Goal: Task Accomplishment & Management: Use online tool/utility

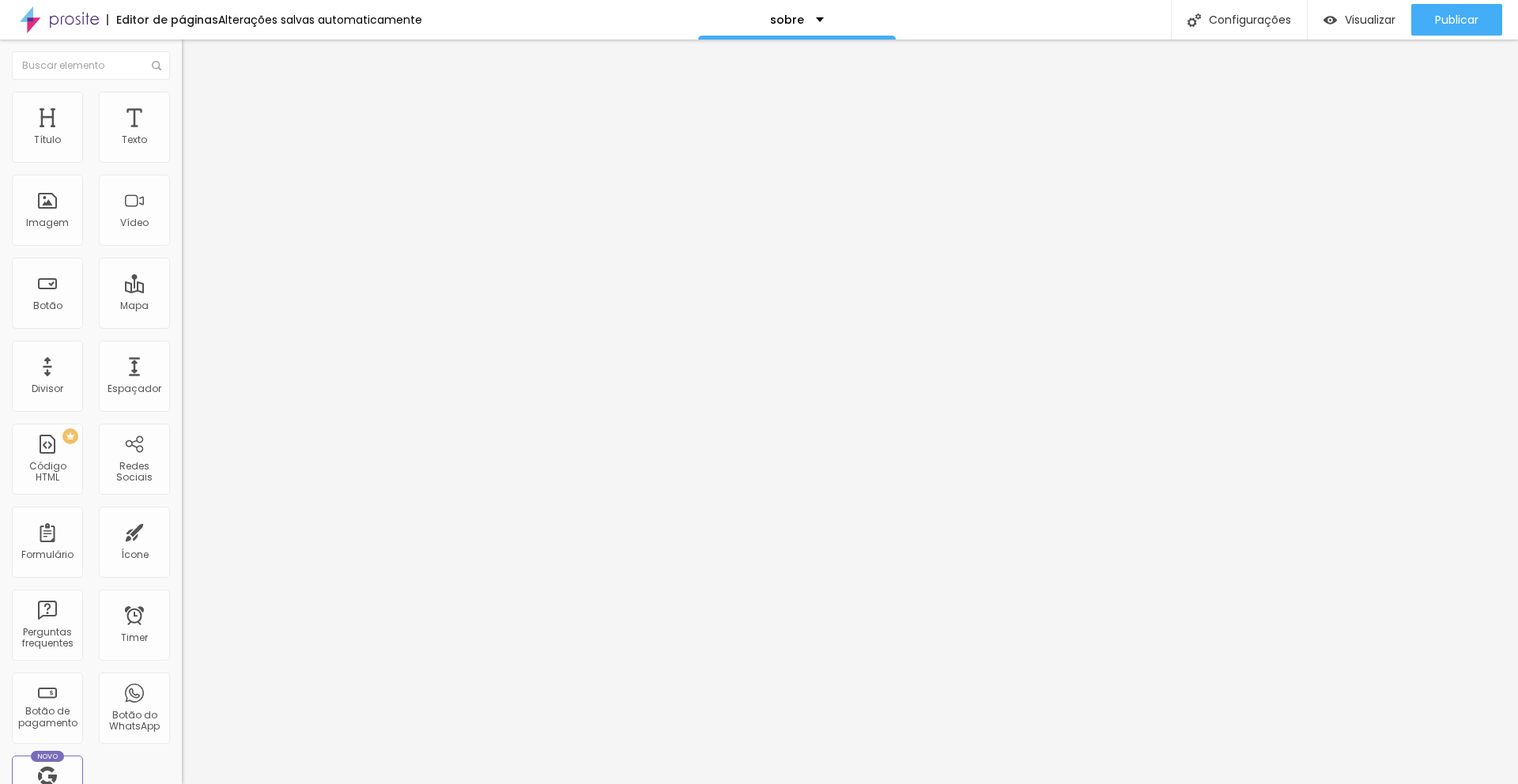
click at [182, 101] on img at bounding box center [189, 99] width 14 height 14
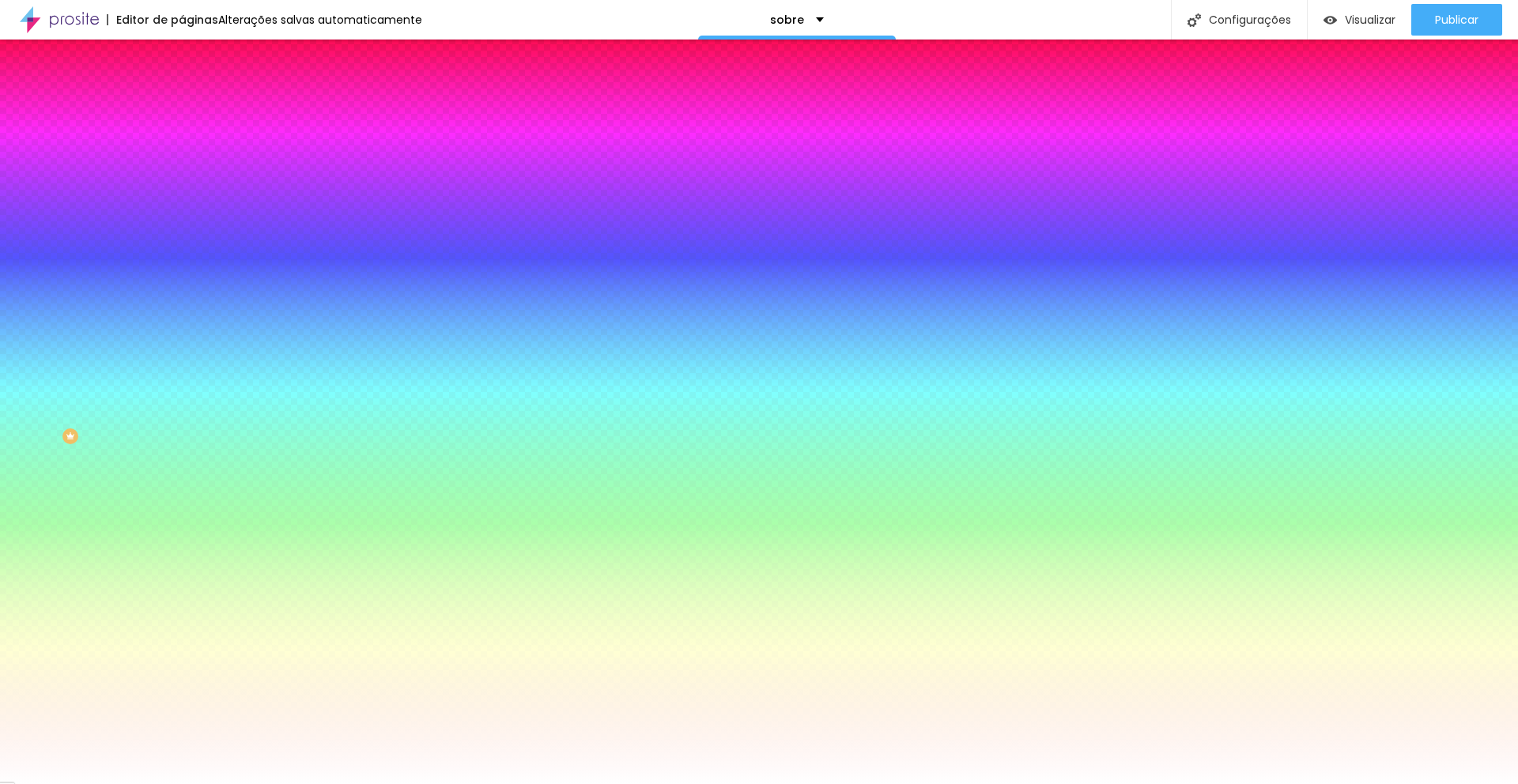
click at [182, 92] on li "Conteúdo" at bounding box center [273, 83] width 182 height 16
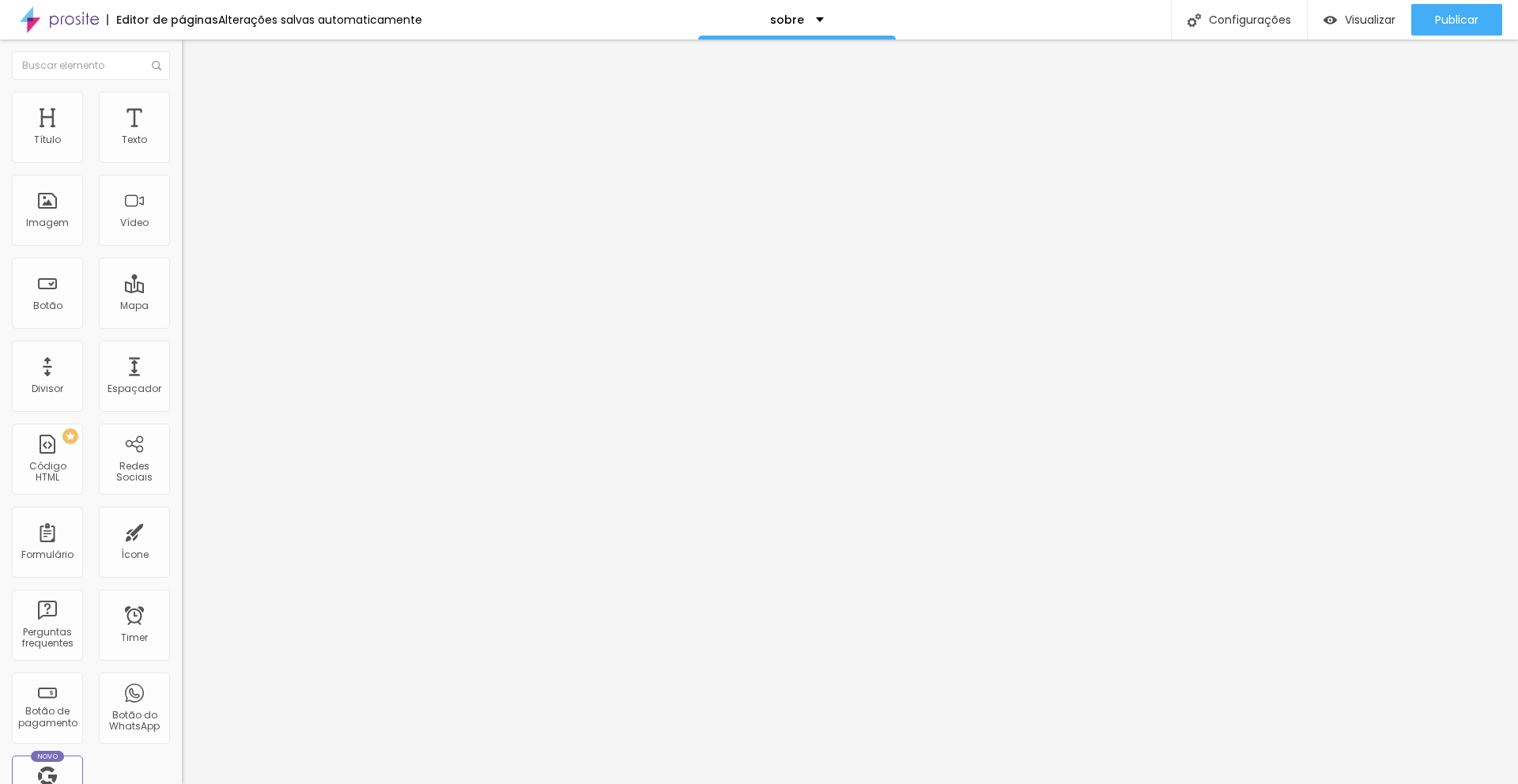
click at [196, 111] on span "Avançado" at bounding box center [222, 118] width 52 height 13
click at [194, 56] on div "Editar Coluna" at bounding box center [242, 58] width 98 height 13
click at [182, 136] on span "Adicionar imagem" at bounding box center [233, 129] width 102 height 13
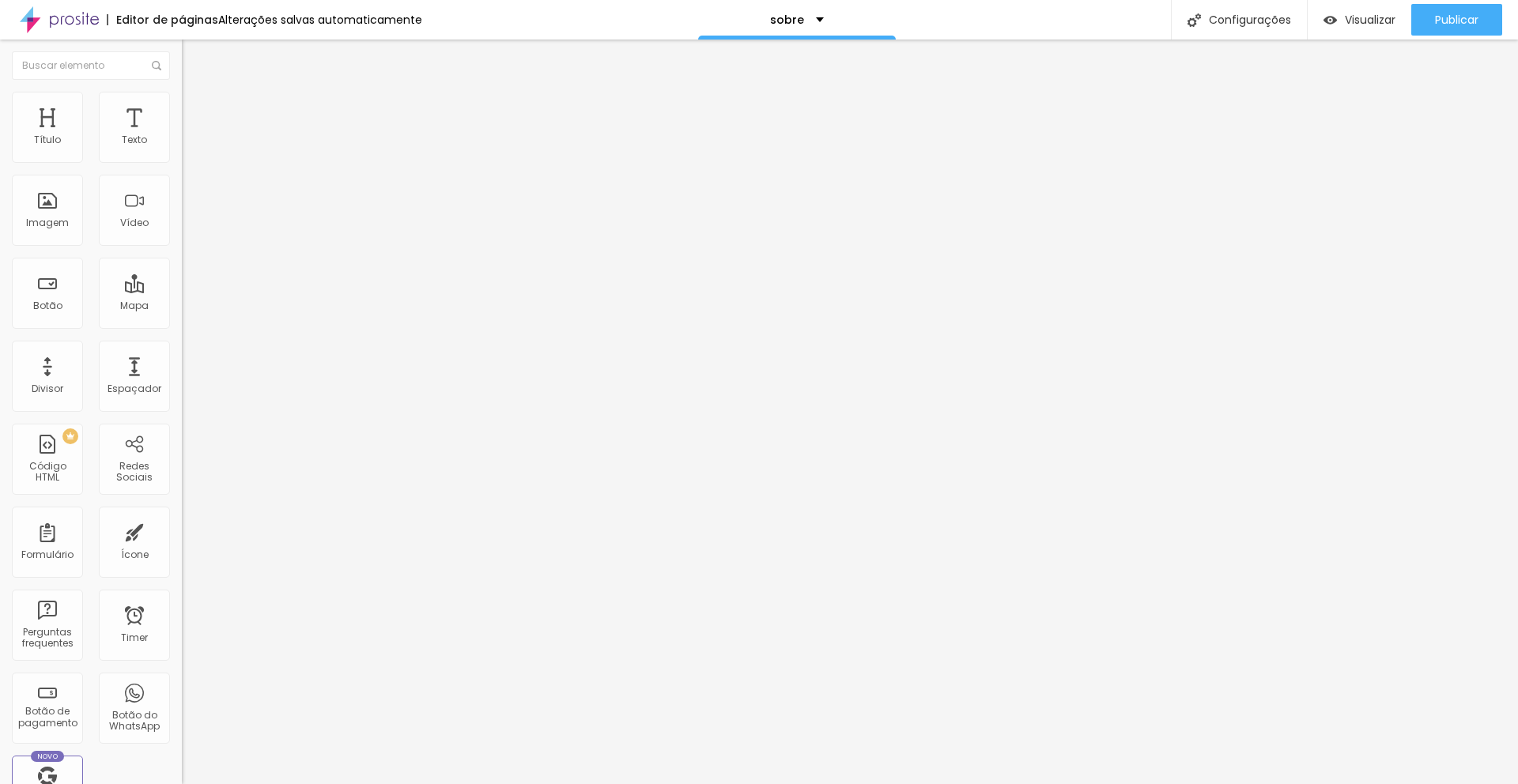
click at [182, 94] on img at bounding box center [189, 99] width 14 height 14
click at [182, 90] on img at bounding box center [189, 83] width 14 height 14
click at [195, 136] on span "Titulo 1" at bounding box center [221, 124] width 52 height 22
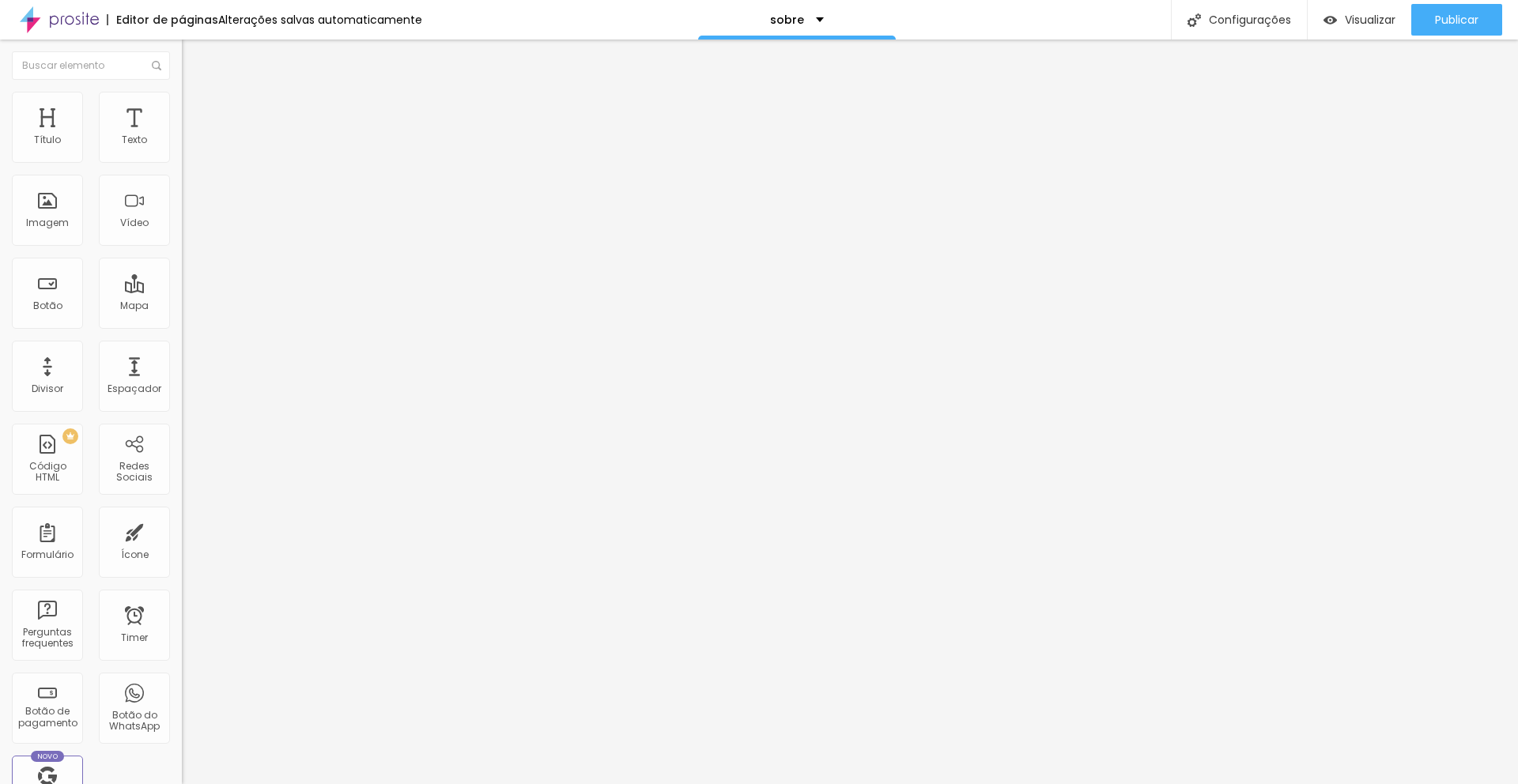
click at [195, 136] on span "Titulo 1" at bounding box center [221, 124] width 52 height 22
click at [182, 152] on button "button" at bounding box center [193, 144] width 22 height 17
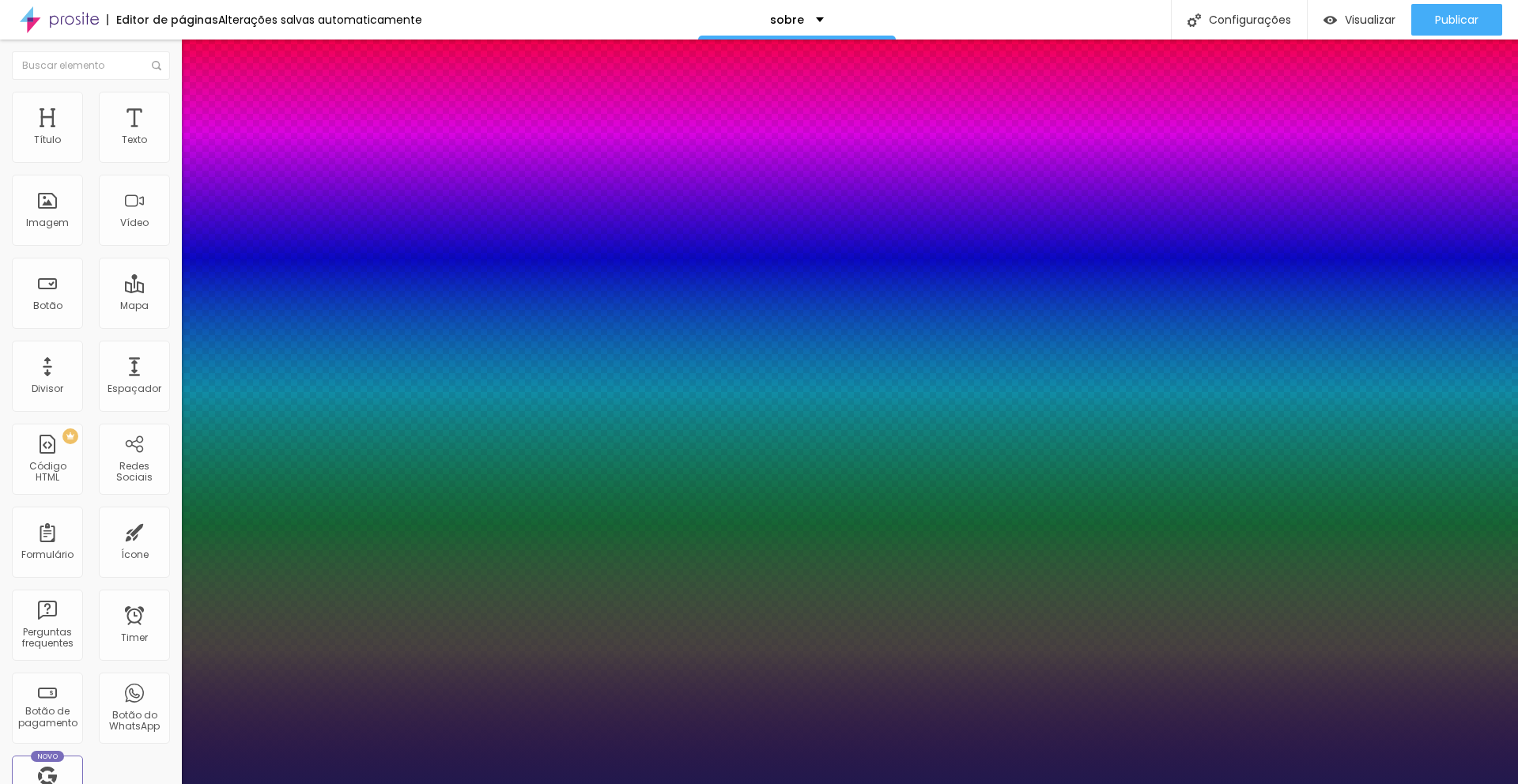
type input "1"
select select "RalewayThin"
type input "1"
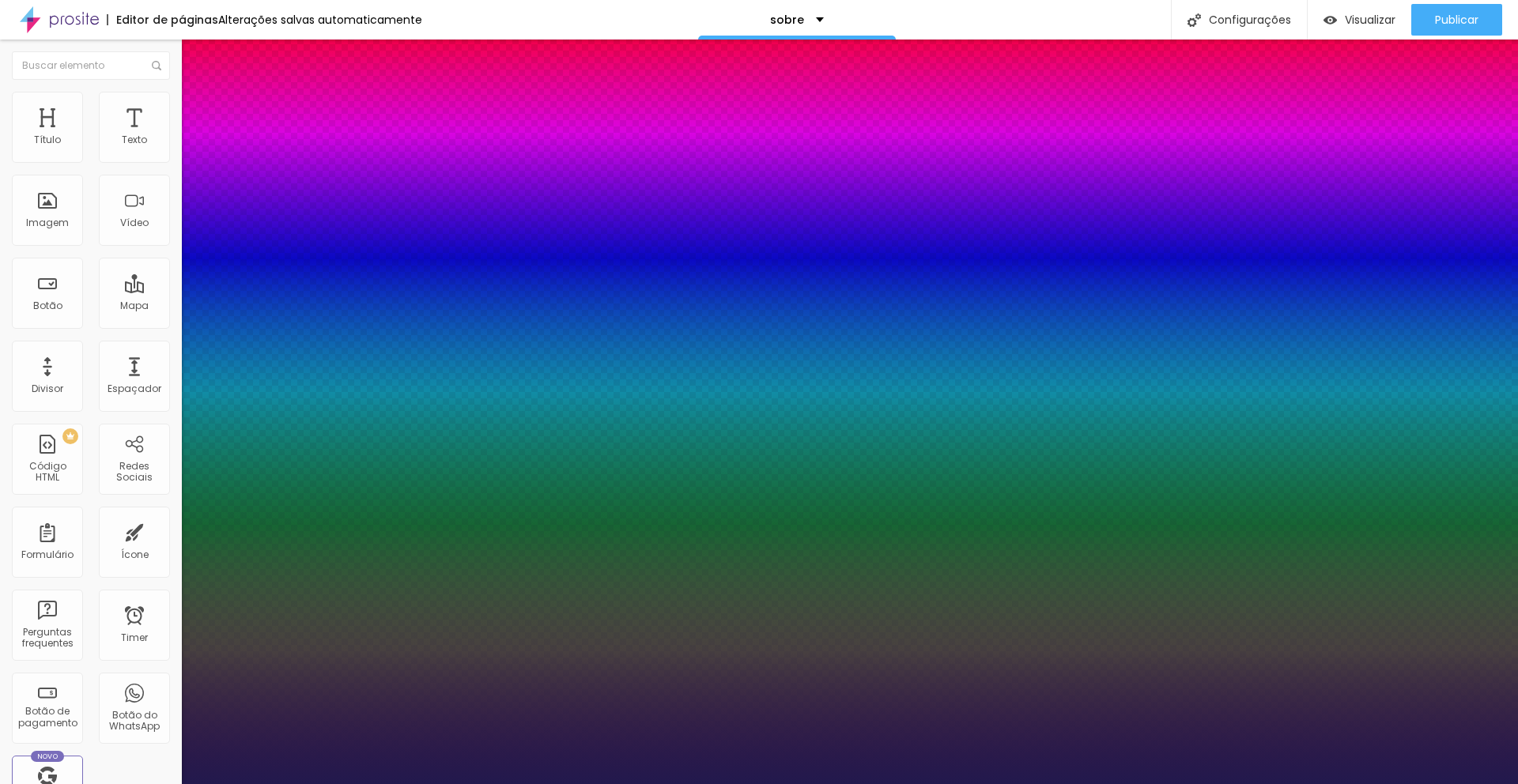
type input "13"
type input "1"
type input "15"
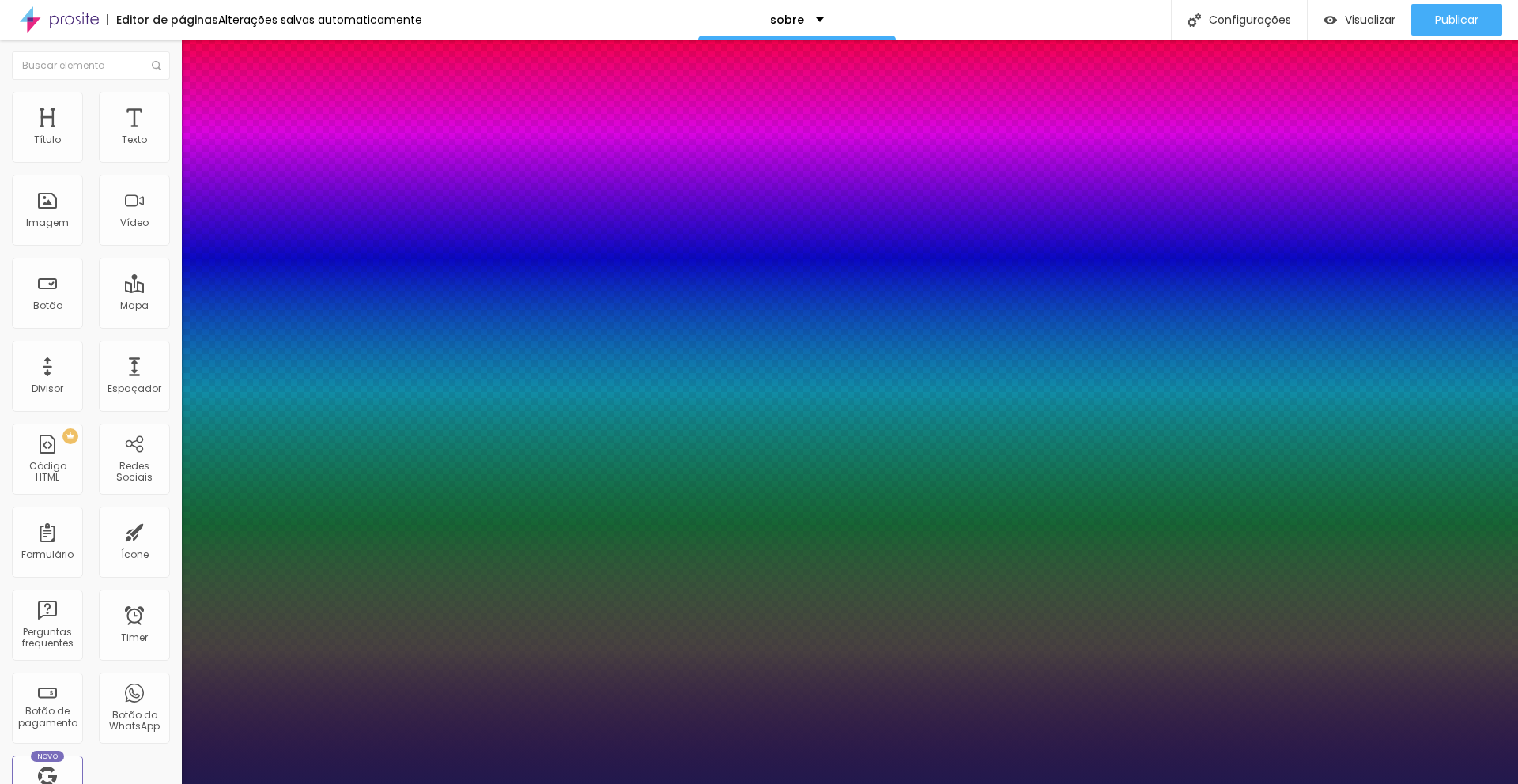
type input "1"
type input "16"
type input "1"
type input "17"
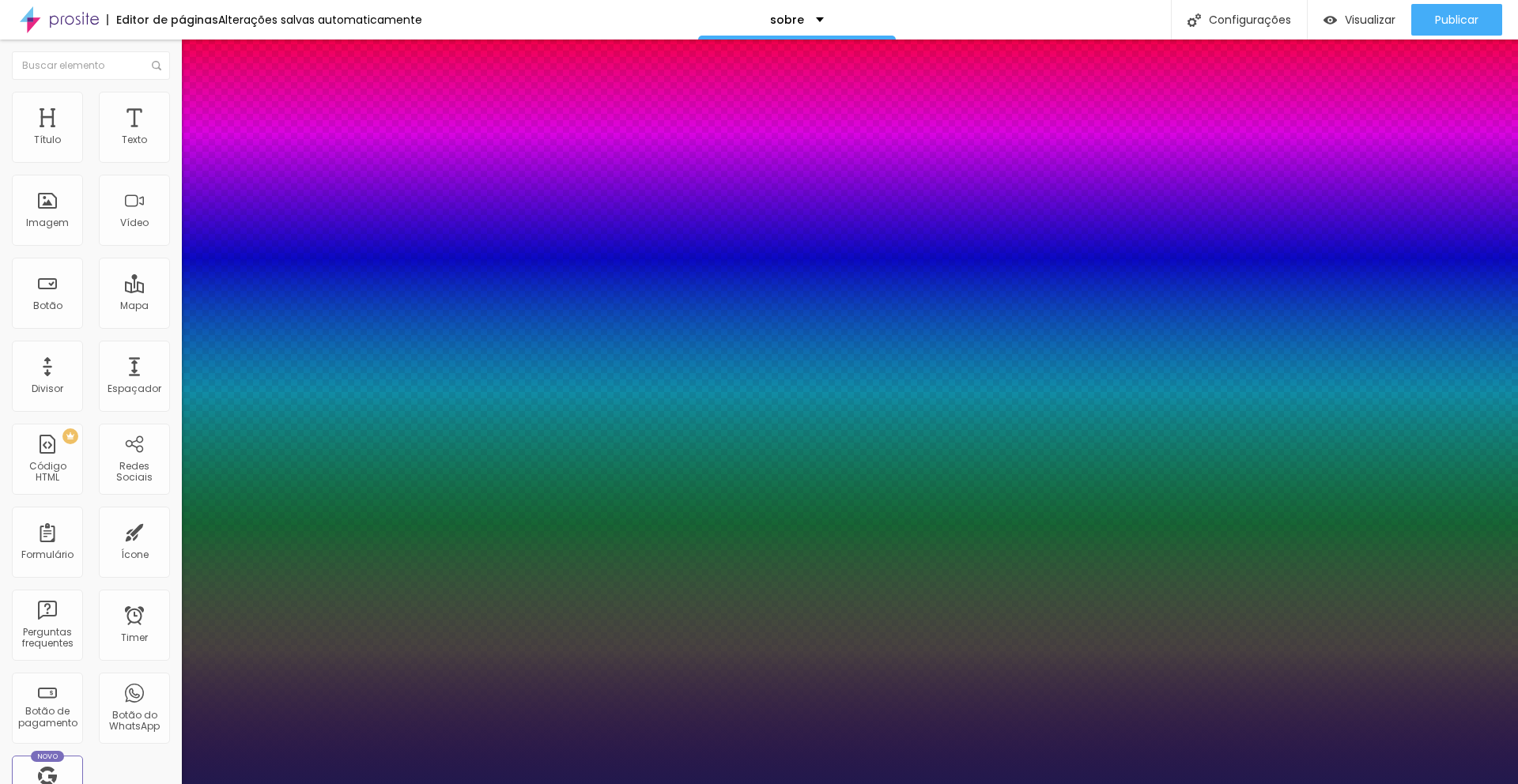
type input "17"
type input "1"
type input "18"
type input "1"
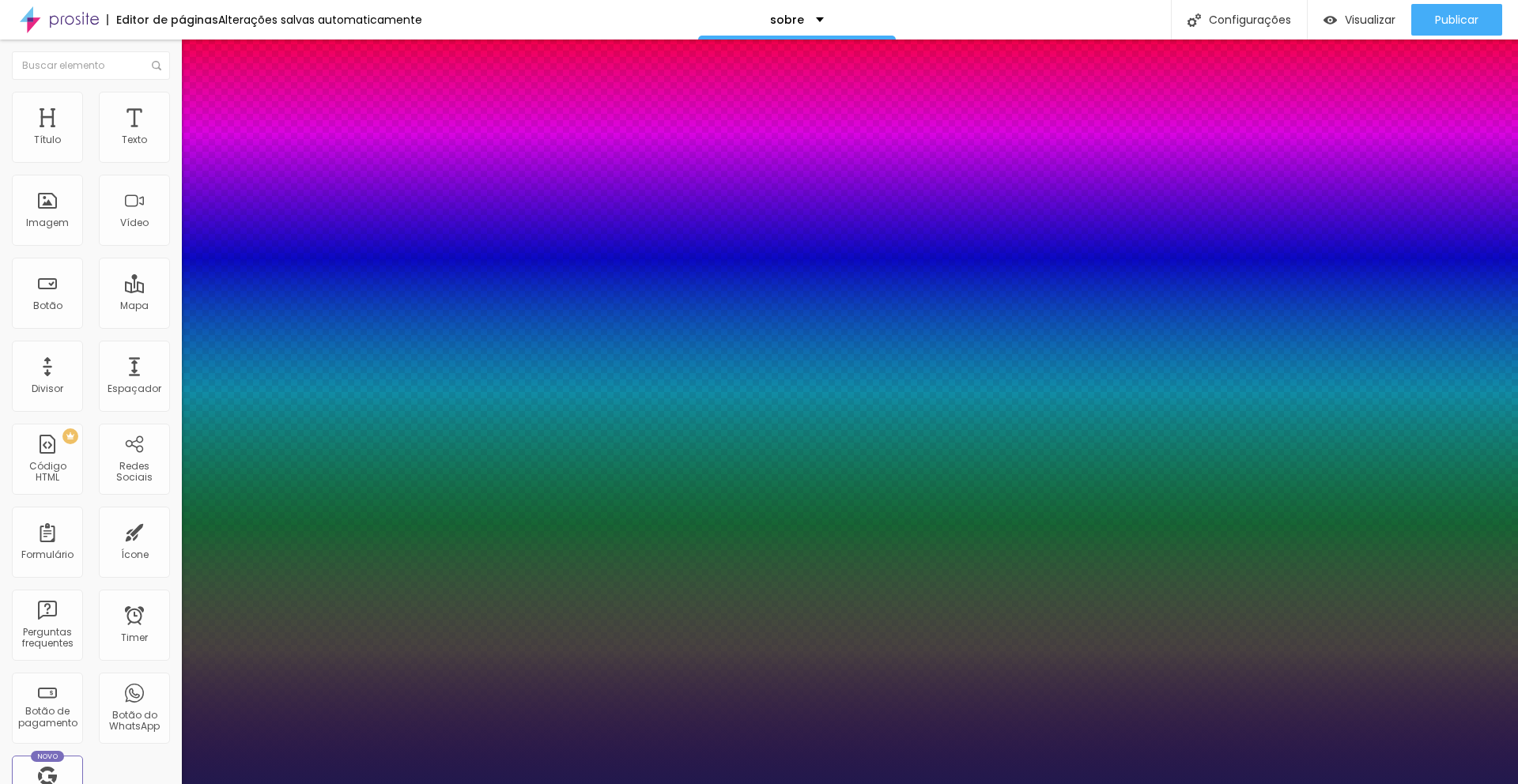
type input "19"
type input "1"
type input "20"
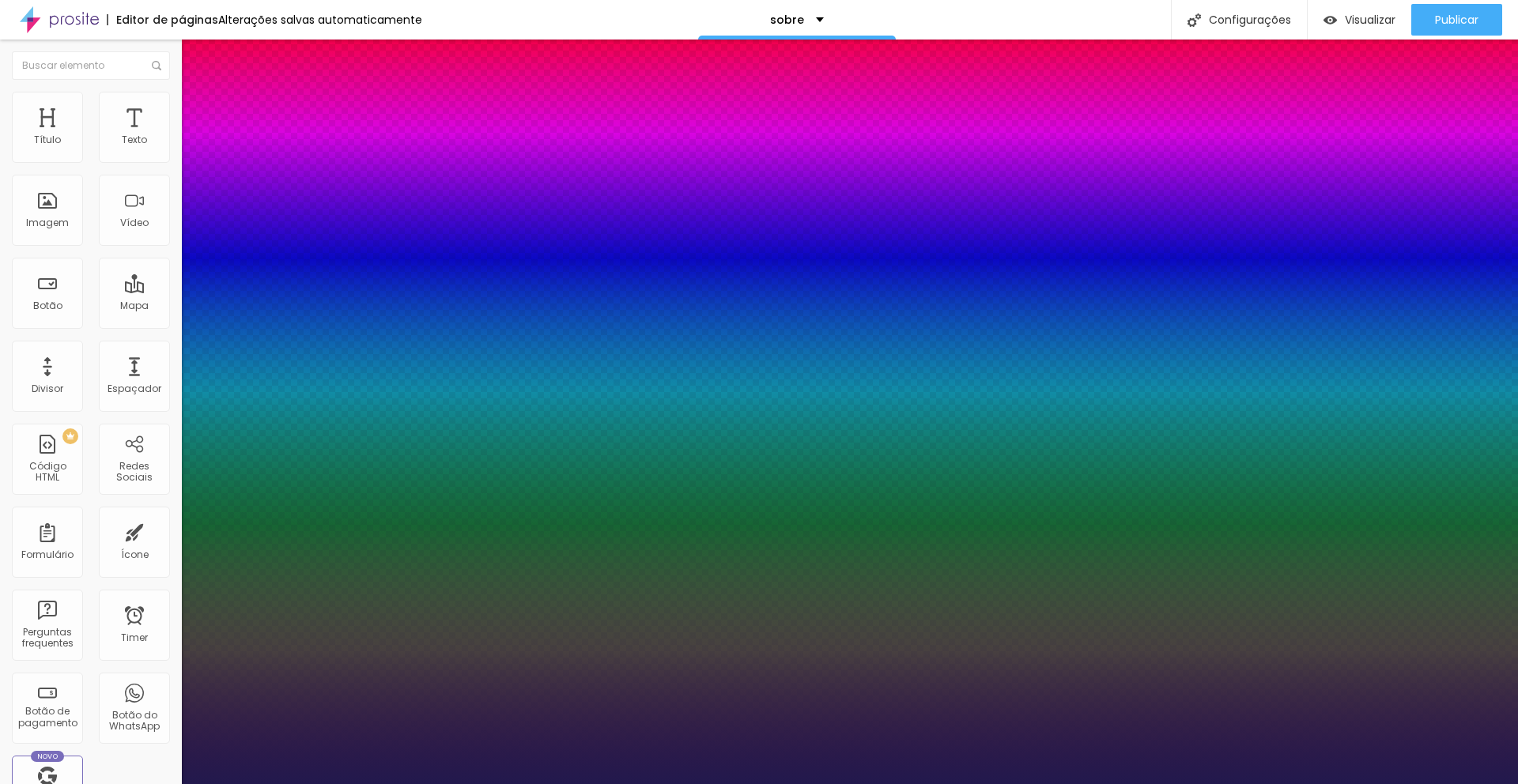
type input "1"
type input "21"
type input "1"
type input "22"
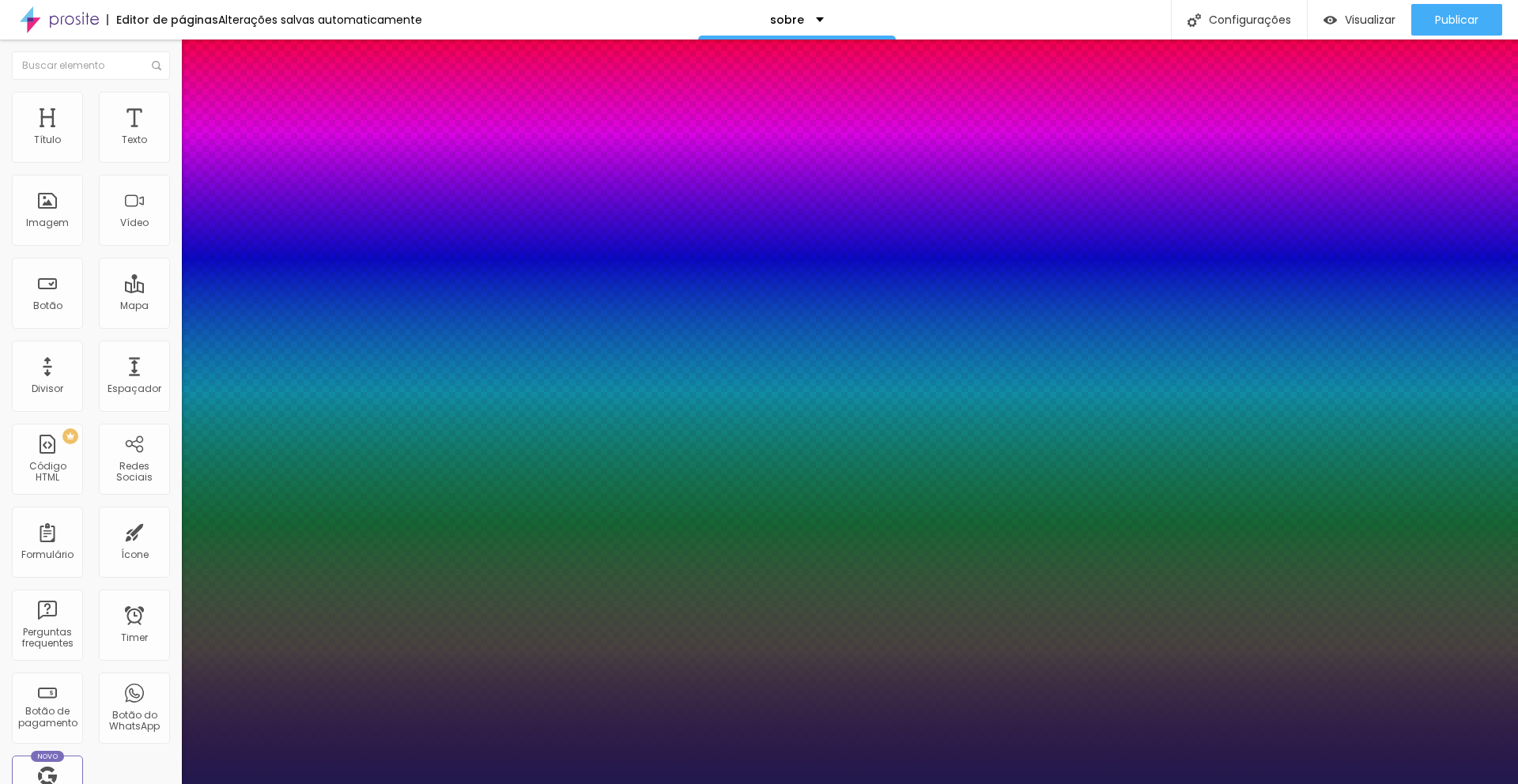
type input "22"
type input "1"
type input "23"
type input "1"
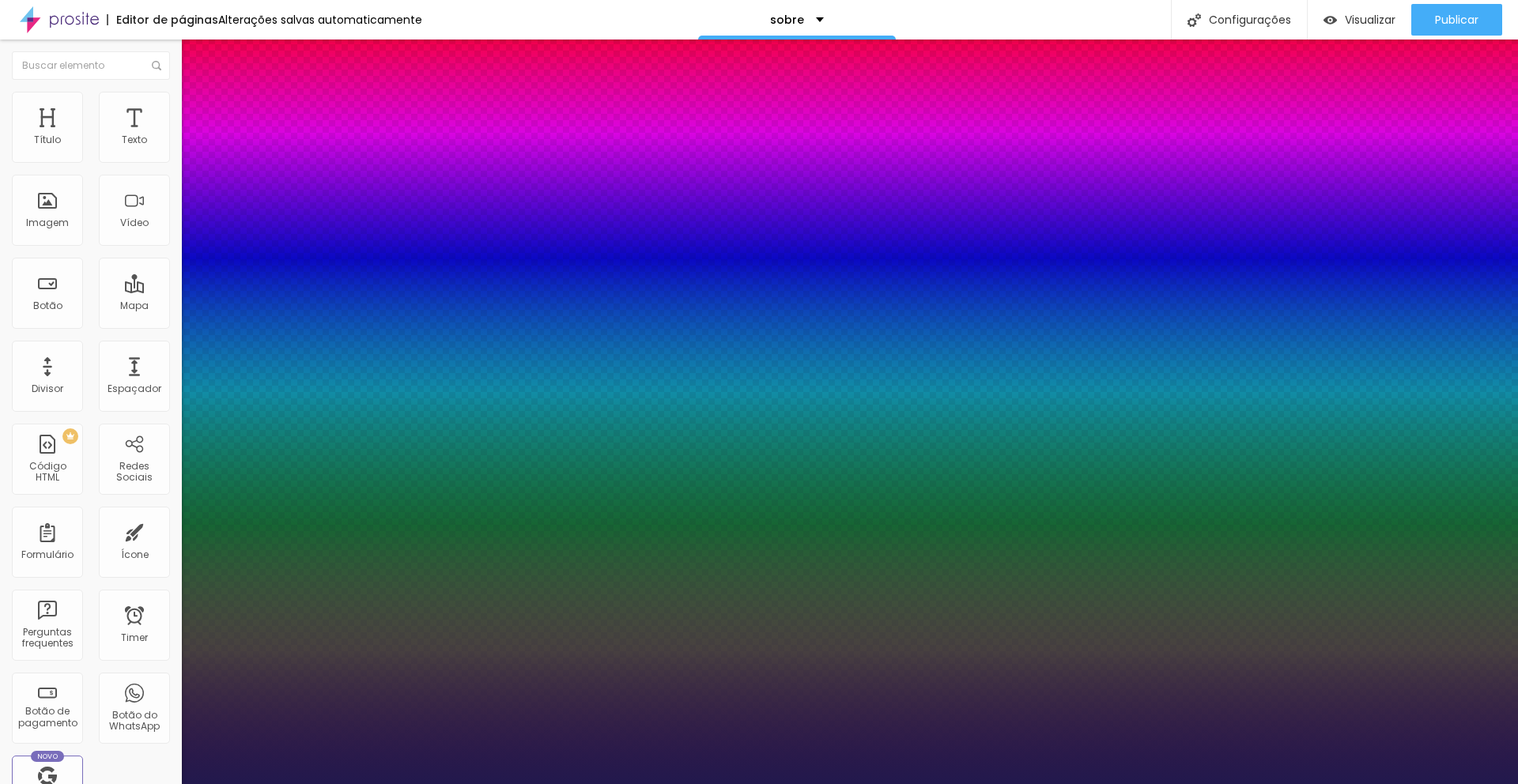
type input "28"
type input "1"
type input "33"
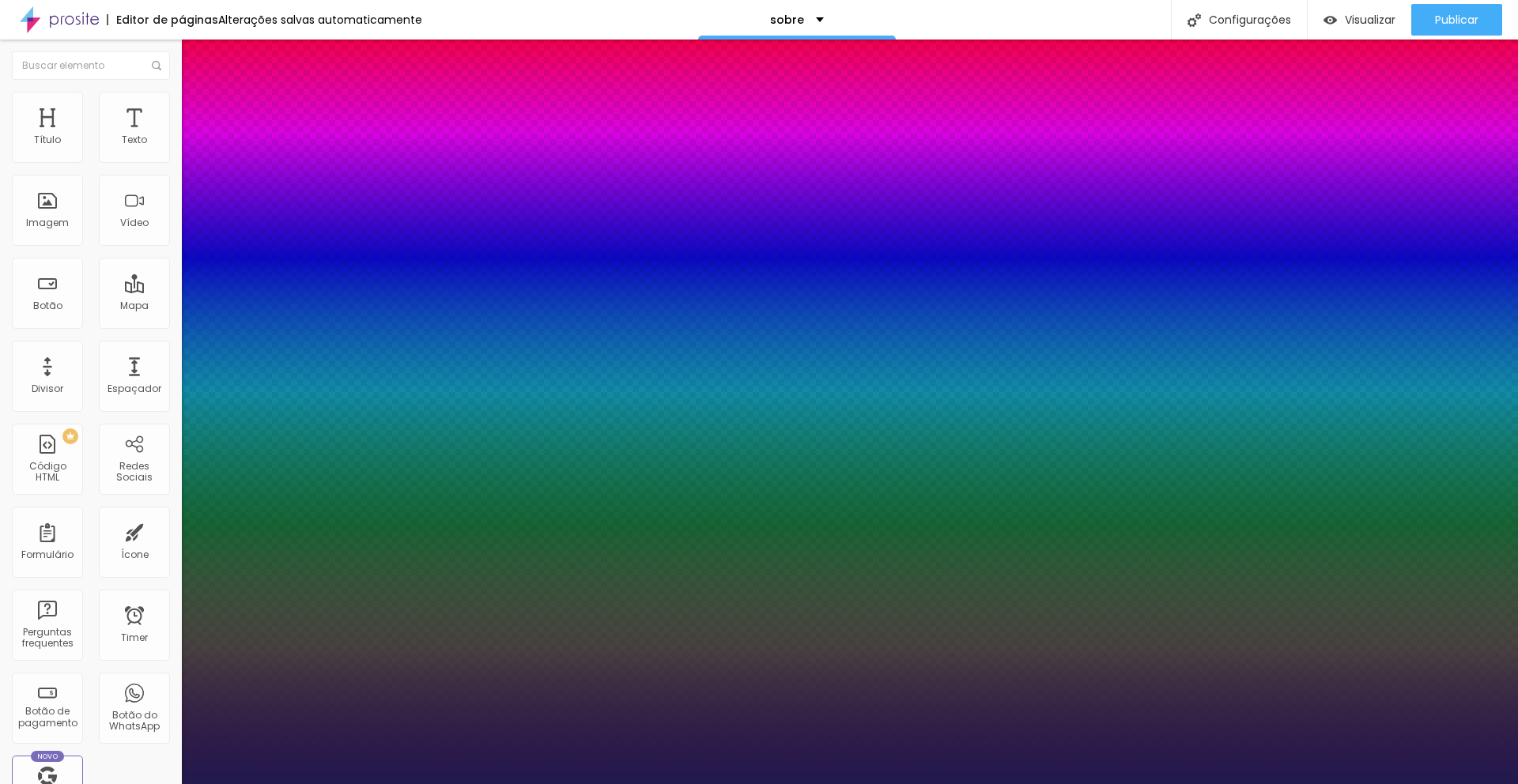
type input "1"
type input "36"
type input "1"
type input "37"
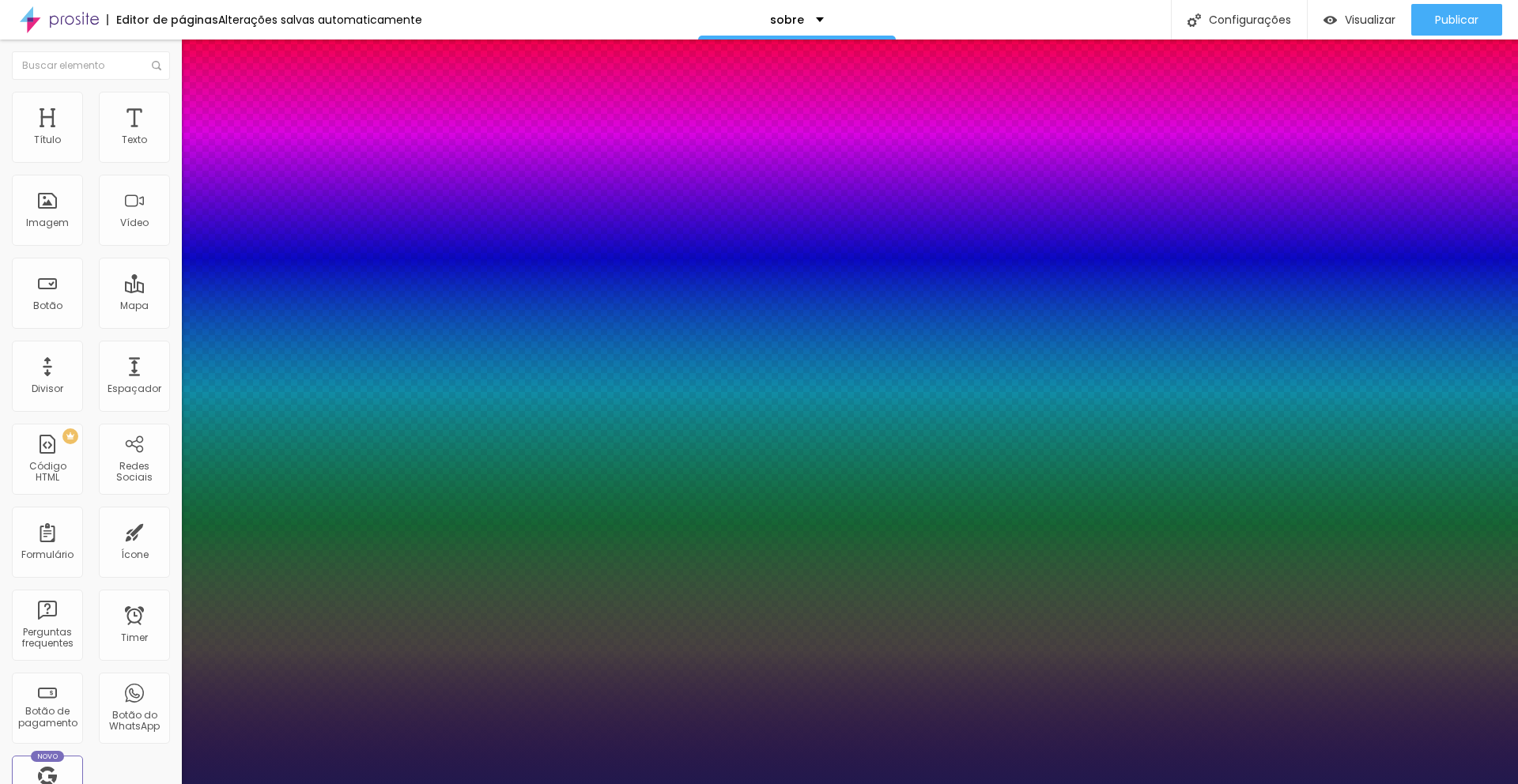
type input "37"
type input "1"
type input "38"
type input "1"
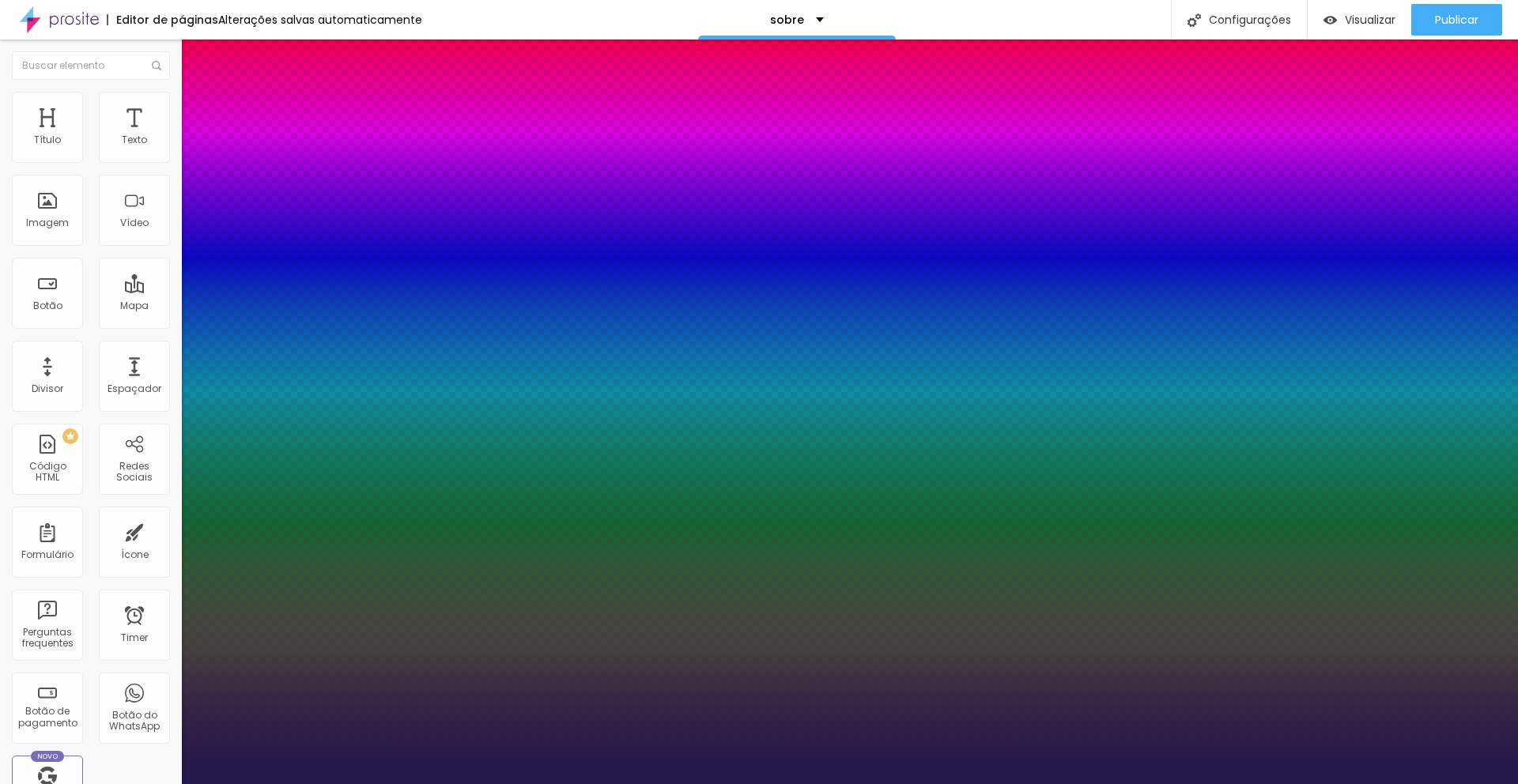
type input "39"
type input "1"
type input "40"
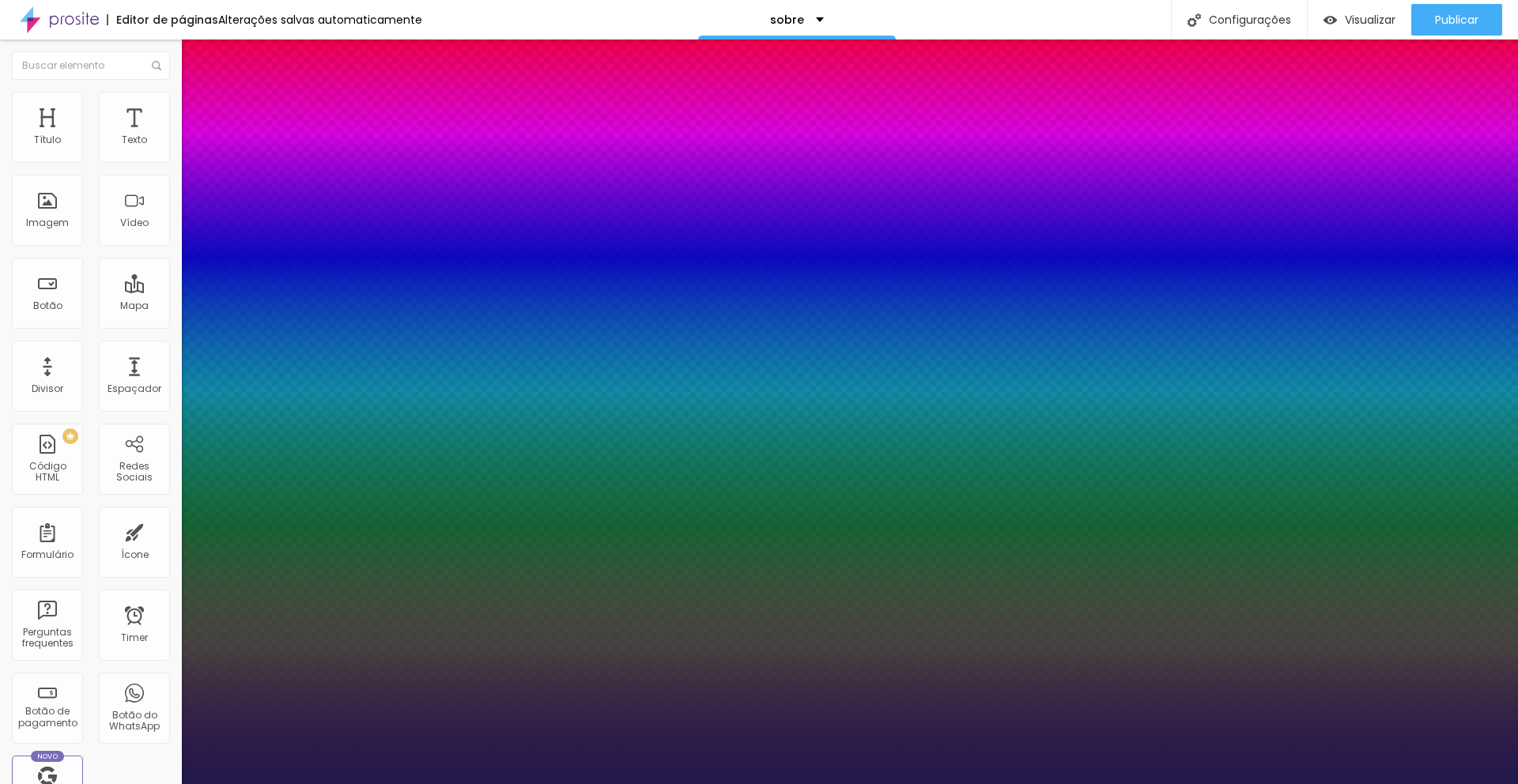
type input "1"
type input "39"
type input "1"
type input "38"
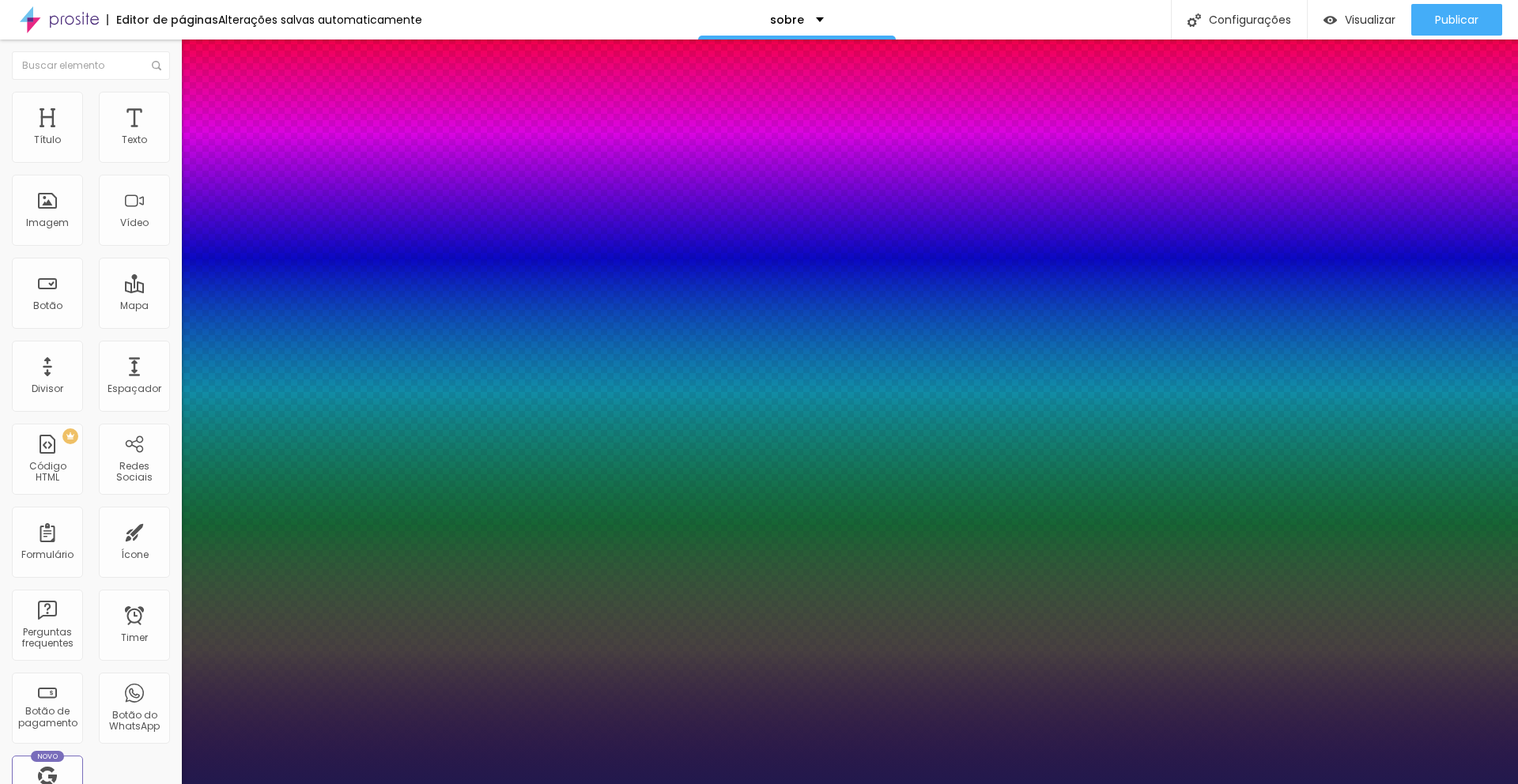
type input "38"
type input "1"
type input "37"
type input "1"
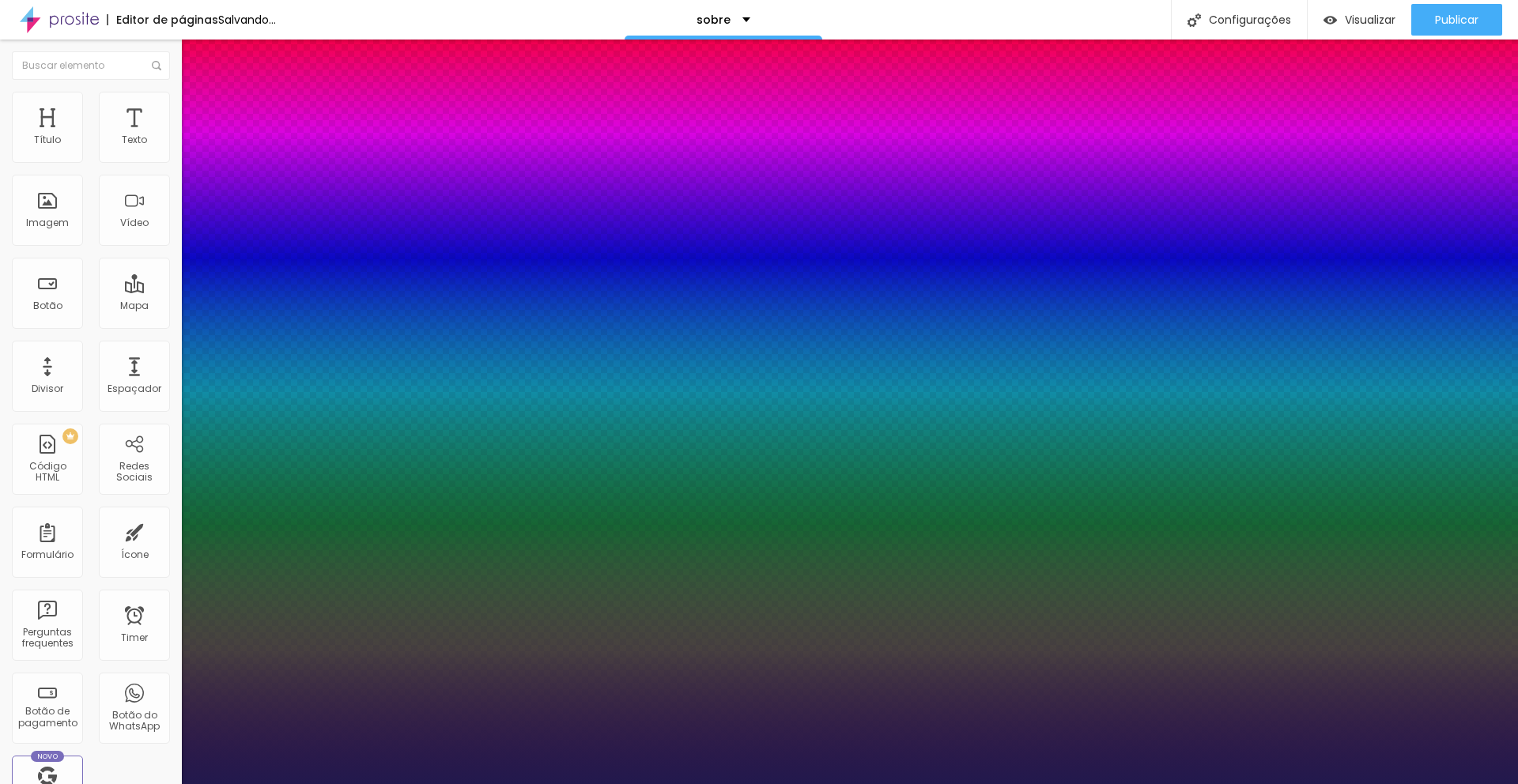
type input "36"
type input "1"
type input "35"
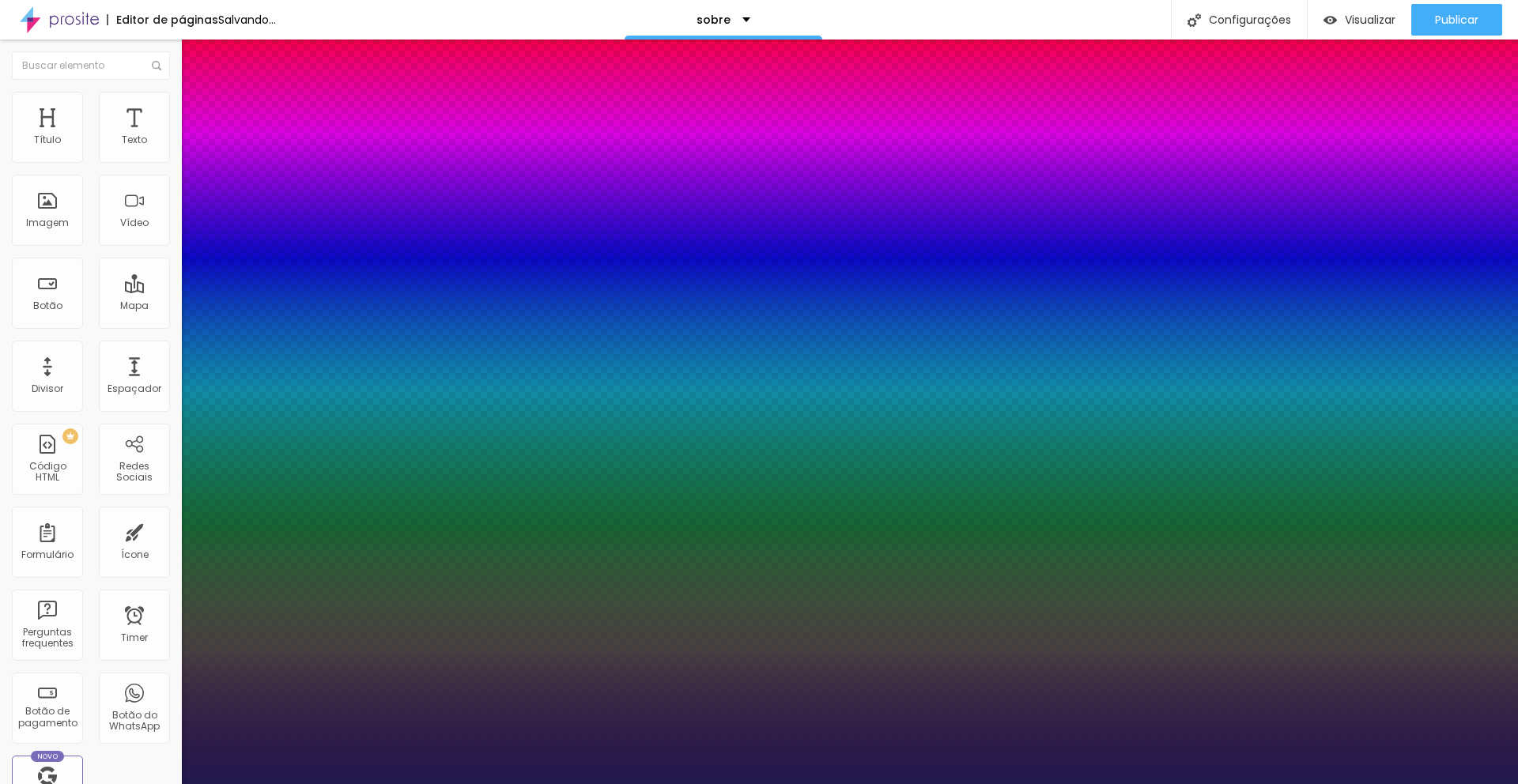
type input "1"
drag, startPoint x: 212, startPoint y: 268, endPoint x: 236, endPoint y: 267, distance: 24.0
type input "35"
click at [439, 783] on div at bounding box center [759, 784] width 1518 height 0
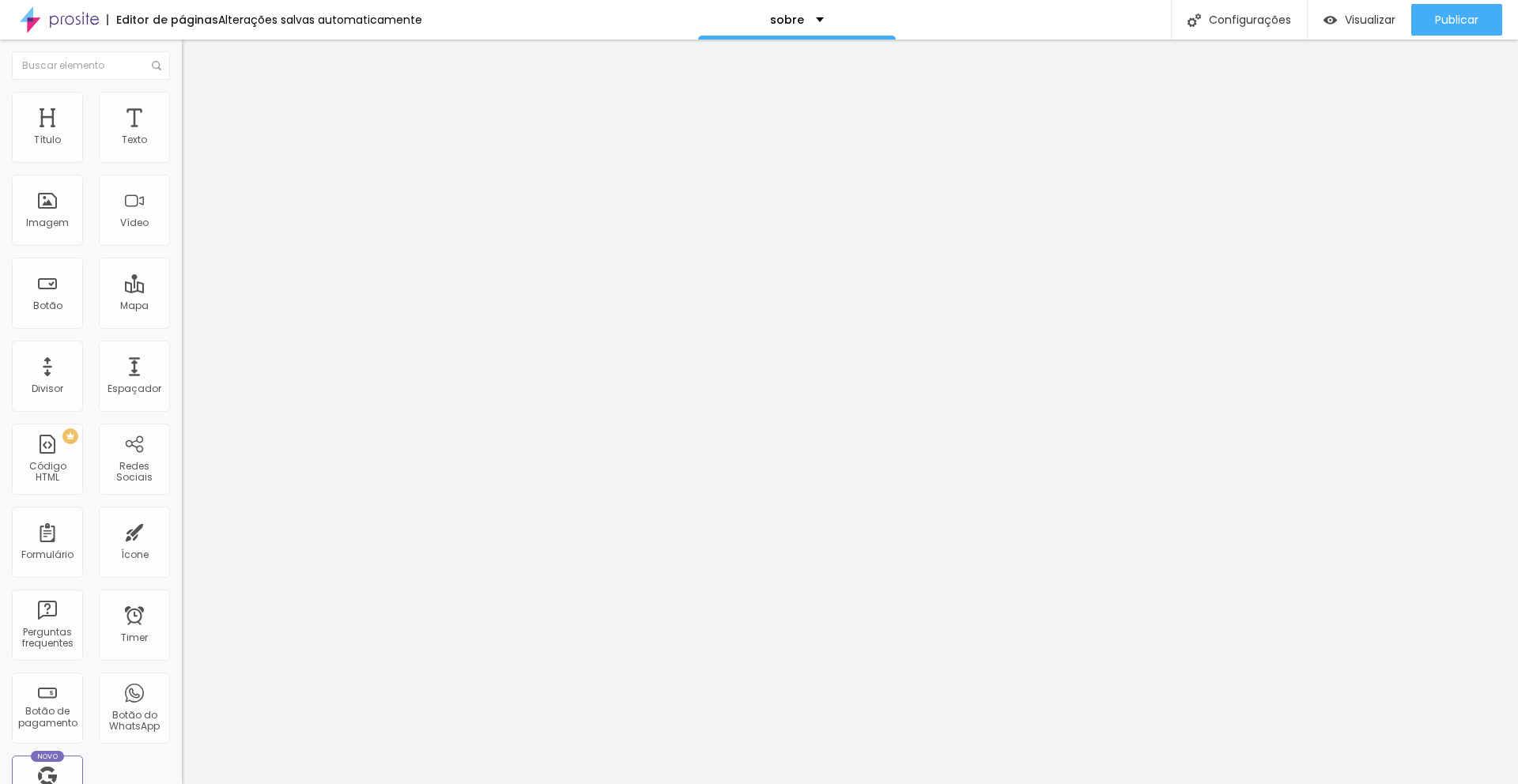
click at [196, 106] on span "Avançado" at bounding box center [222, 103] width 52 height 13
type input "7"
type input "11"
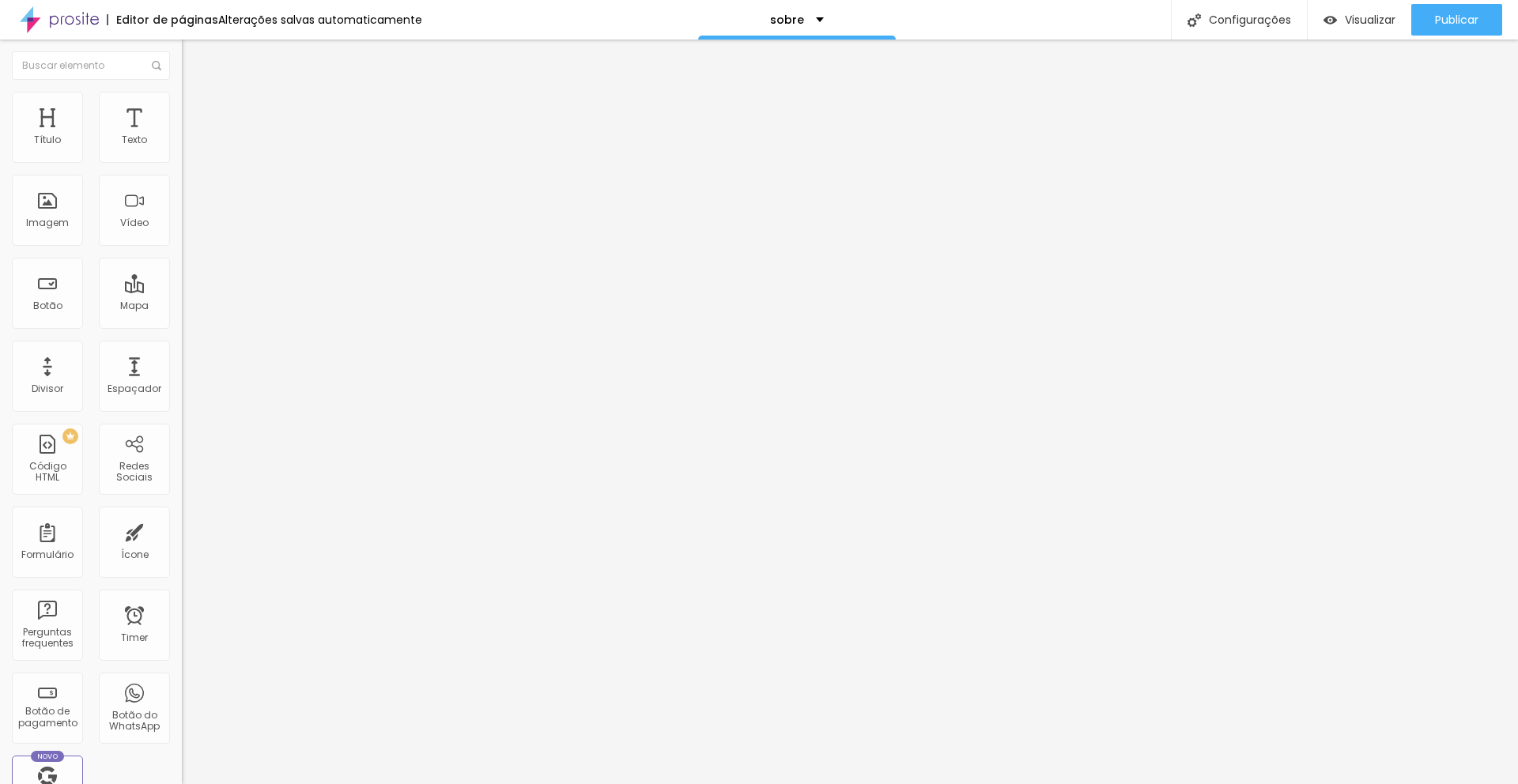
type input "14"
type input "17"
type input "19"
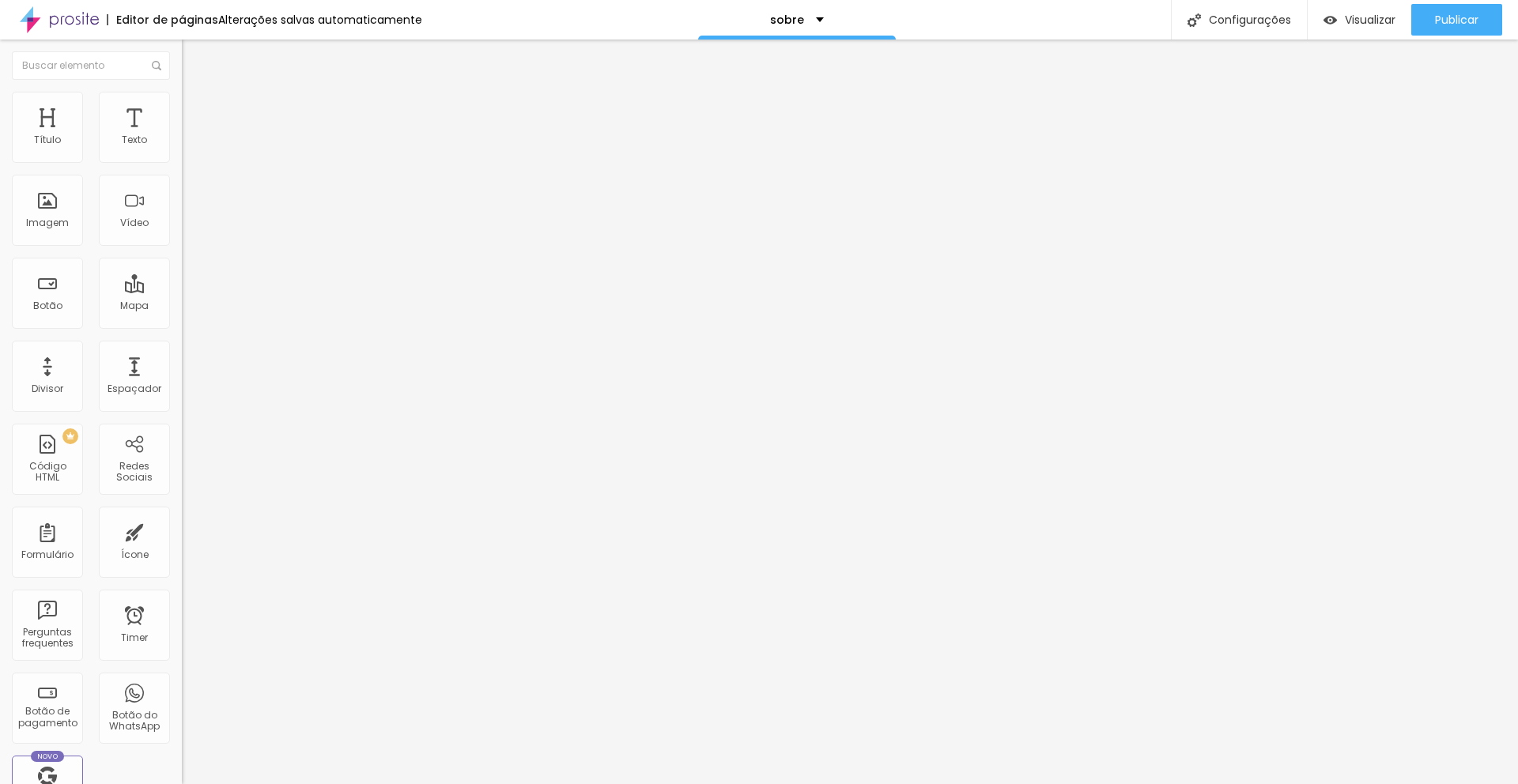
type input "19"
type input "21"
type input "23"
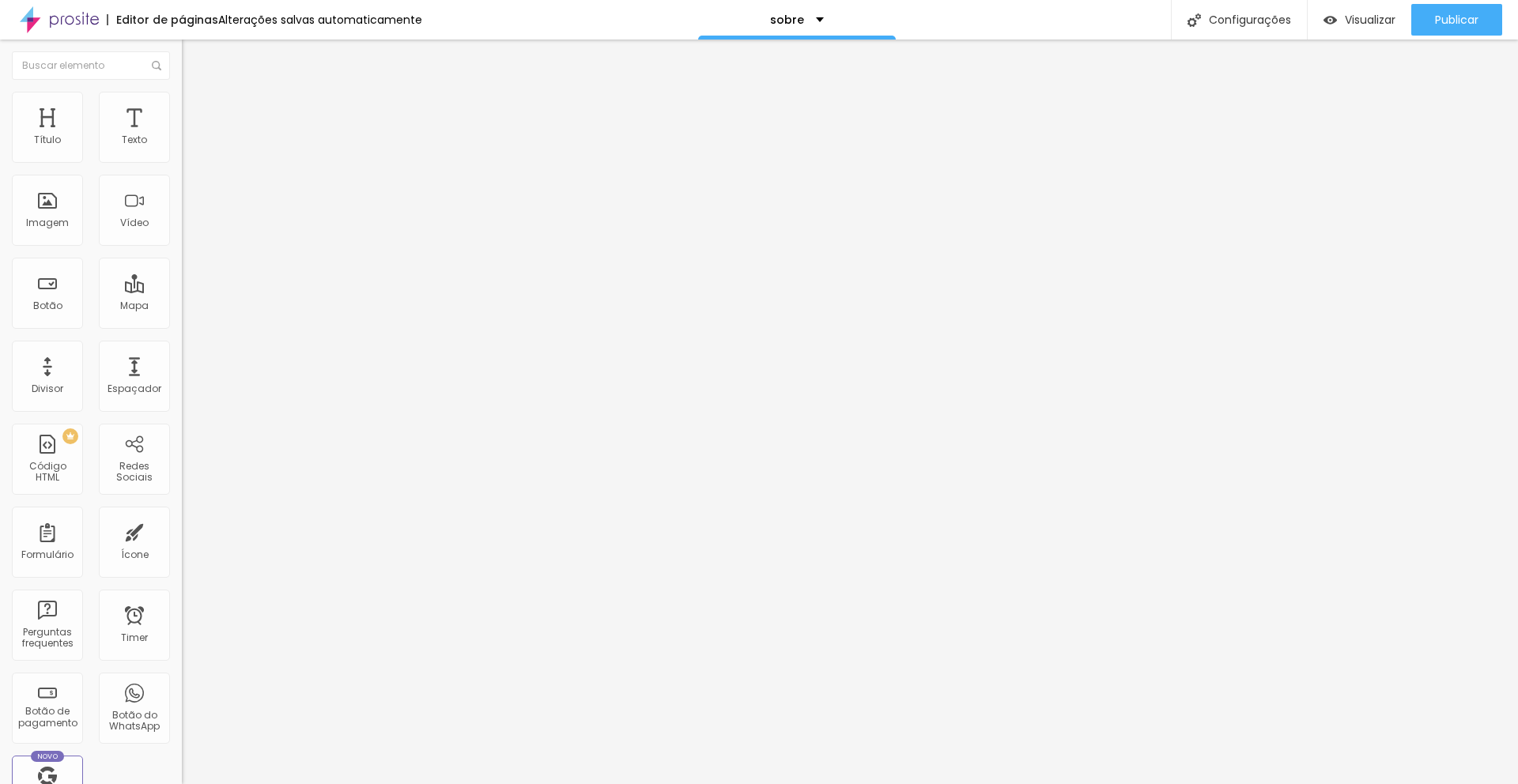
type input "24"
type input "25"
type input "26"
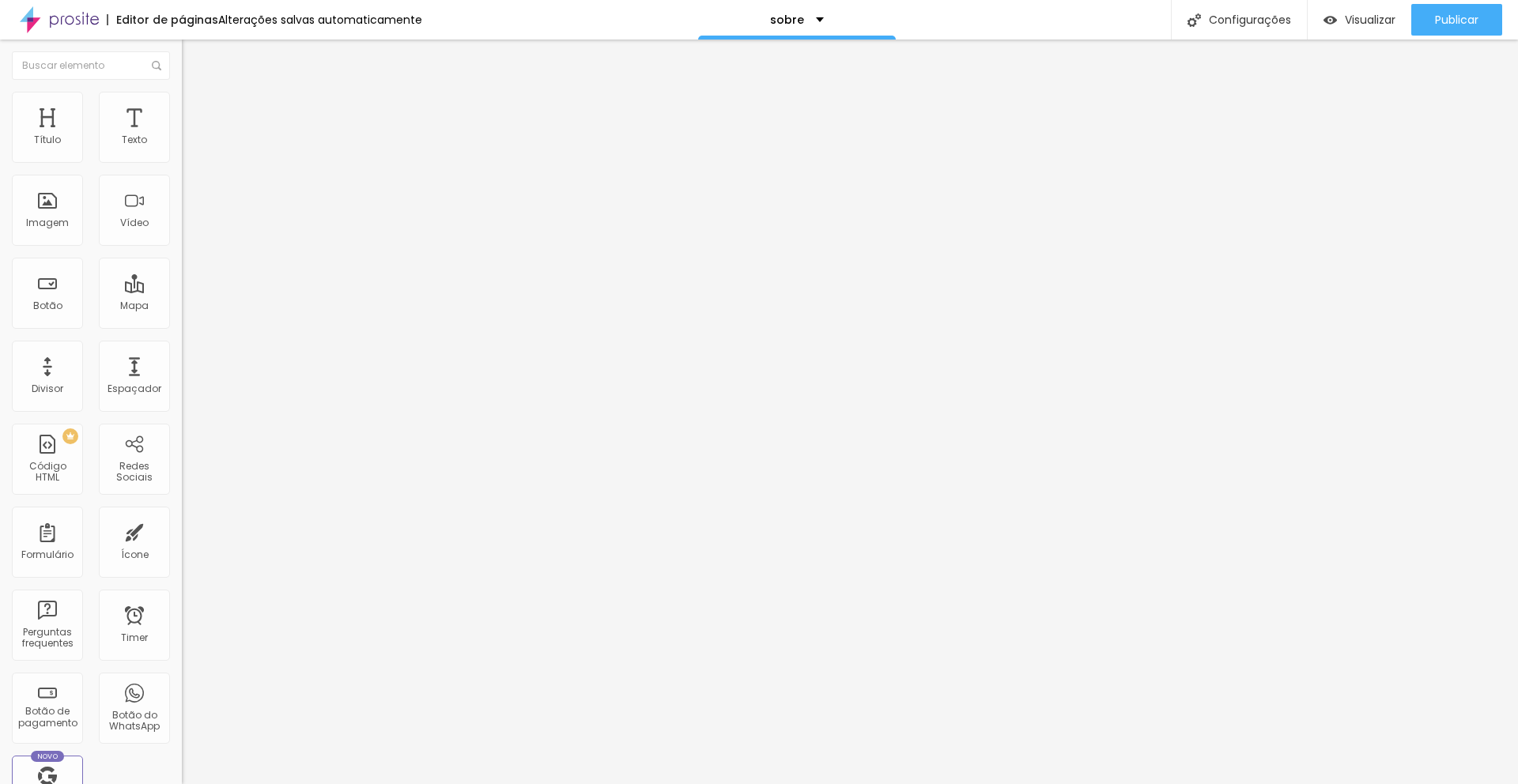
type input "26"
type input "27"
type input "28"
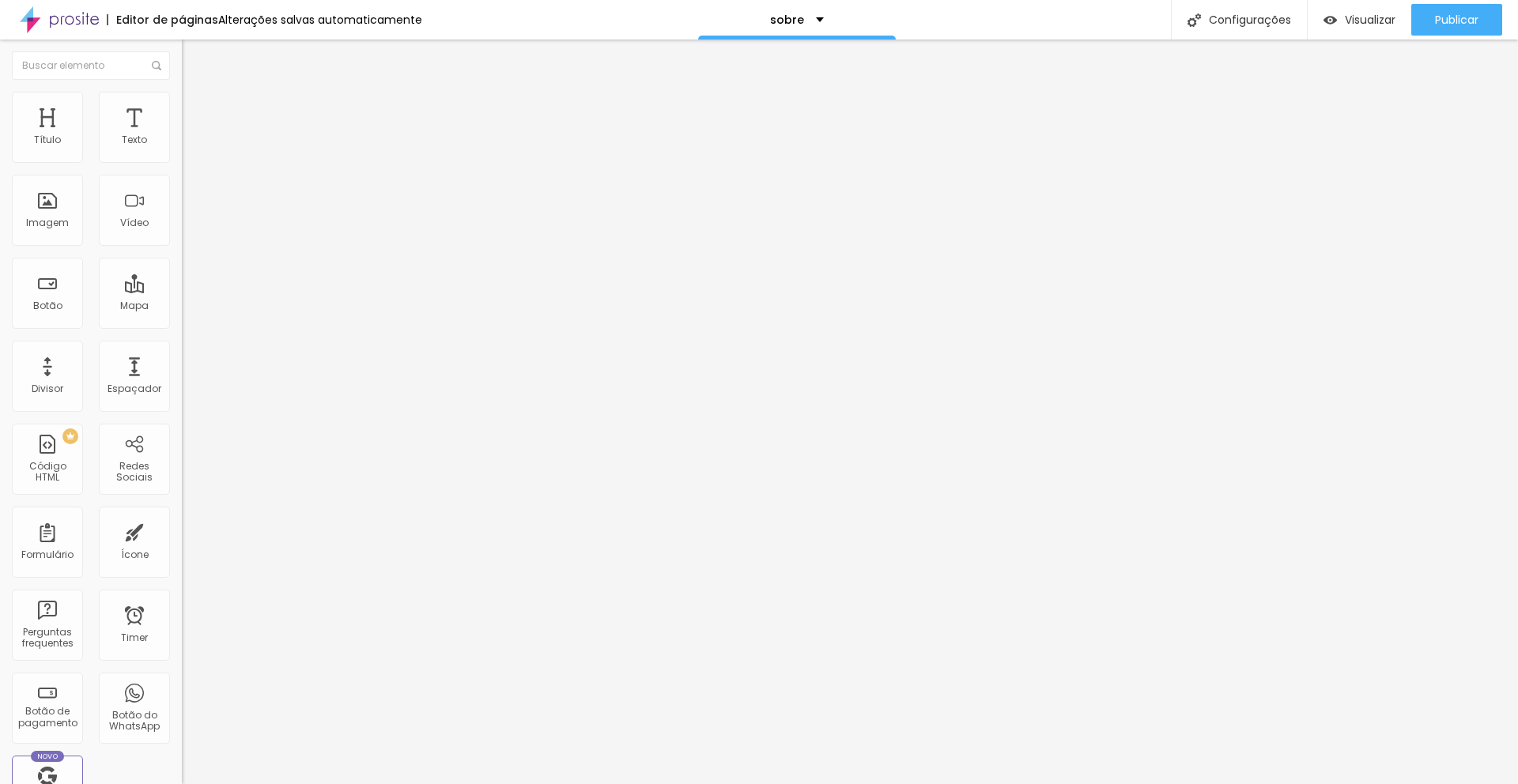
type input "27"
type input "26"
type input "25"
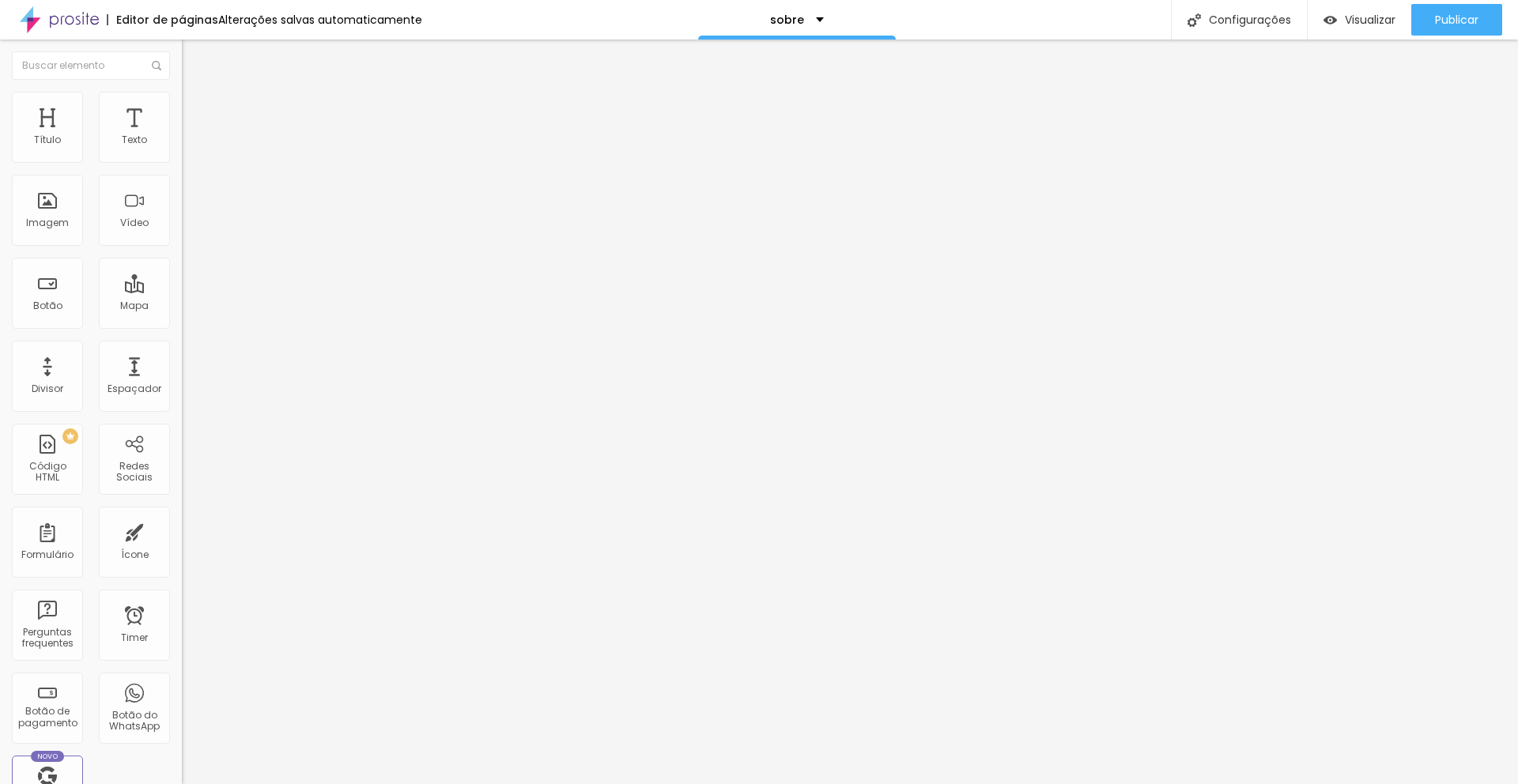
type input "25"
type input "24"
type input "23"
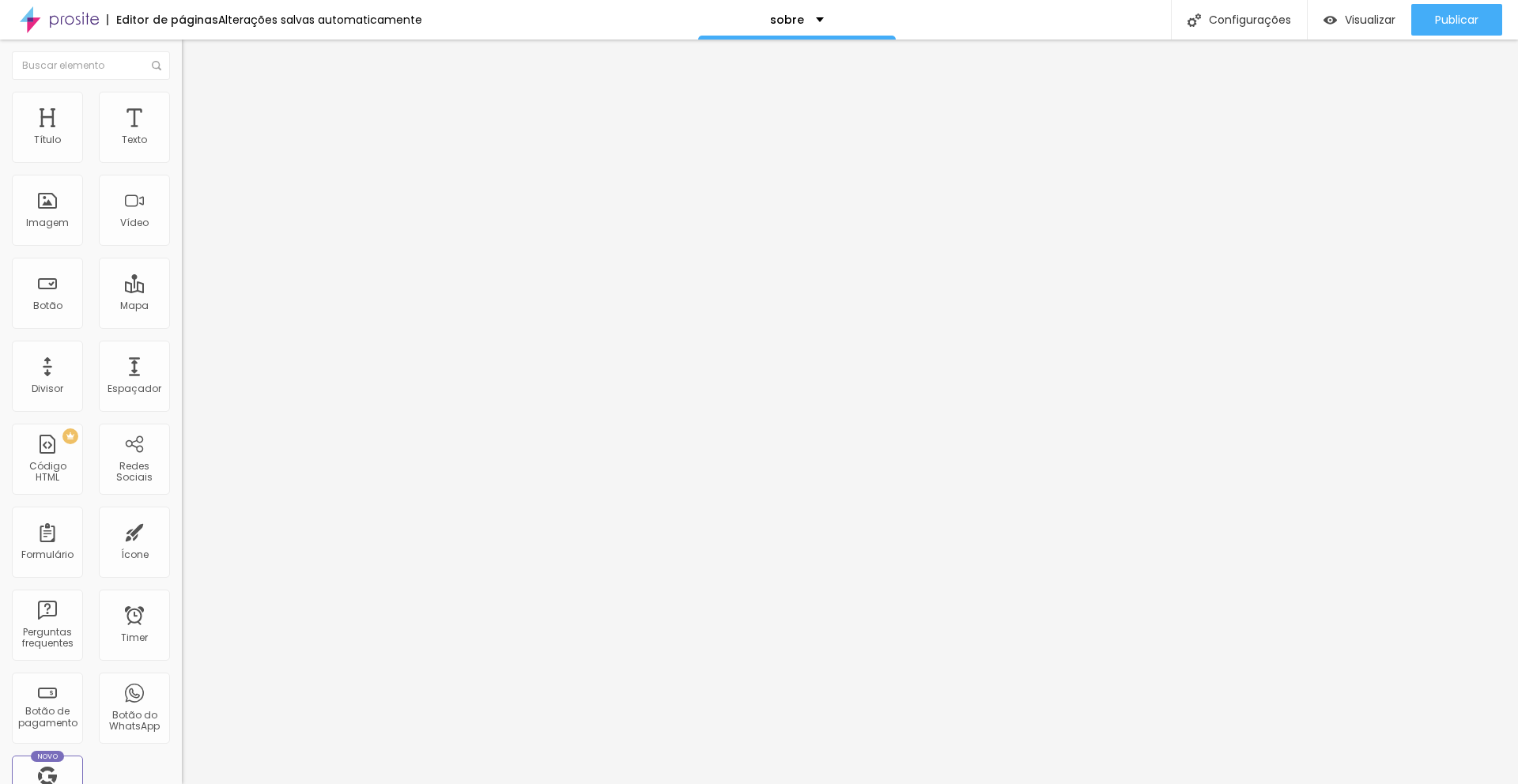
type input "22"
type input "21"
type input "20"
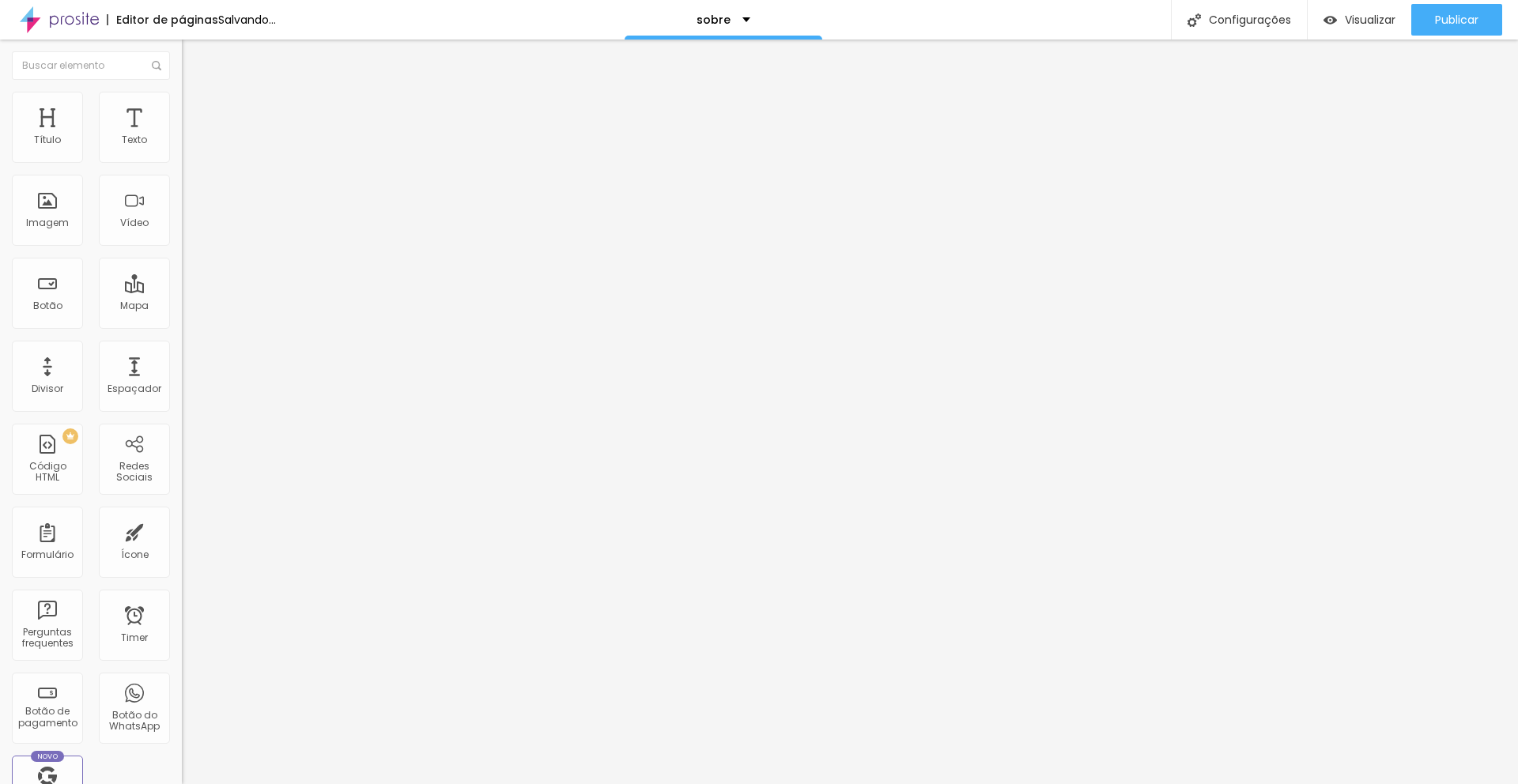
type input "20"
type input "19"
type input "18"
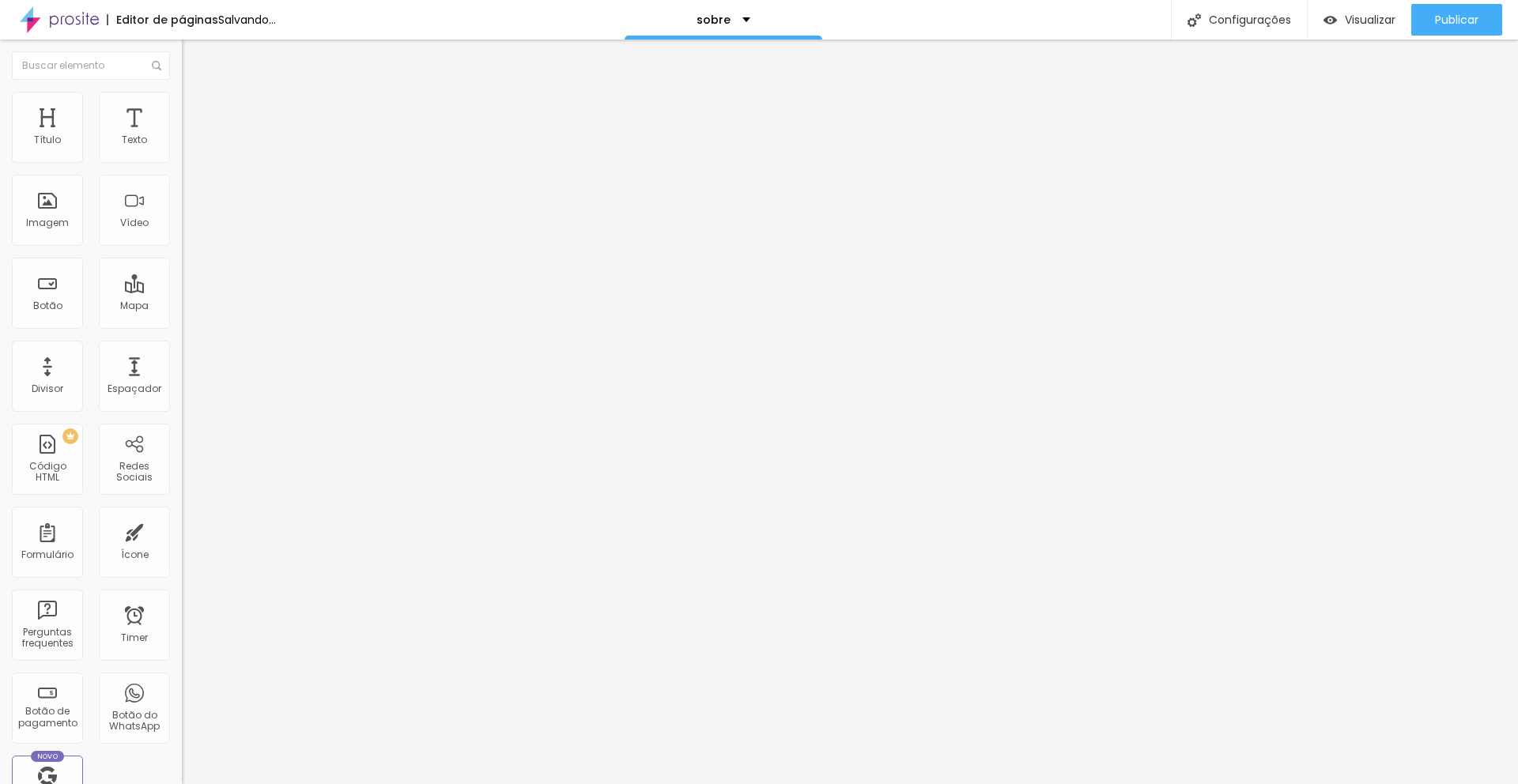
type input "16"
type input "12"
type input "10"
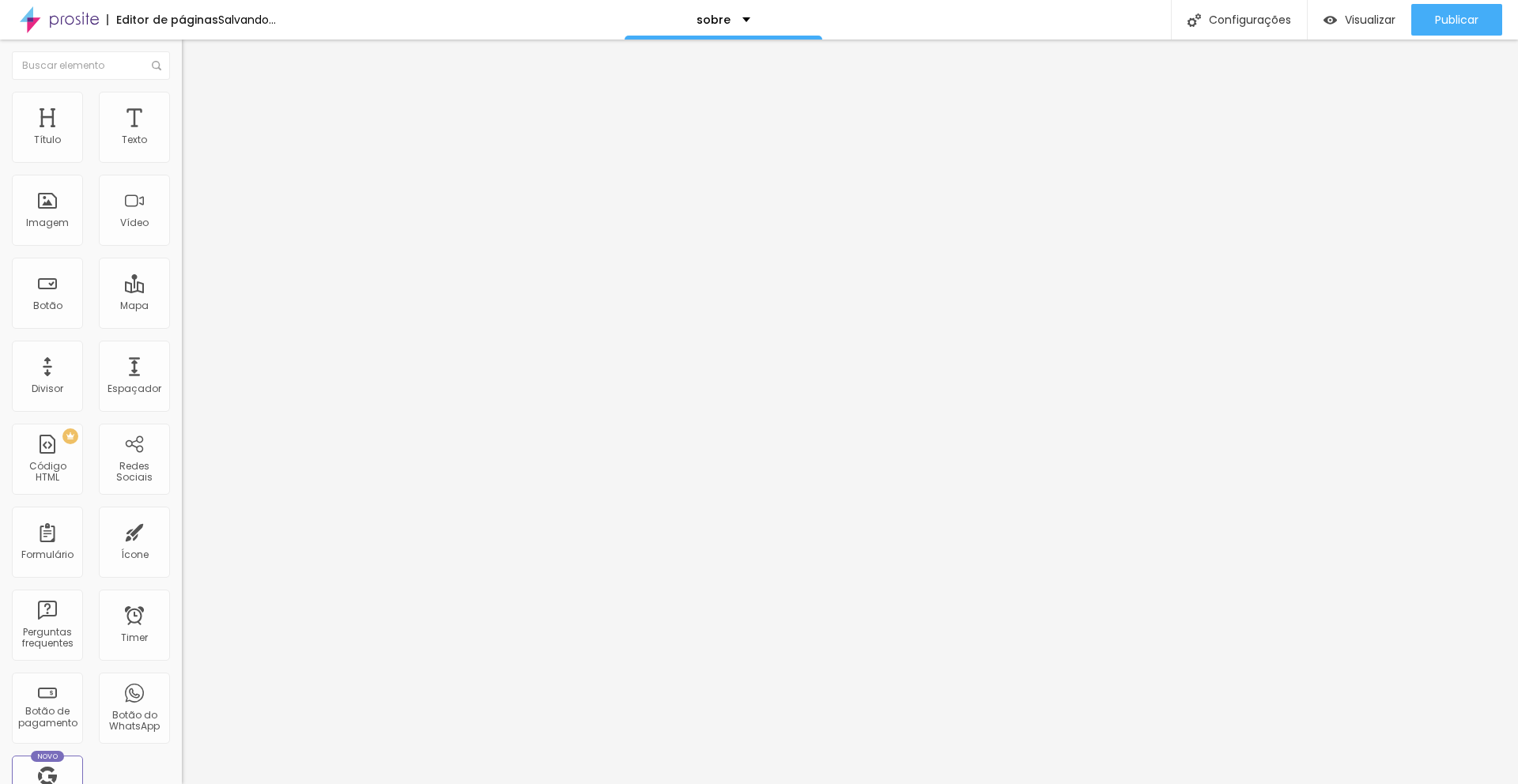
type input "10"
type input "9"
click at [182, 514] on input "range" at bounding box center [233, 520] width 102 height 13
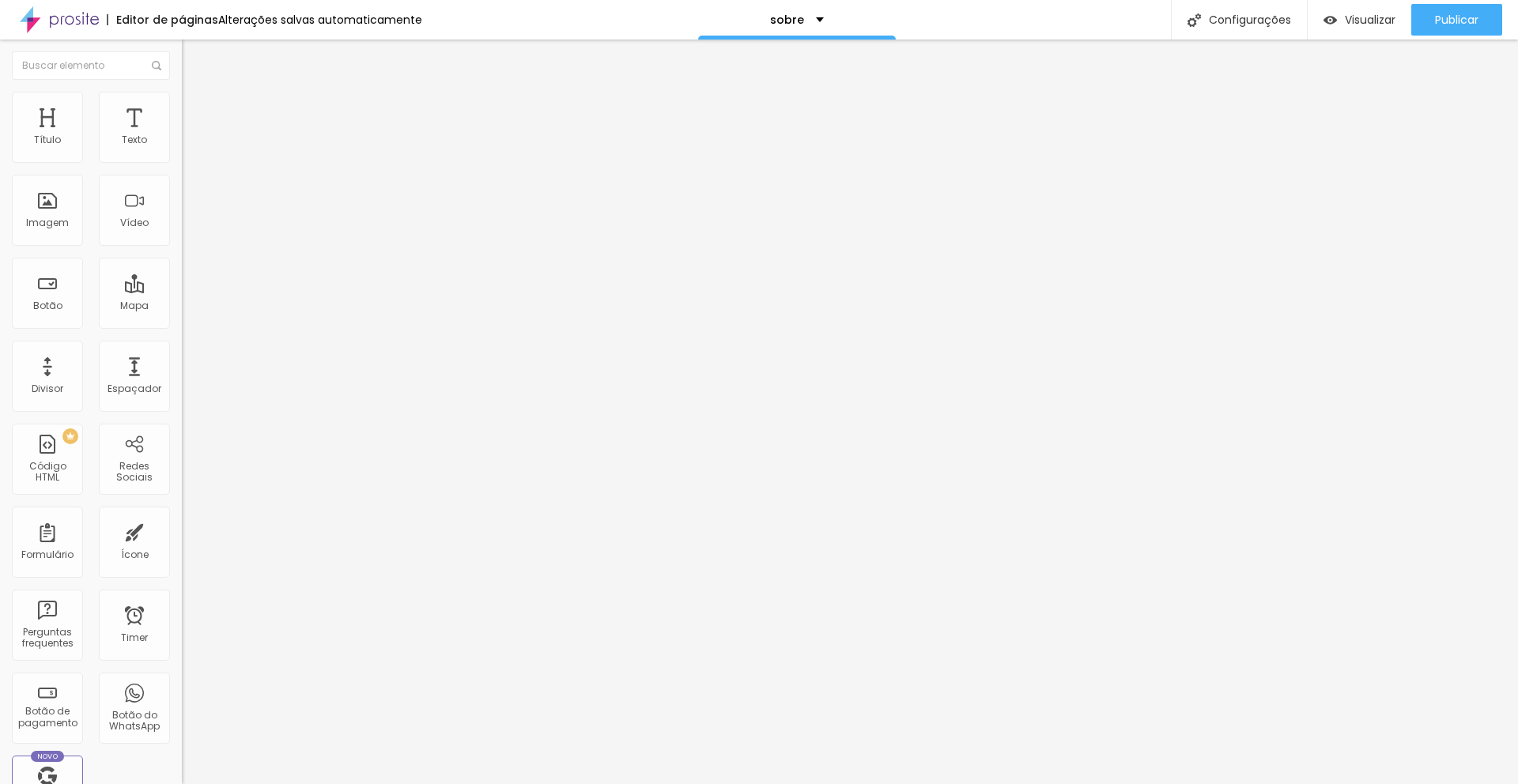
click at [182, 98] on img at bounding box center [189, 99] width 14 height 14
click at [182, 90] on img at bounding box center [189, 83] width 14 height 14
click at [194, 59] on img "button" at bounding box center [200, 58] width 13 height 13
click at [182, 96] on ul "Estilo Avançado" at bounding box center [273, 92] width 182 height 32
click at [182, 100] on img at bounding box center [189, 99] width 14 height 14
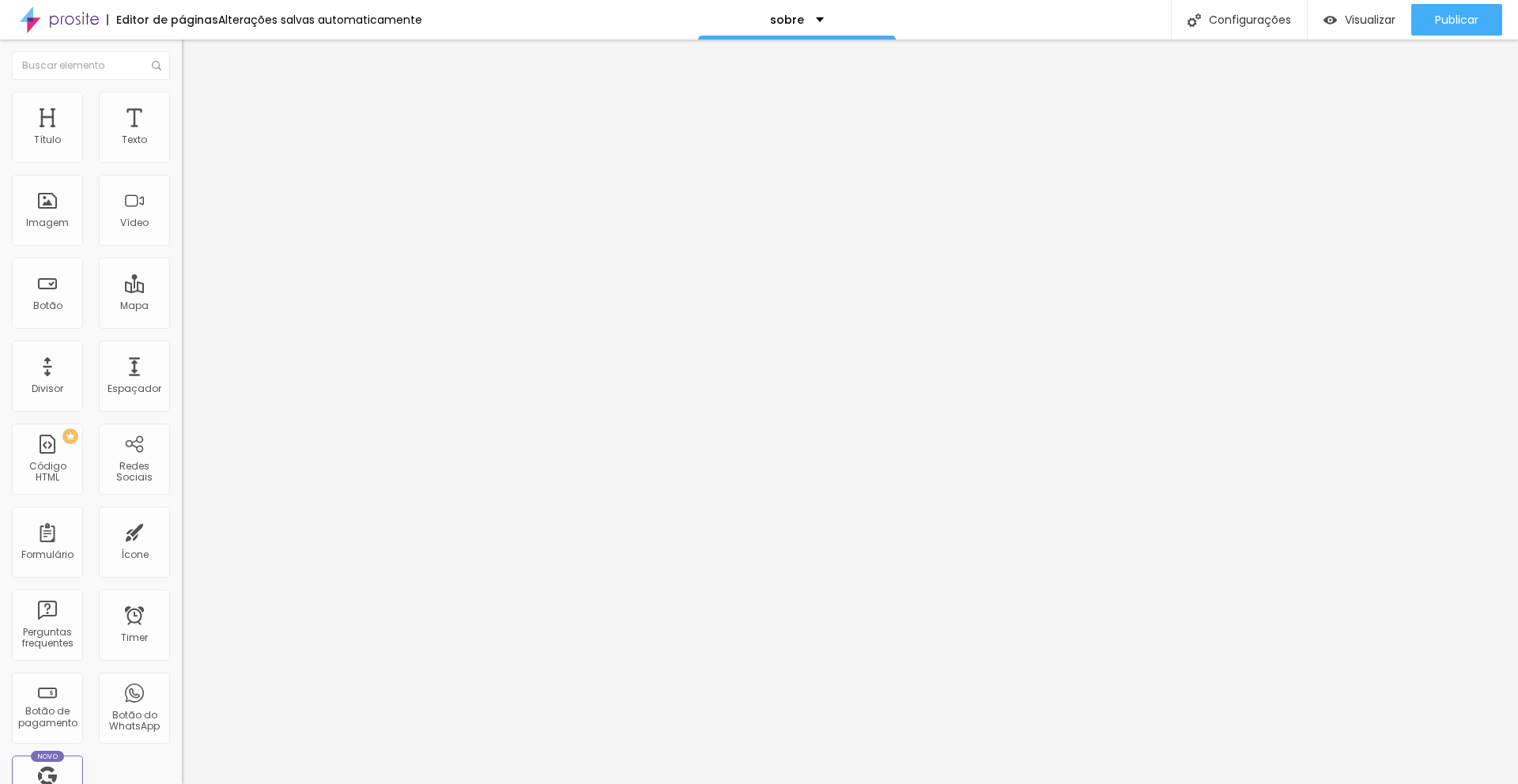
click at [182, 90] on img at bounding box center [189, 83] width 14 height 14
click at [182, 152] on button "button" at bounding box center [193, 144] width 22 height 17
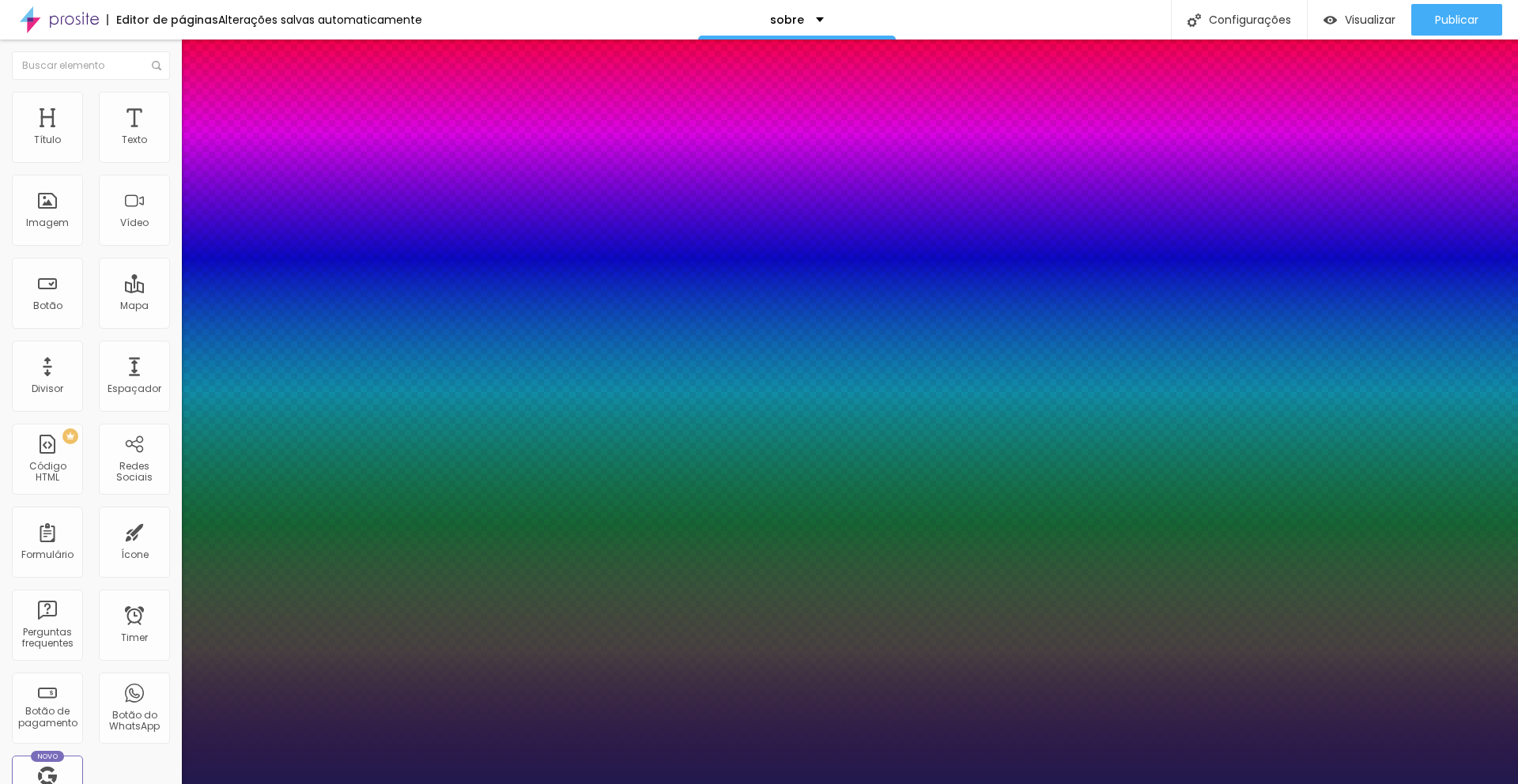
type input "1"
select select "RalewayLight"
type input "1"
type input "14"
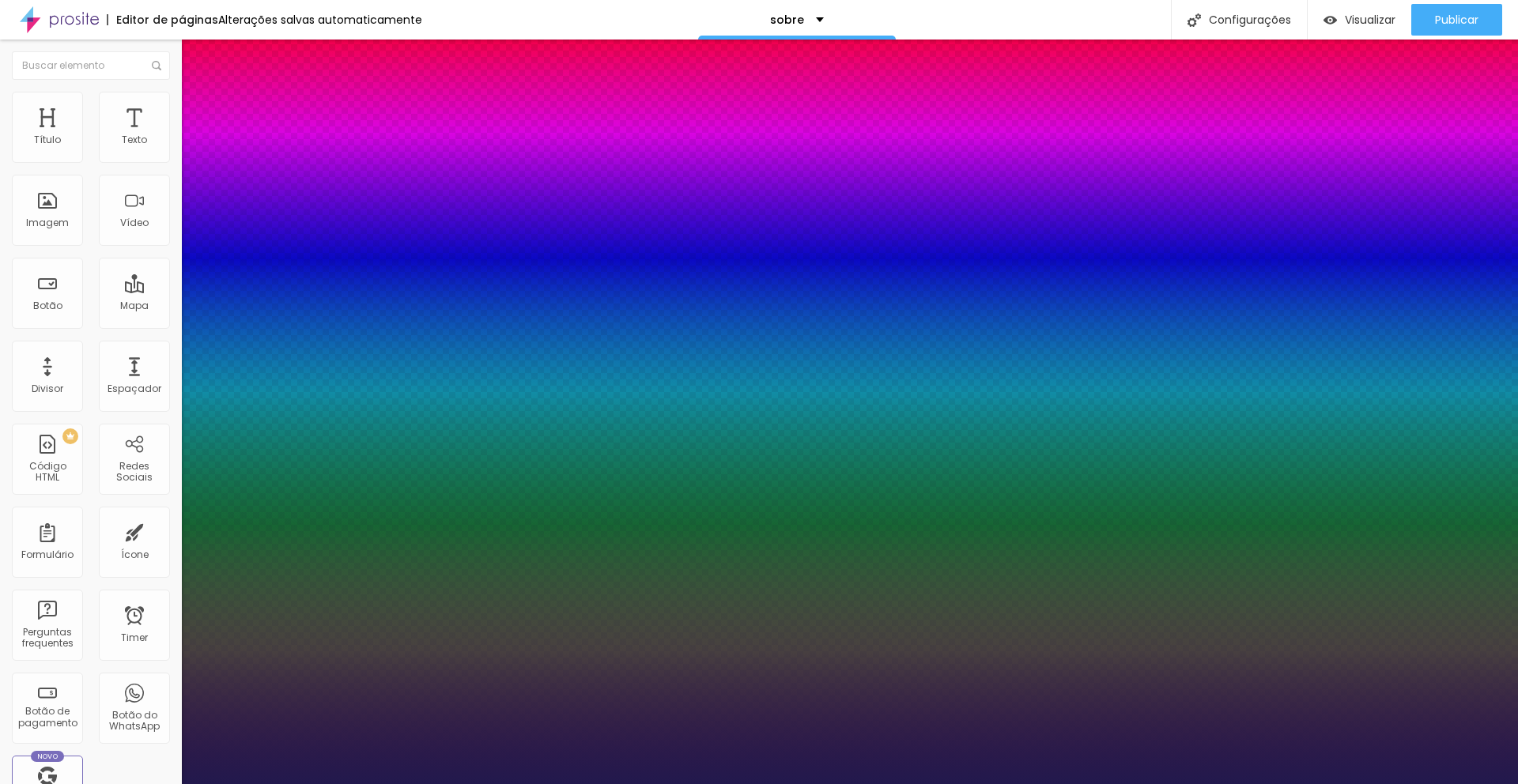
type input "14"
type input "1"
type input "15"
type input "1"
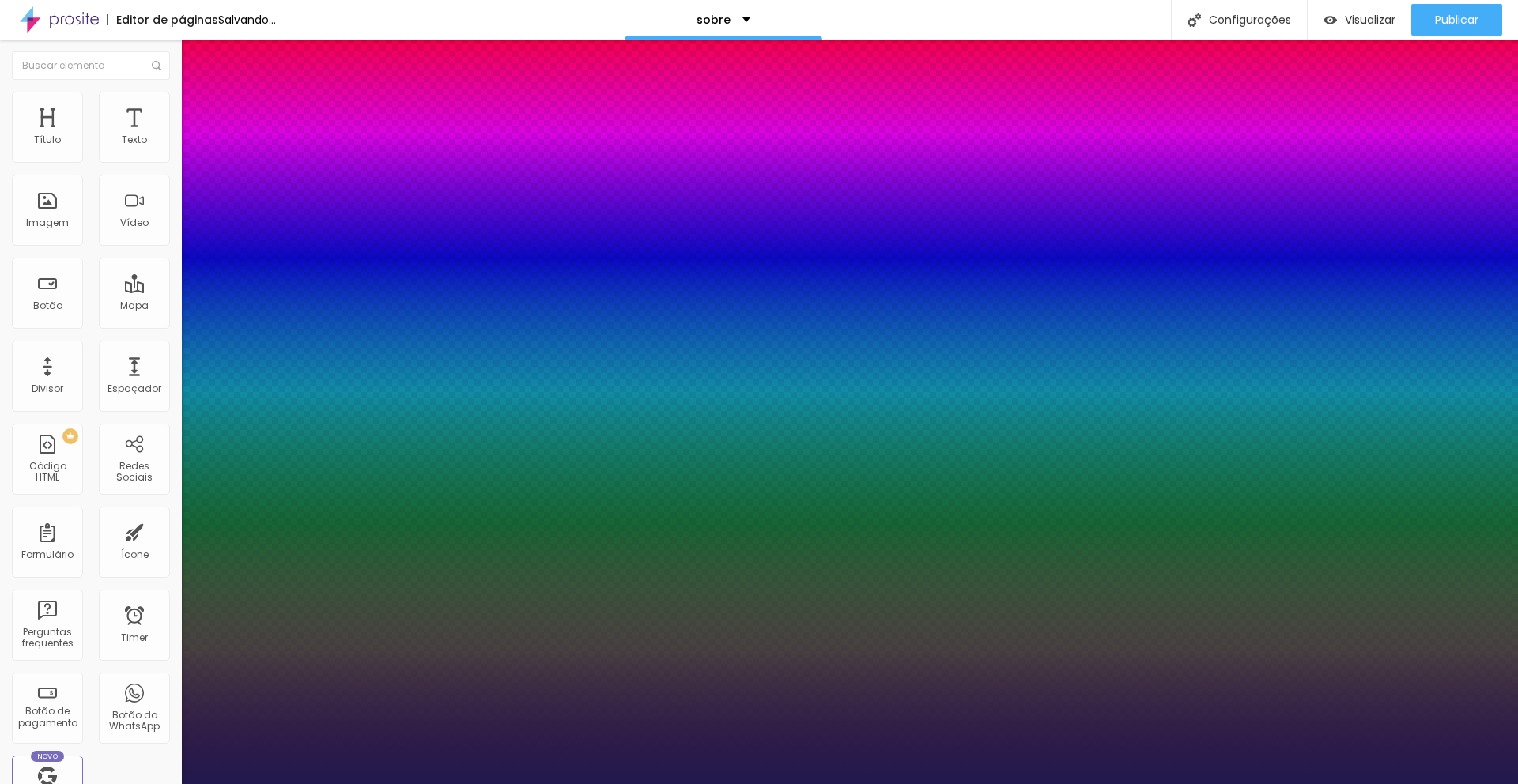
type input "15"
type input "1"
type input "1.4"
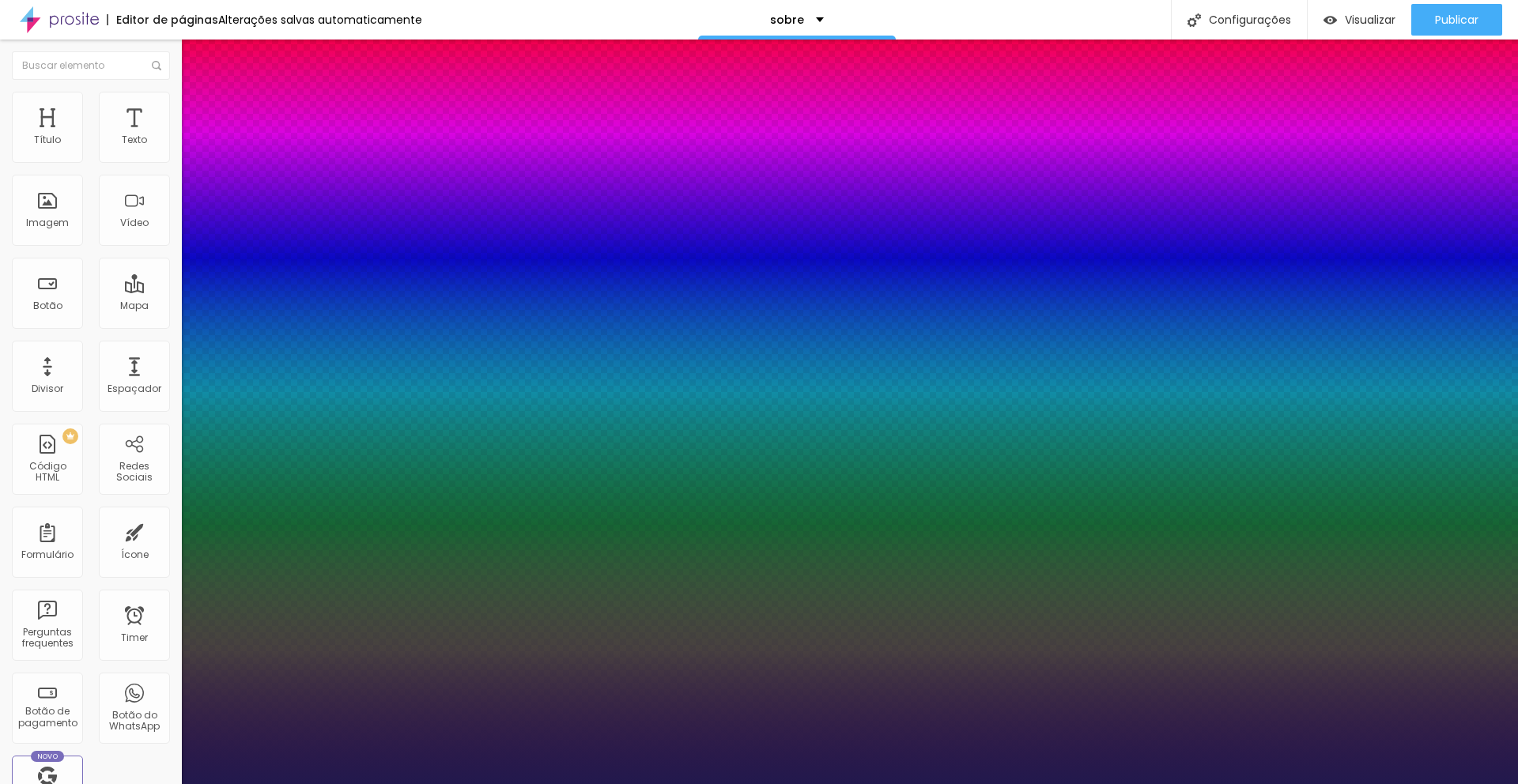
type input "1"
type input "1.5"
type input "1"
type input "1.6"
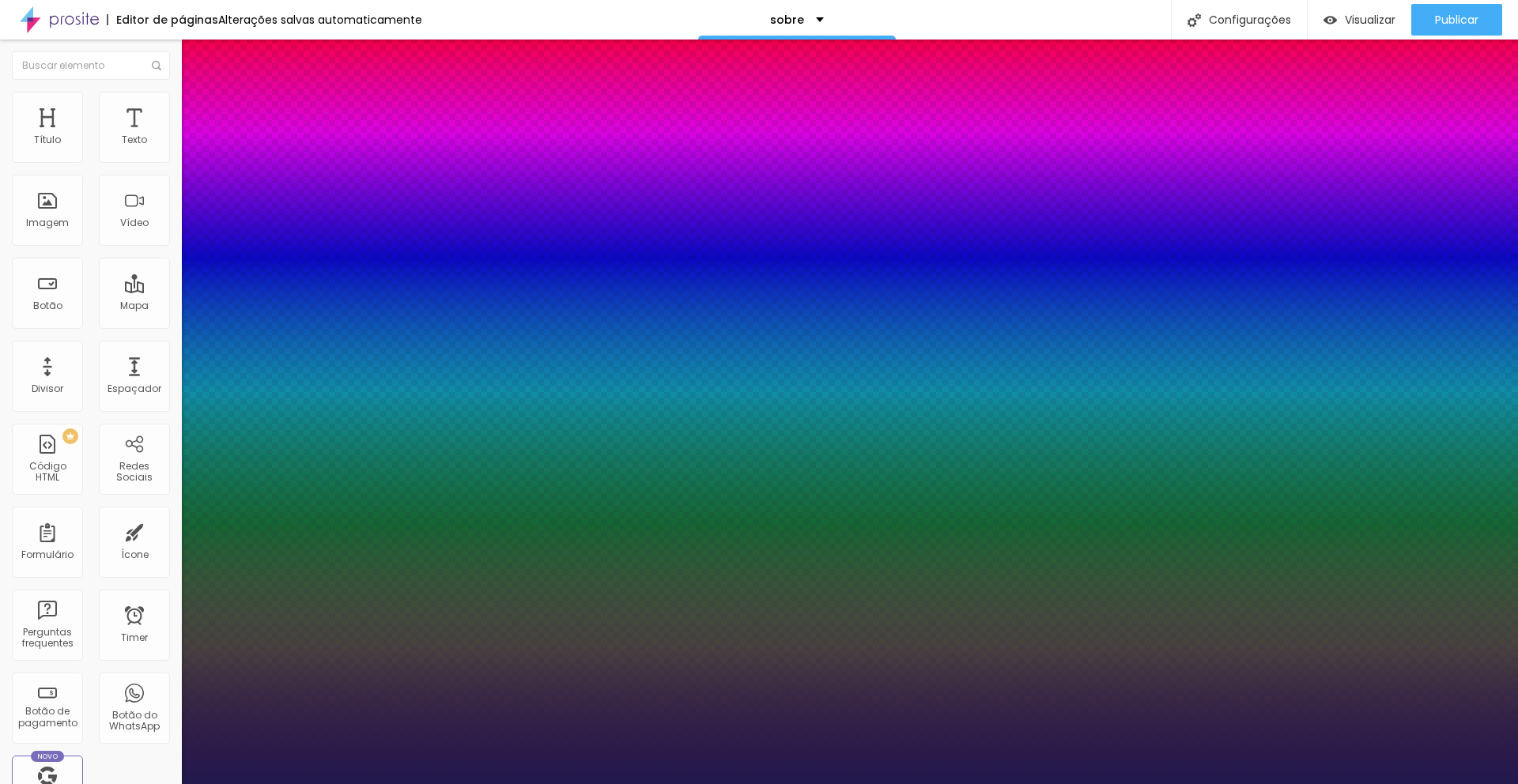
type input "1.6"
type input "1"
type input "1.7"
type input "1"
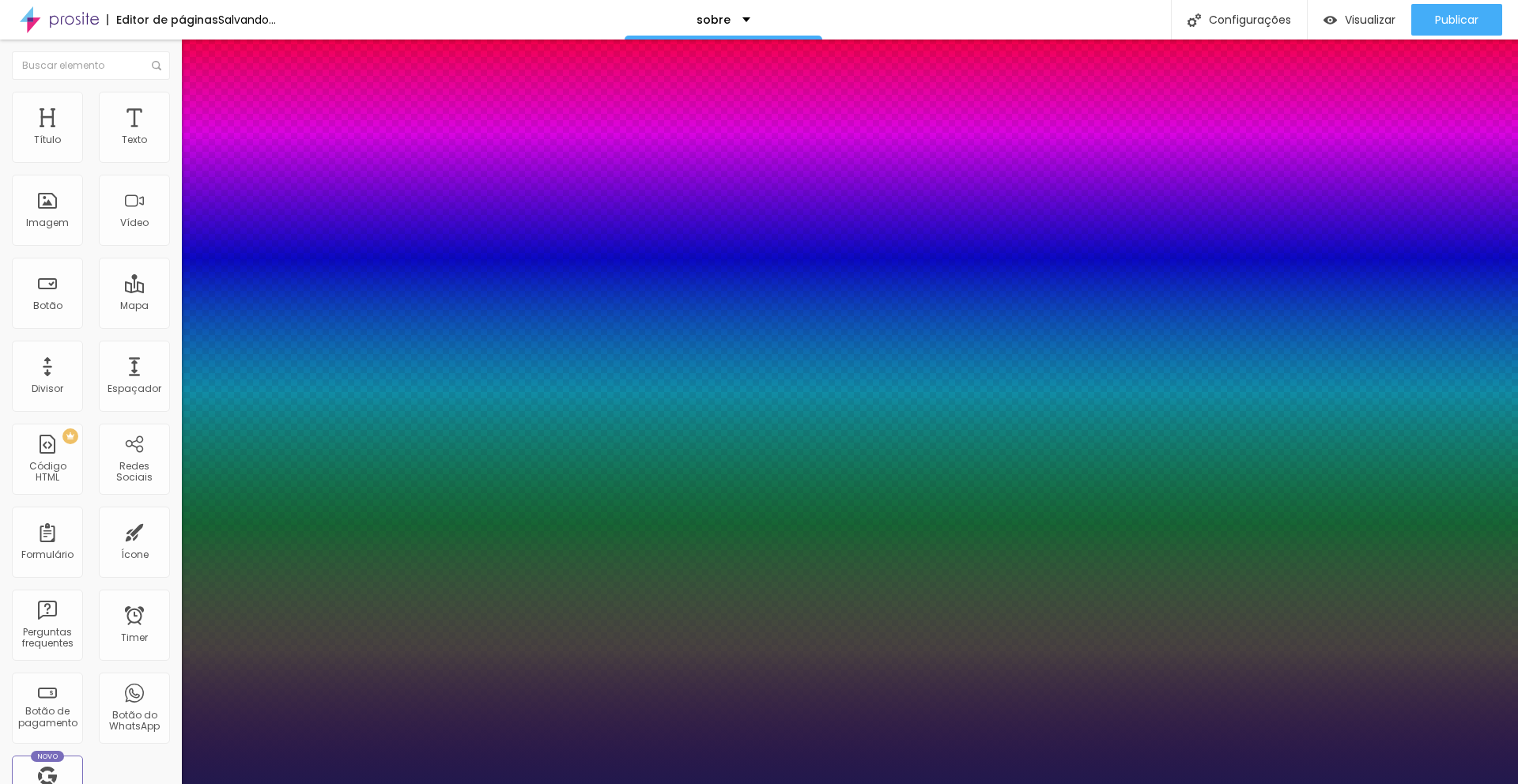
type input "1.8"
type input "1"
type input "1.9"
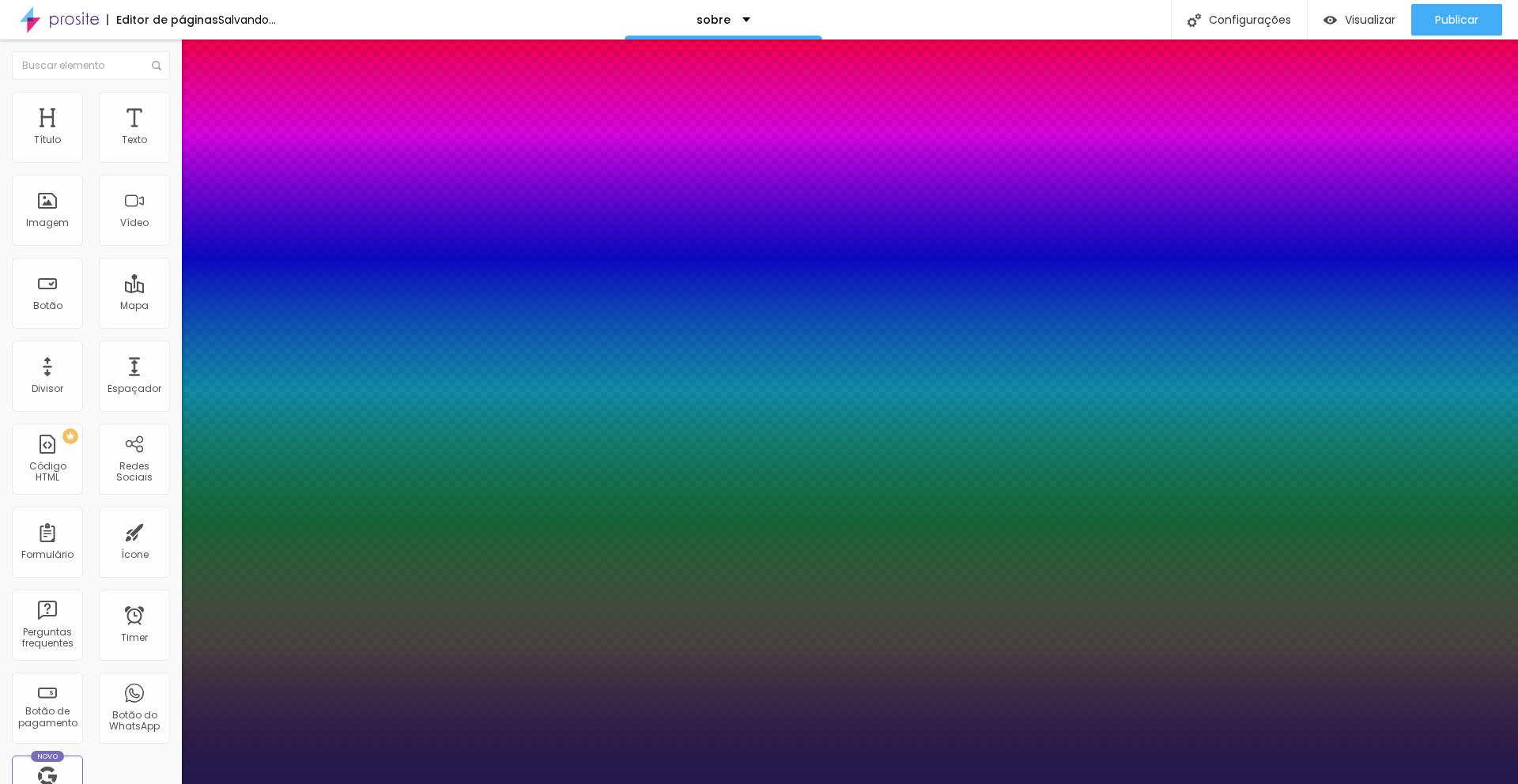
type input "1"
type input "2"
type input "1"
type input "1.9"
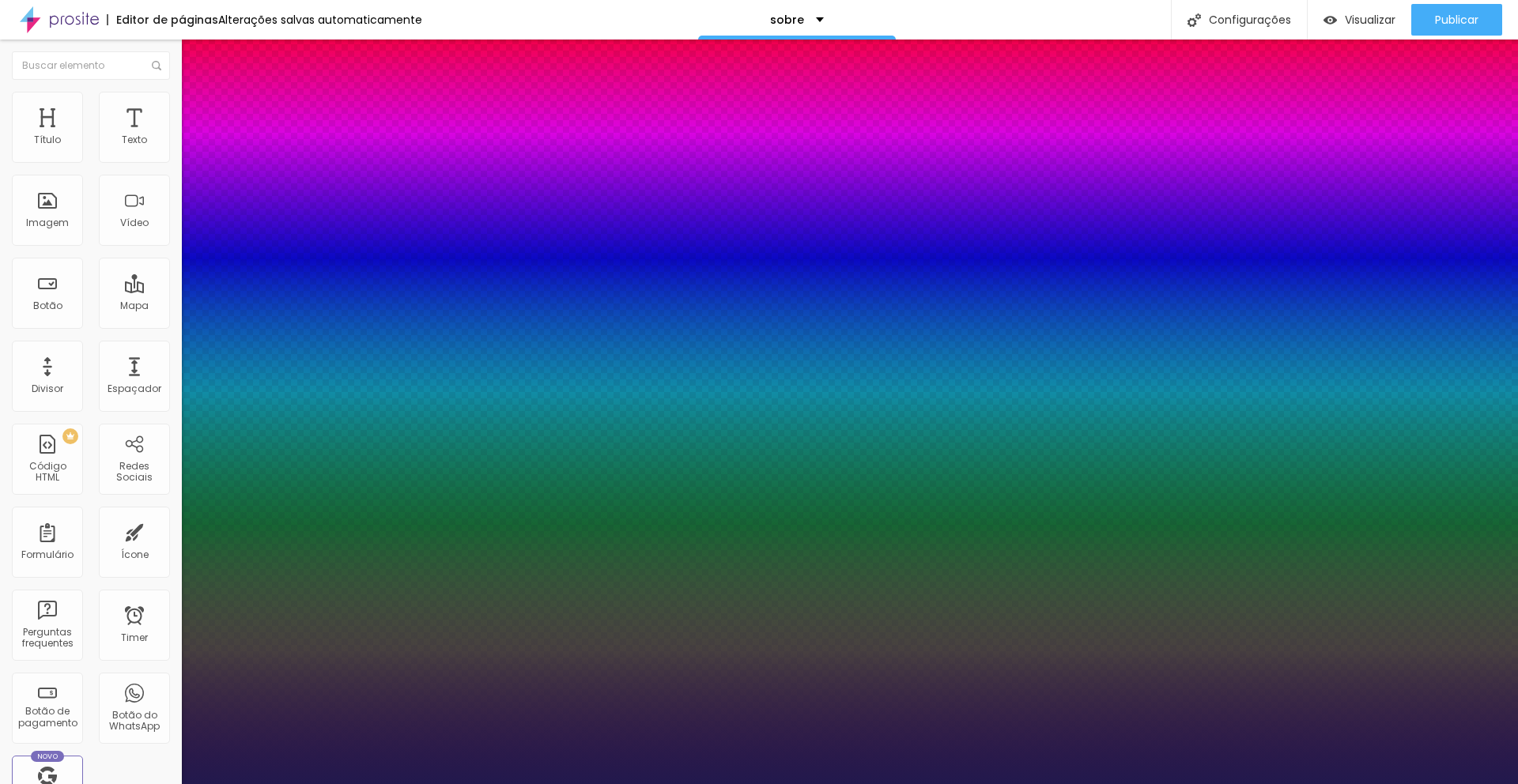
type input "1.9"
type input "1"
type input "1.8"
drag, startPoint x: 267, startPoint y: 381, endPoint x: 304, endPoint y: 387, distance: 37.5
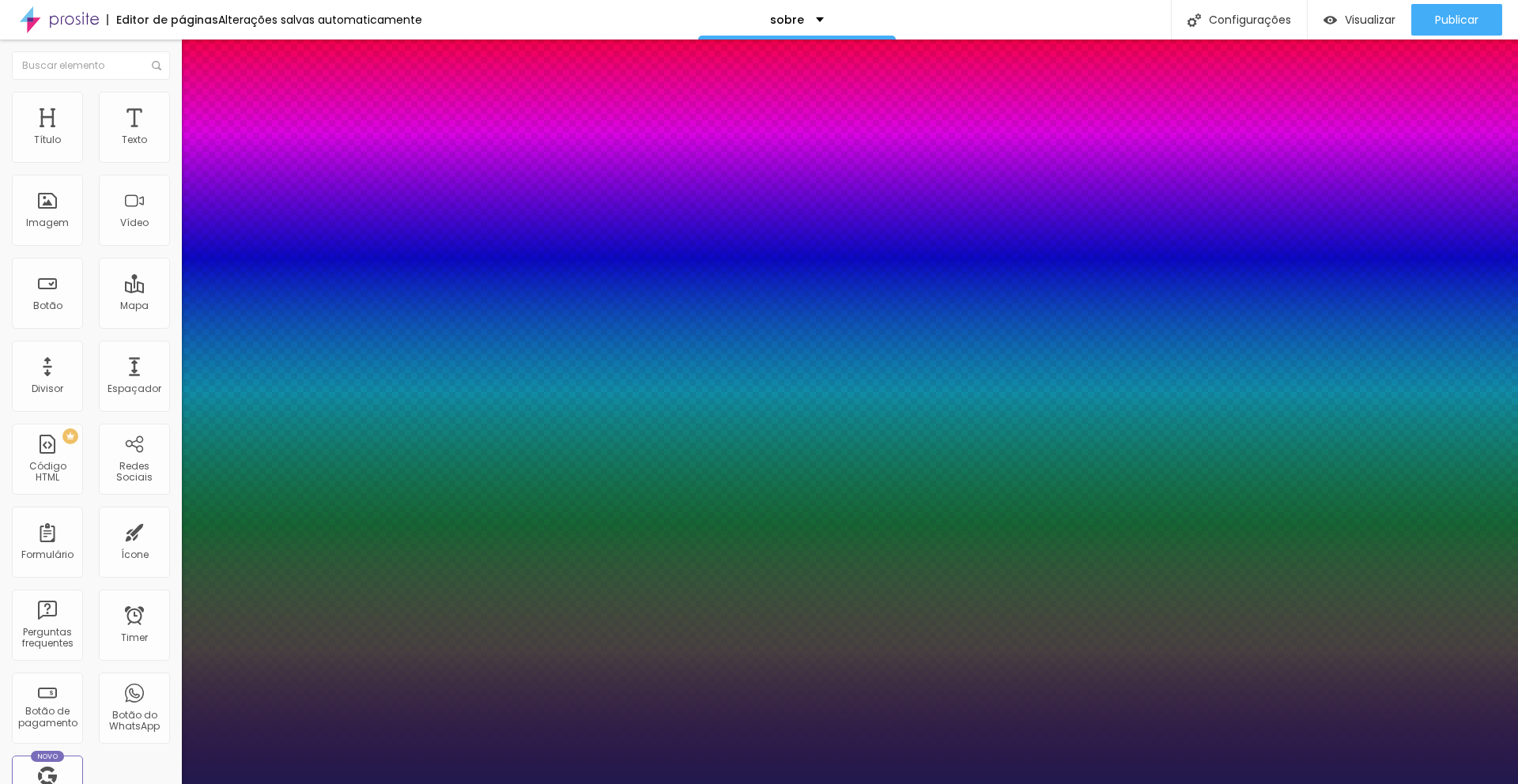
type input "1.8"
type input "1"
click at [716, 783] on div at bounding box center [759, 784] width 1518 height 0
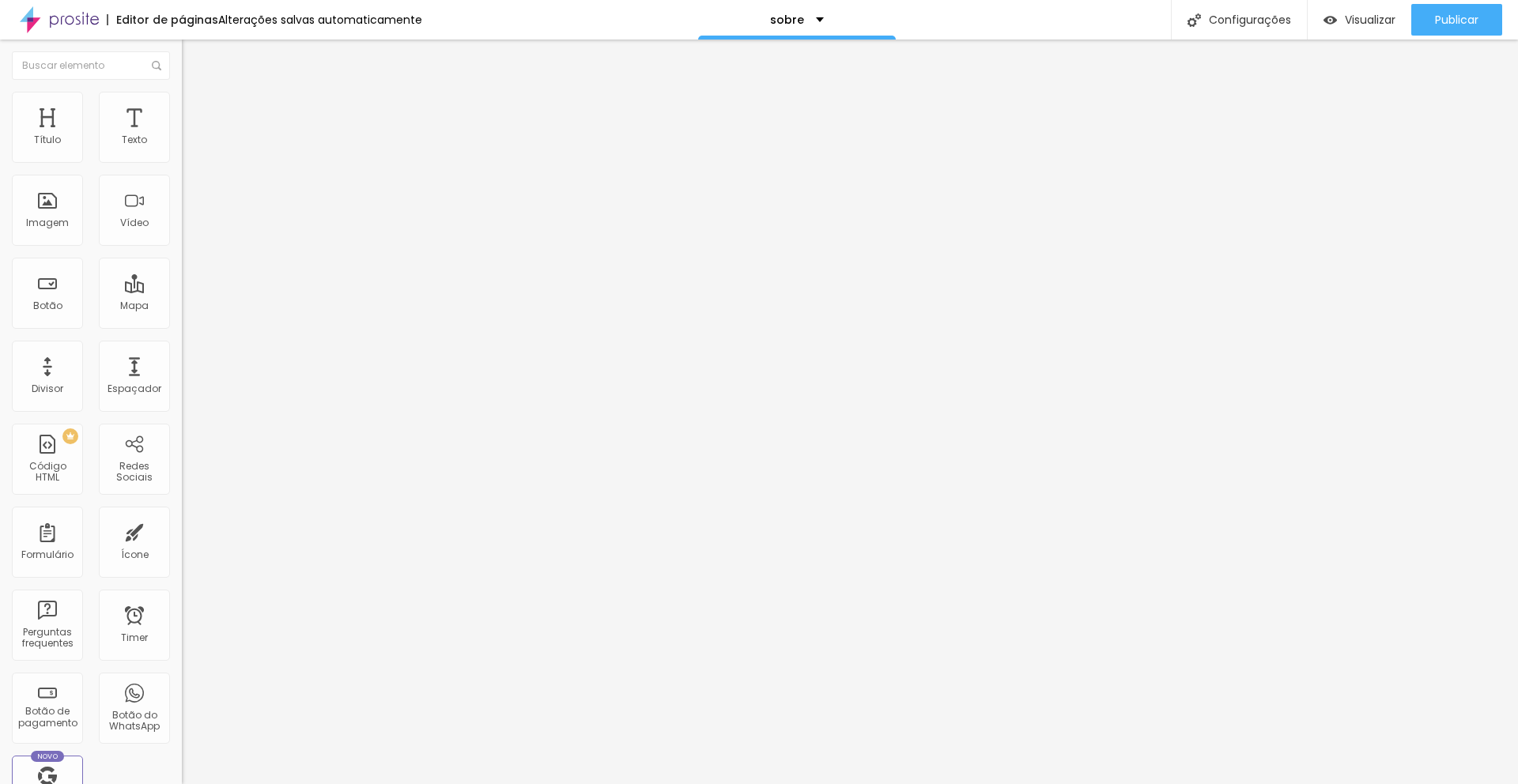
click at [182, 99] on ul "Conteúdo Estilo Avançado" at bounding box center [273, 99] width 182 height 48
click at [182, 99] on li "Estilo" at bounding box center [273, 99] width 182 height 16
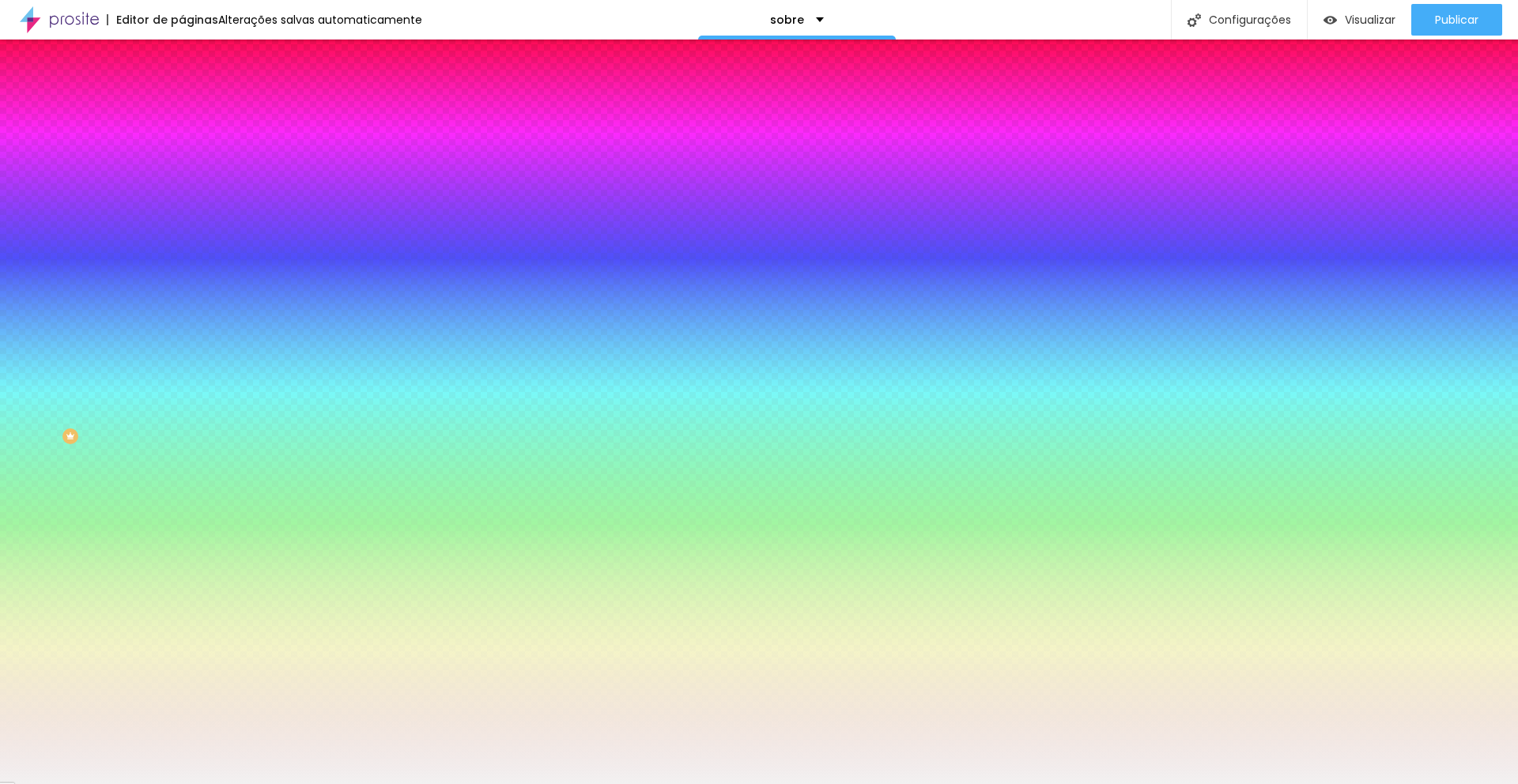
click at [182, 108] on li "Avançado" at bounding box center [273, 115] width 182 height 16
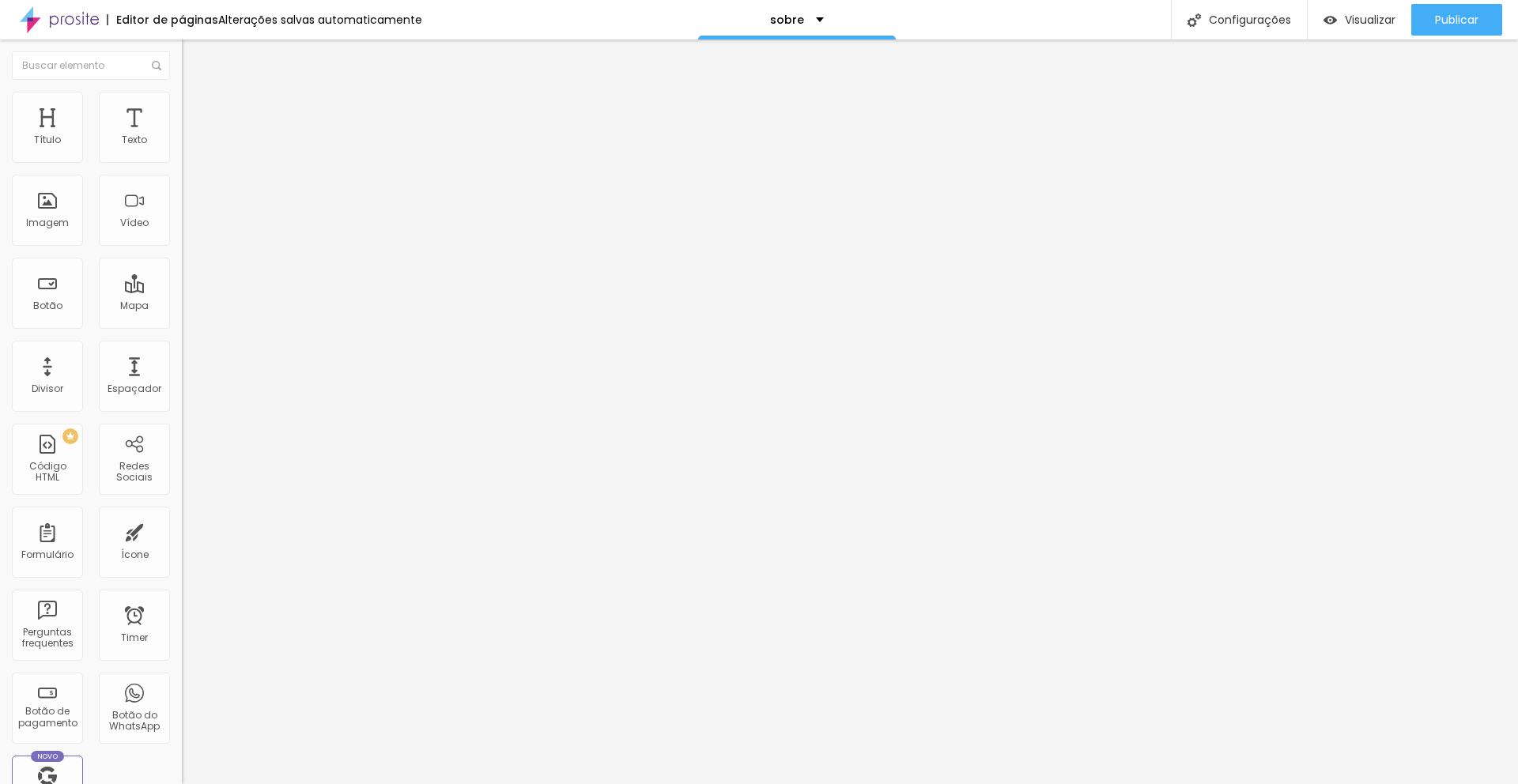
type input "35"
type input "25"
type input "20"
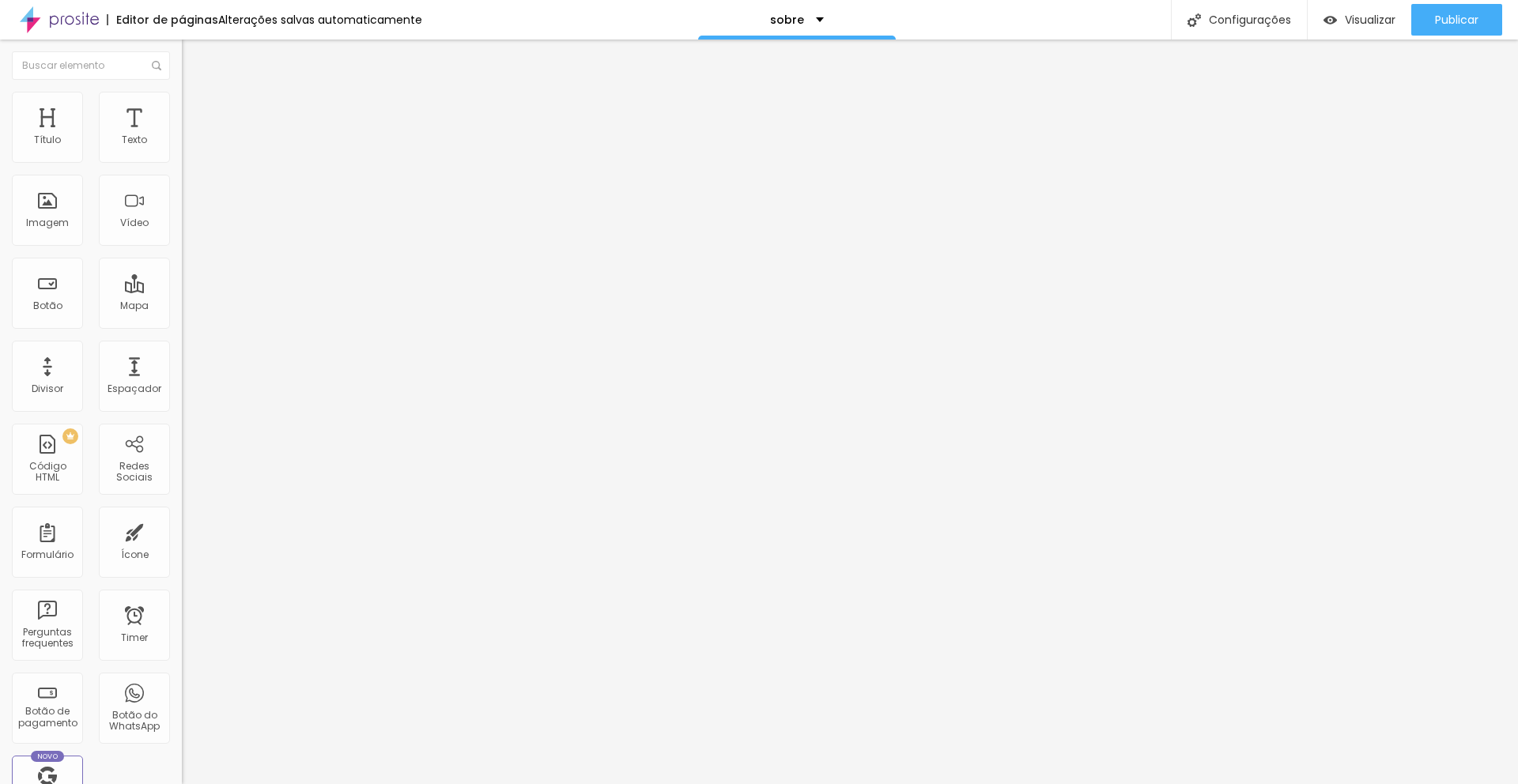
type input "20"
type input "15"
type input "10"
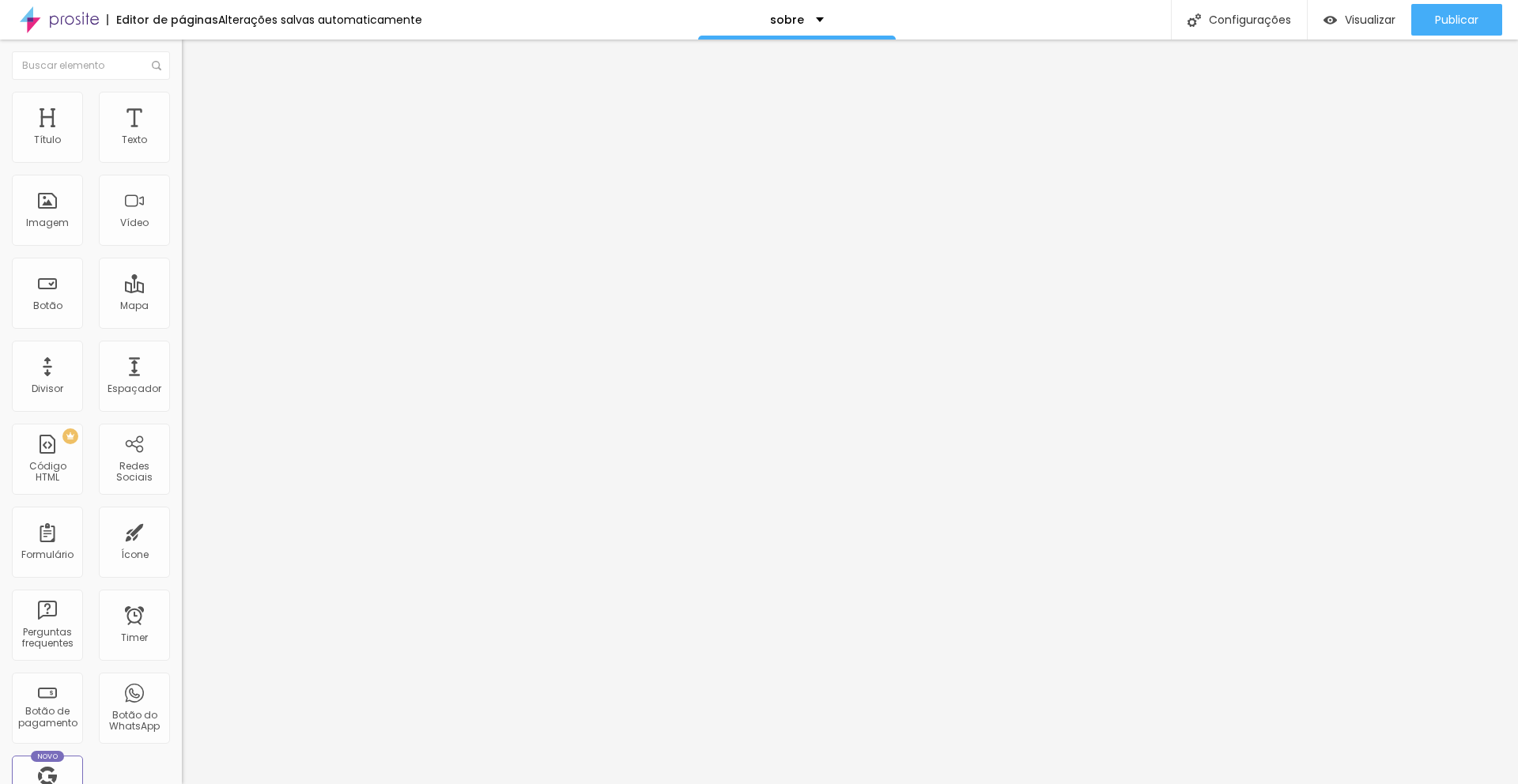
type input "5"
type input "0"
type input "5"
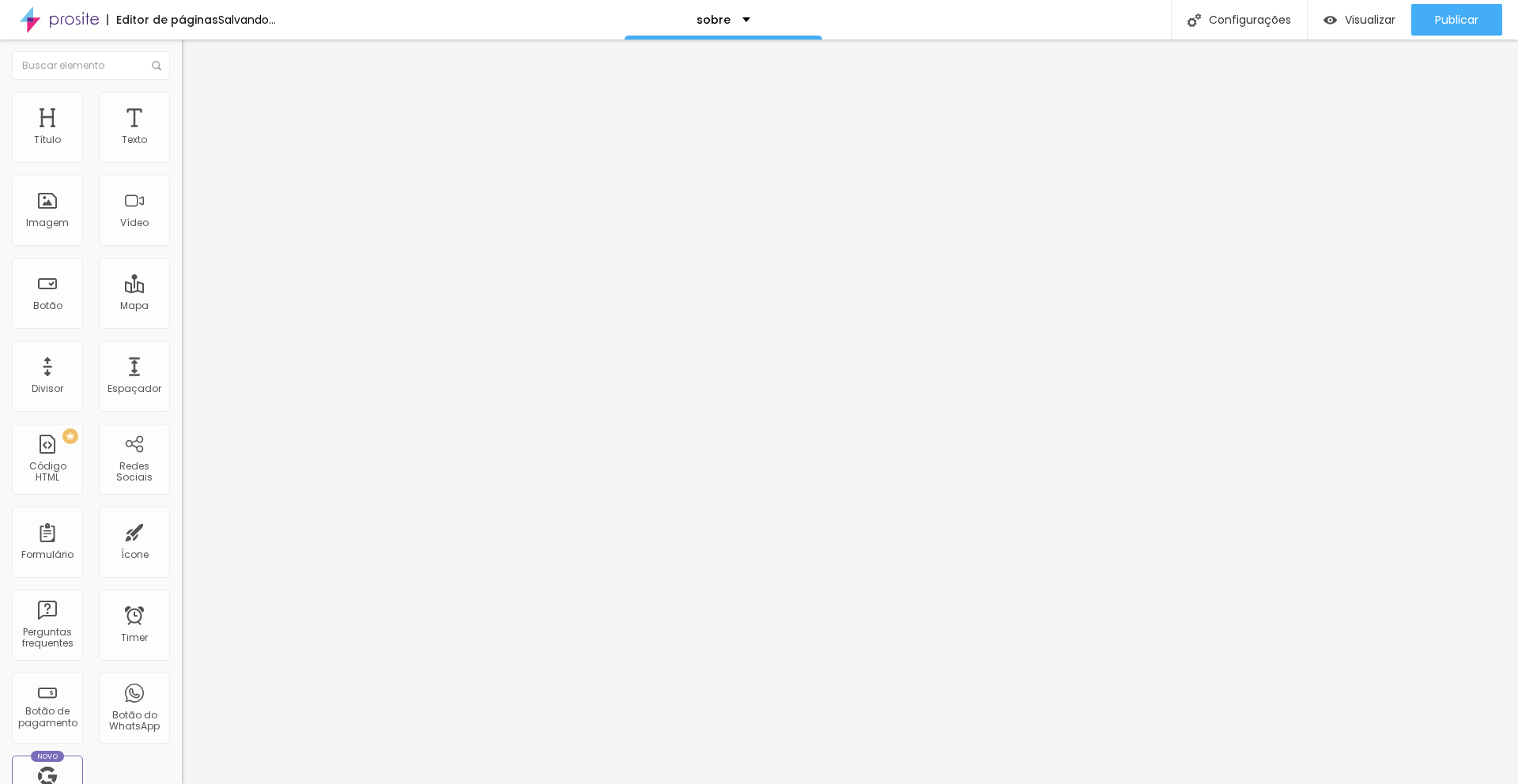
type input "5"
type input "10"
type input "15"
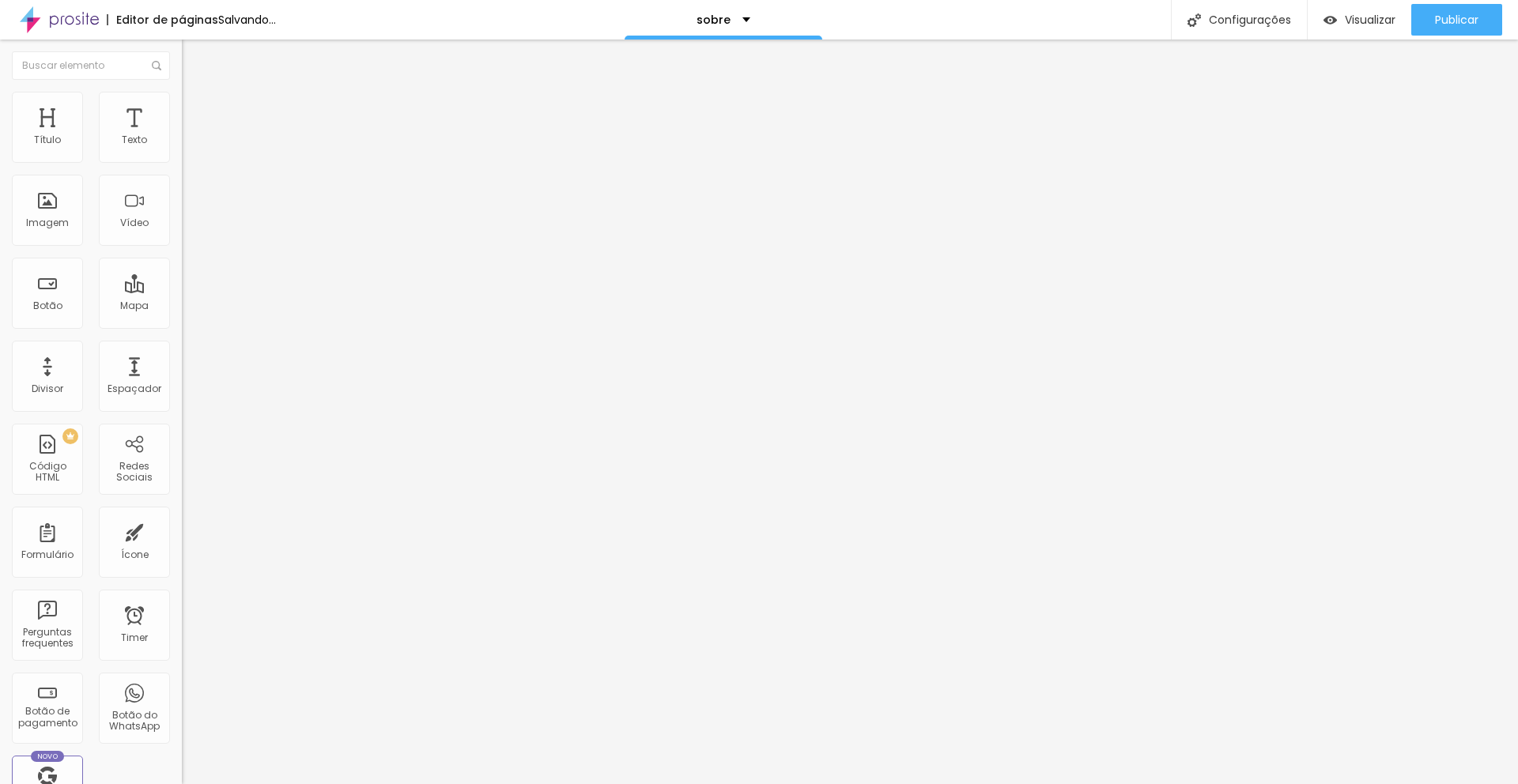
type input "20"
type input "25"
type input "30"
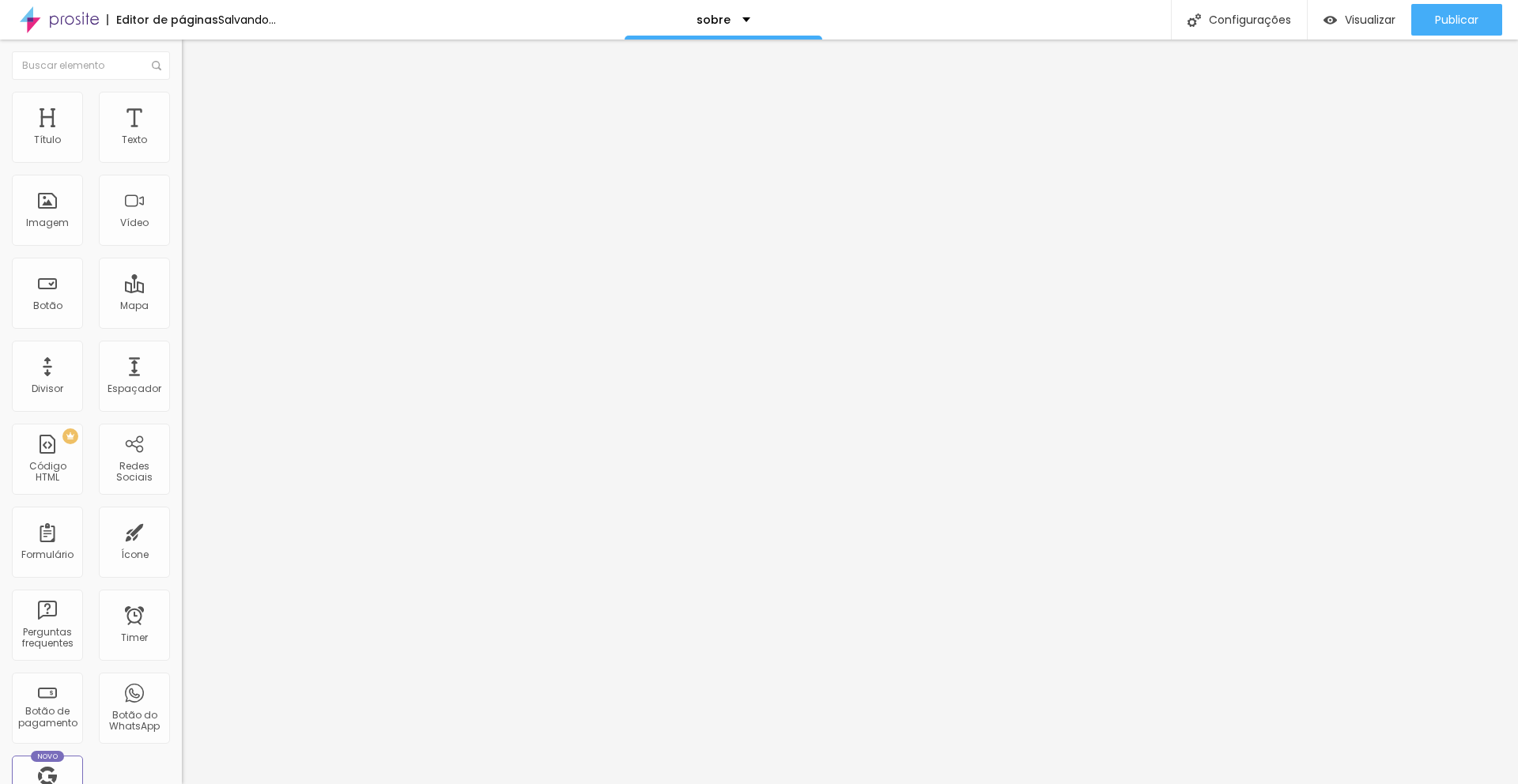
type input "30"
type input "35"
type input "40"
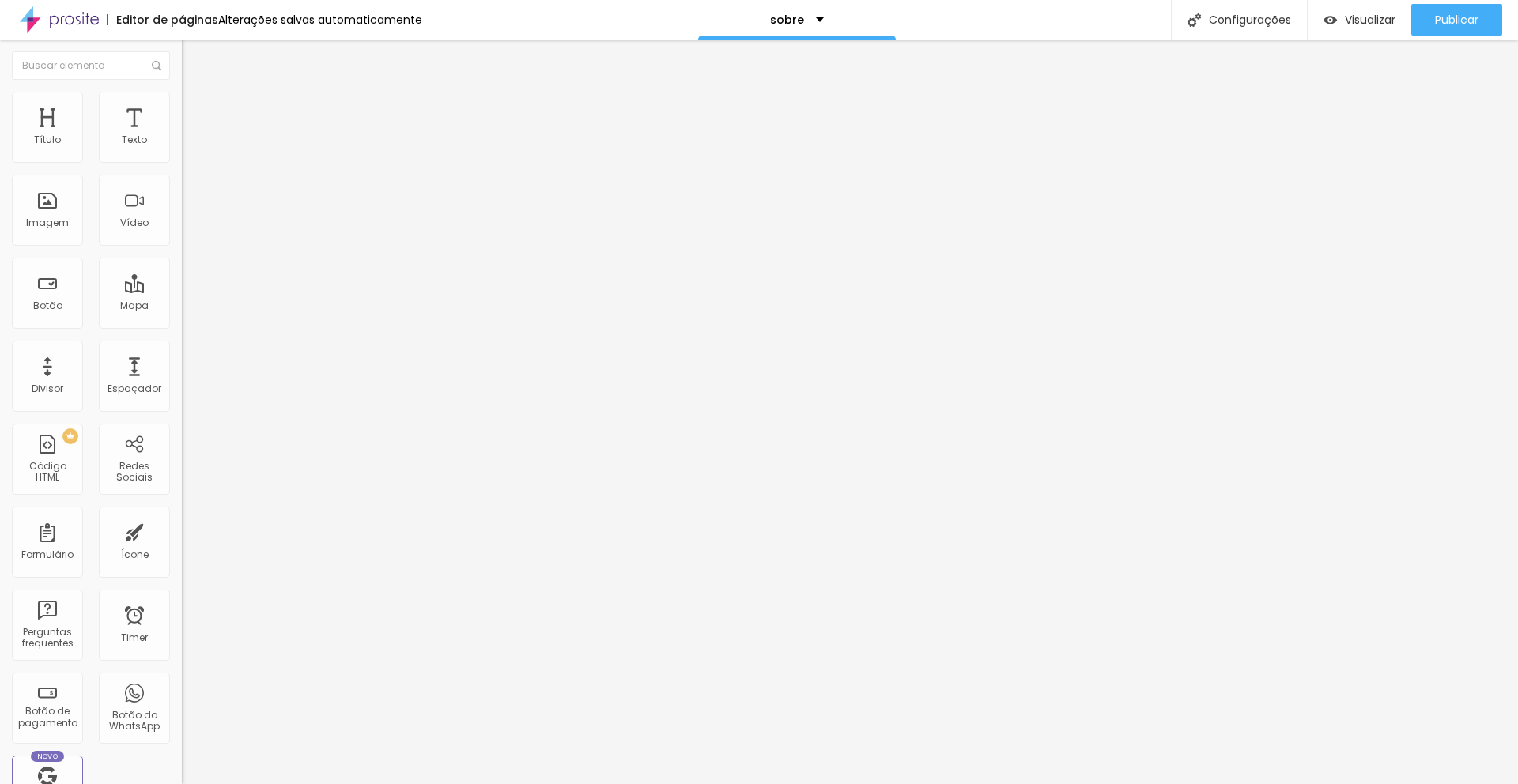
type input "45"
type input "50"
type input "45"
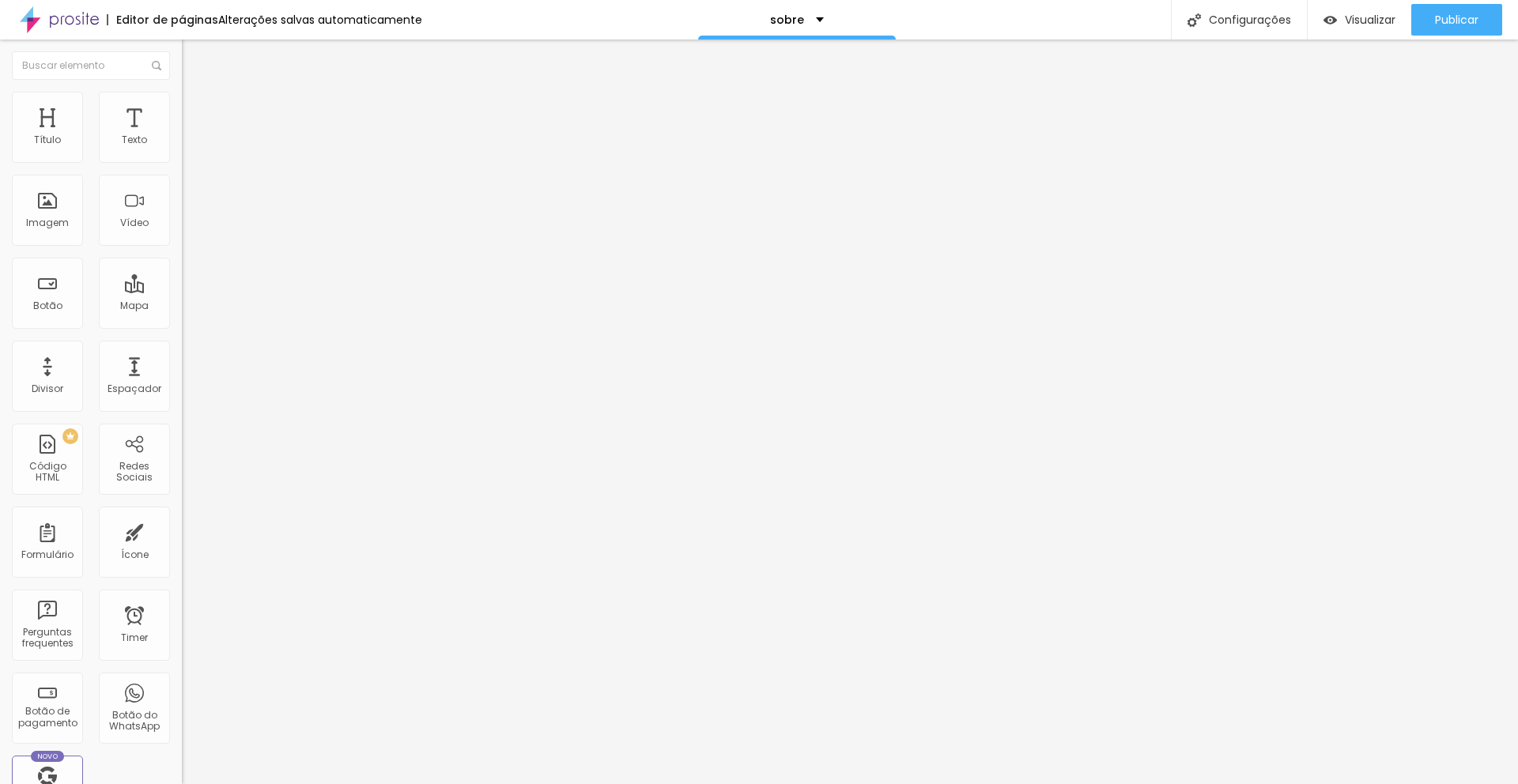
type input "45"
click at [182, 306] on input "range" at bounding box center [233, 312] width 102 height 13
click at [182, 104] on li "Estilo" at bounding box center [273, 99] width 182 height 16
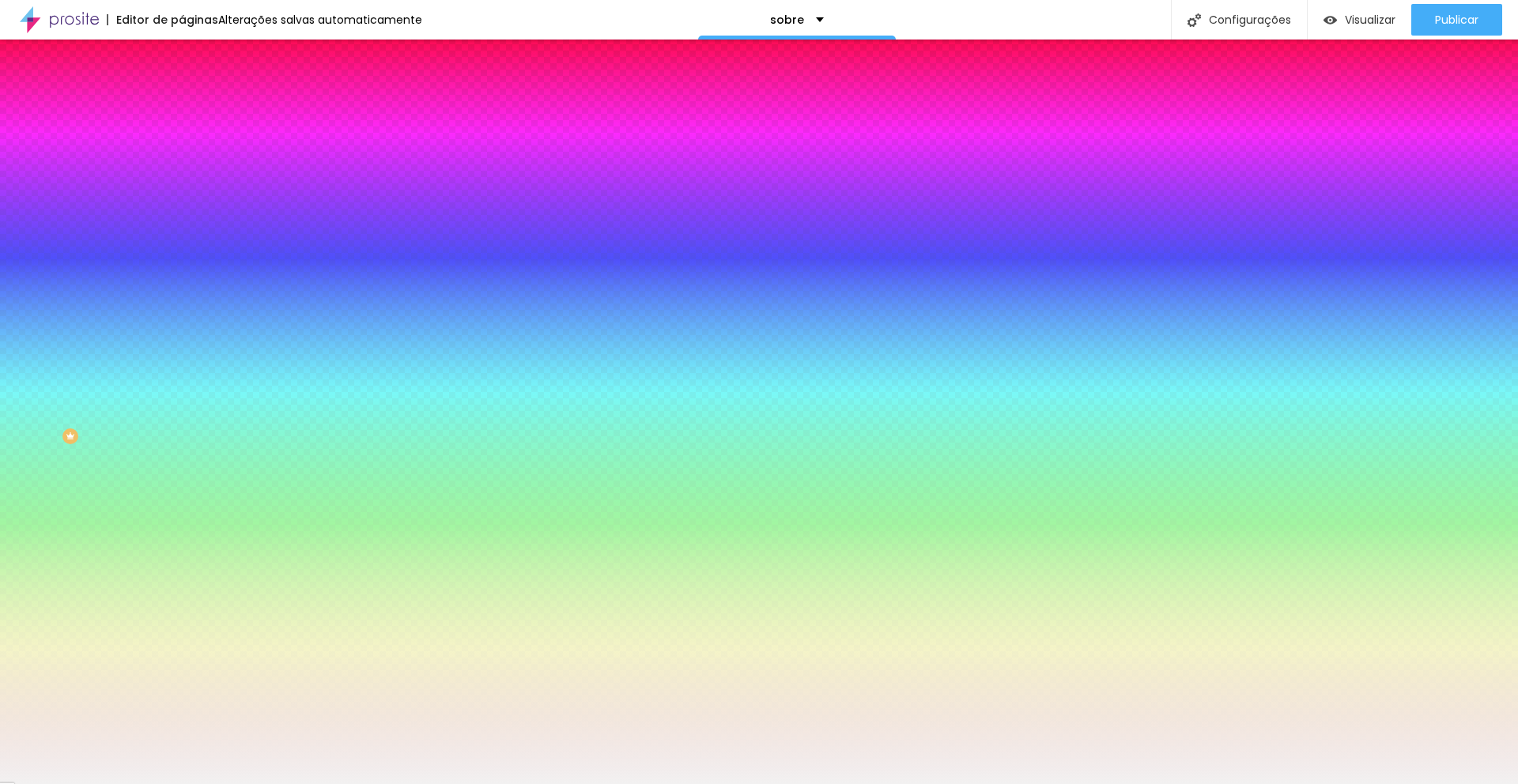
click at [182, 92] on li "Conteúdo" at bounding box center [273, 83] width 182 height 16
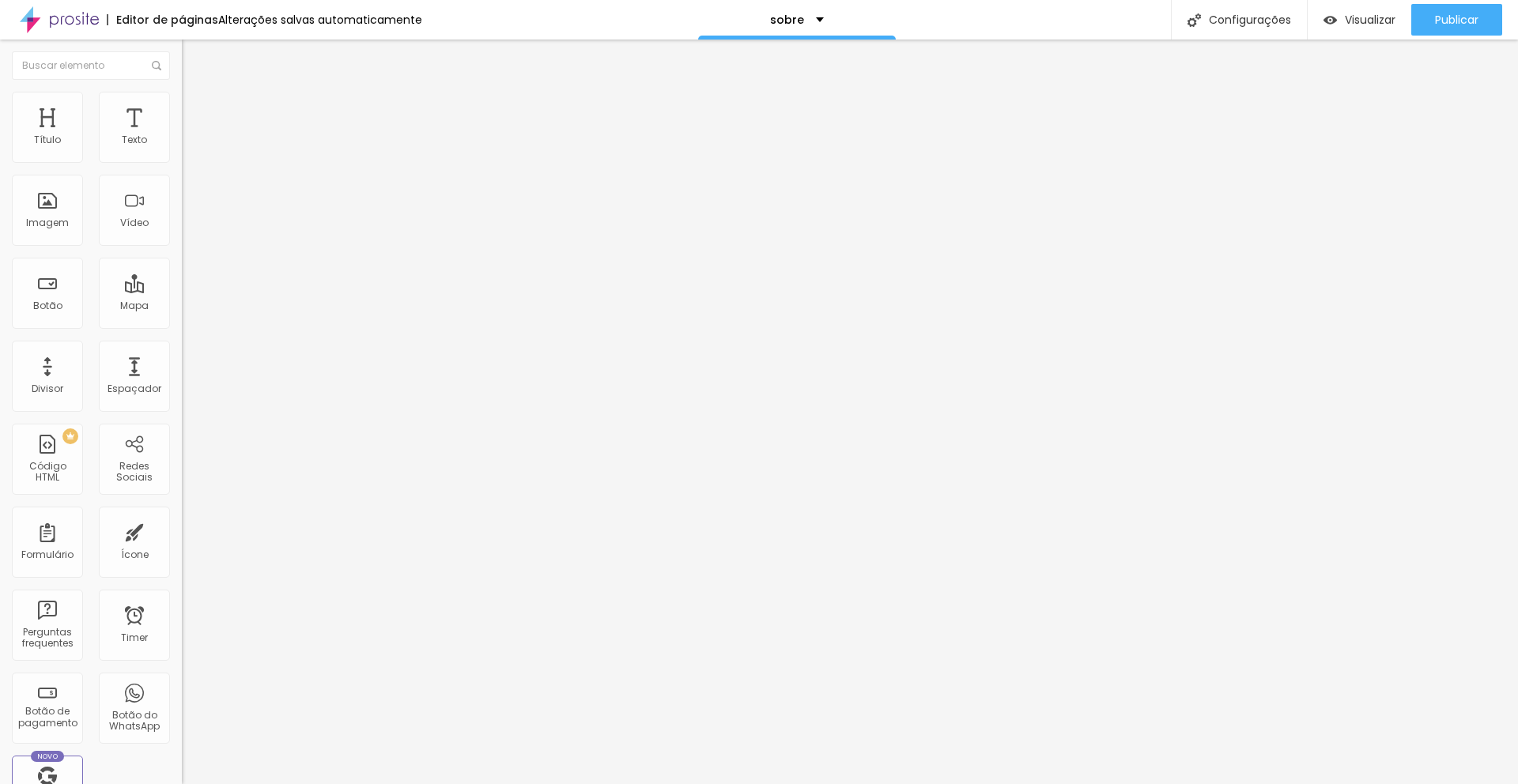
click at [182, 155] on img at bounding box center [187, 150] width 11 height 11
click at [182, 99] on img at bounding box center [189, 99] width 14 height 14
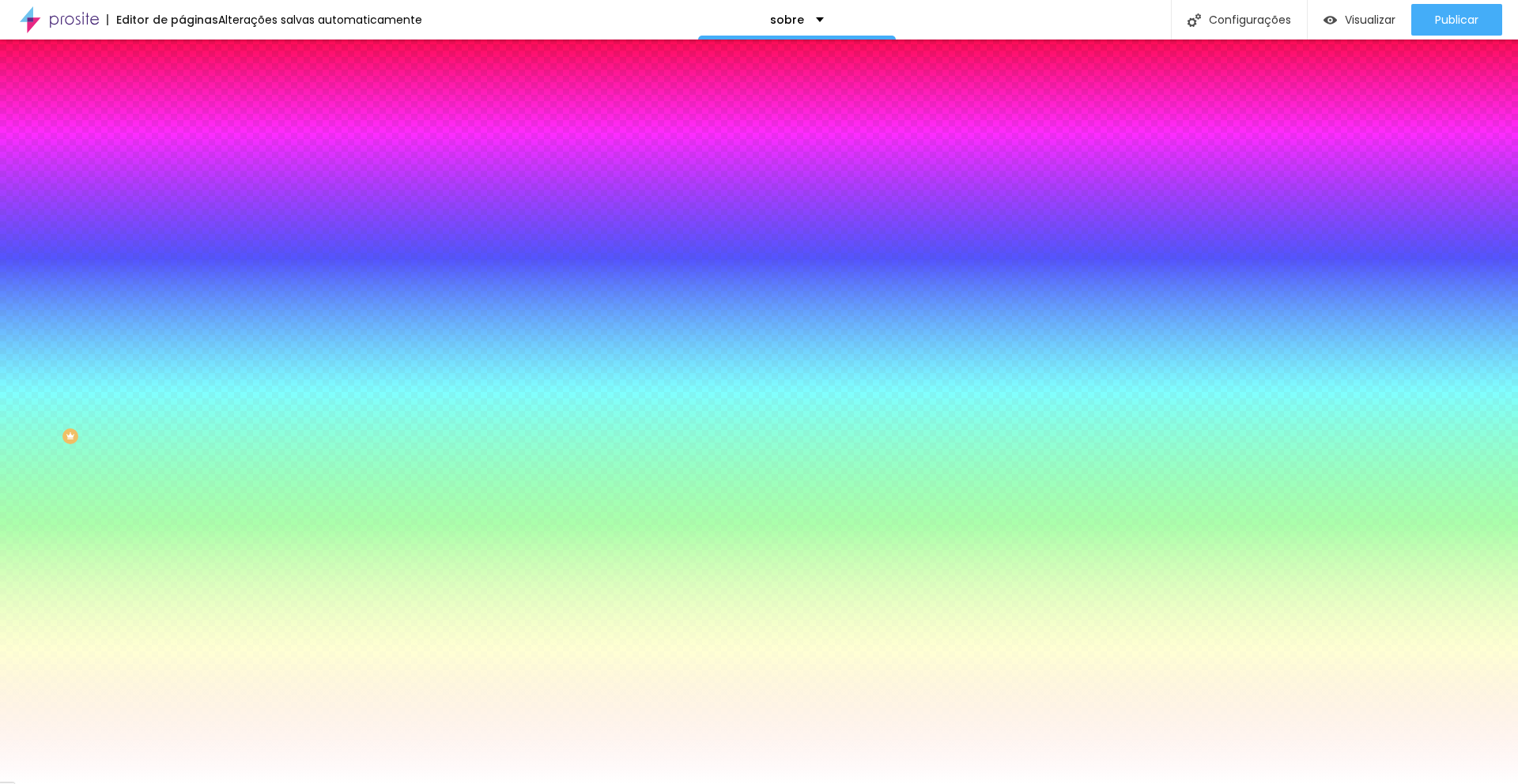
drag, startPoint x: 162, startPoint y: 157, endPoint x: 94, endPoint y: 146, distance: 68.9
click at [182, 146] on div "Cor de fundo Voltar ao padrão #FFFFFF" at bounding box center [273, 145] width 182 height 43
click at [182, 176] on div "Tipografia" at bounding box center [273, 171] width 182 height 9
click at [182, 92] on li "Conteúdo" at bounding box center [273, 83] width 182 height 16
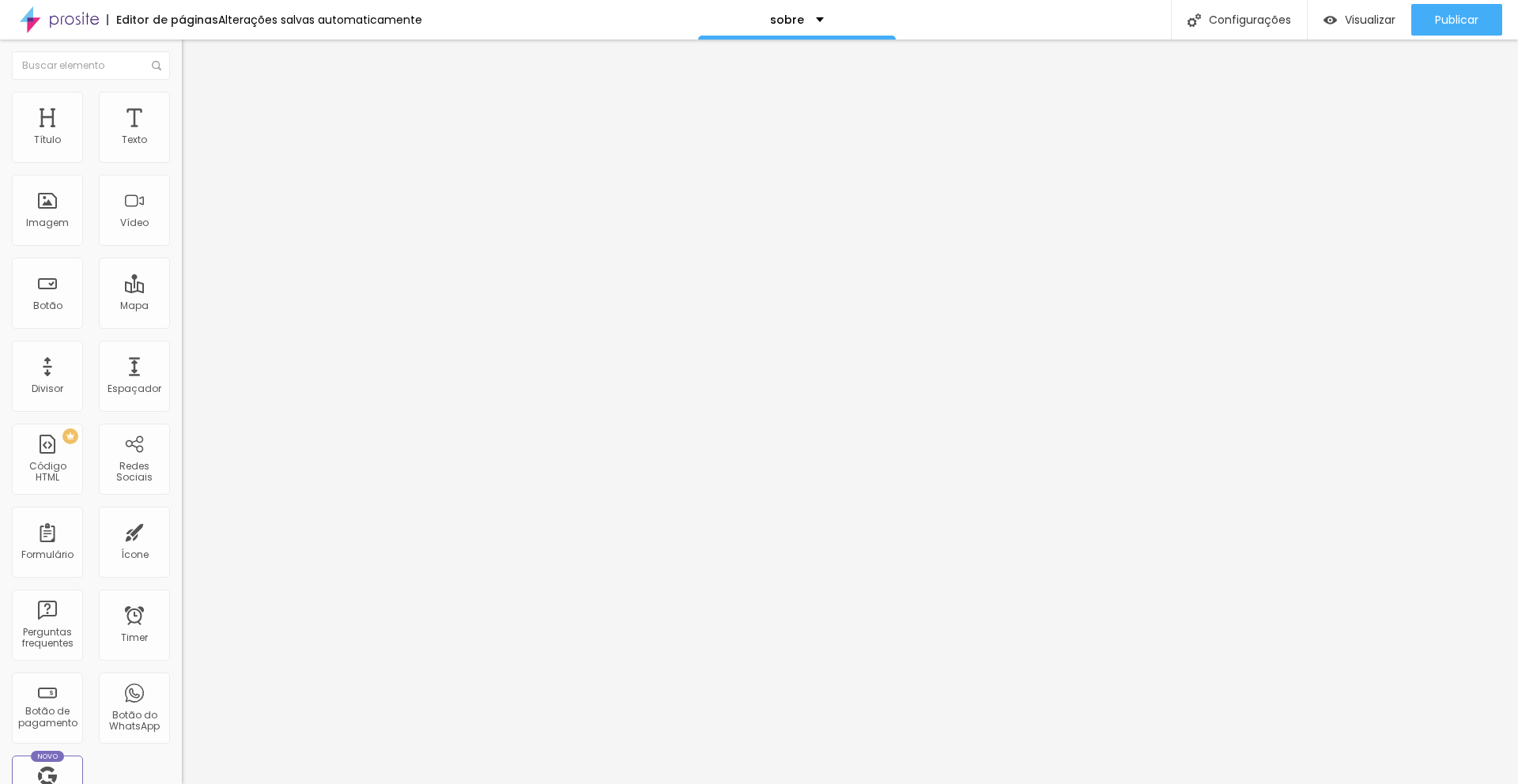
click at [196, 109] on span "Estilo" at bounding box center [208, 103] width 24 height 13
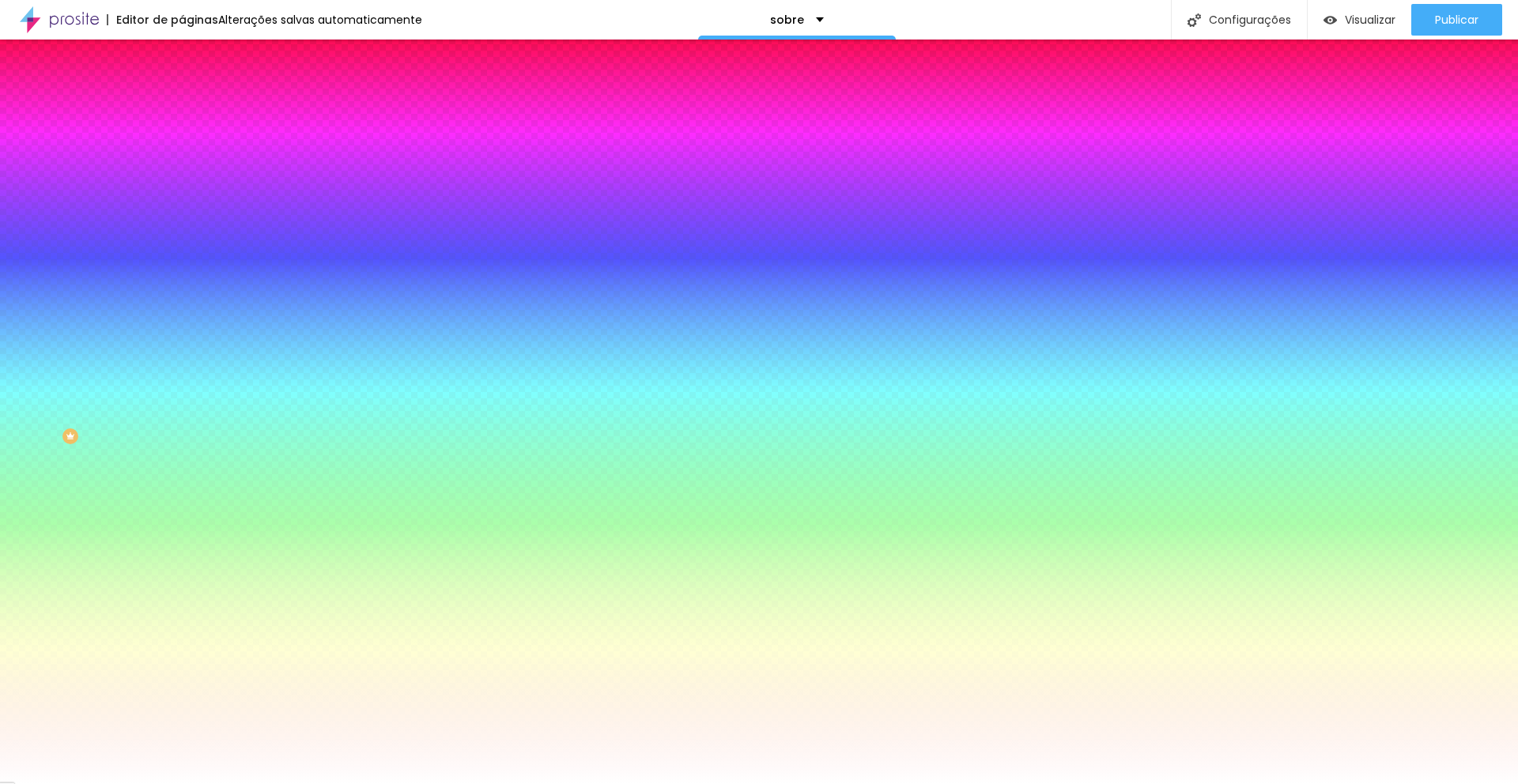
click at [182, 108] on img at bounding box center [189, 114] width 14 height 14
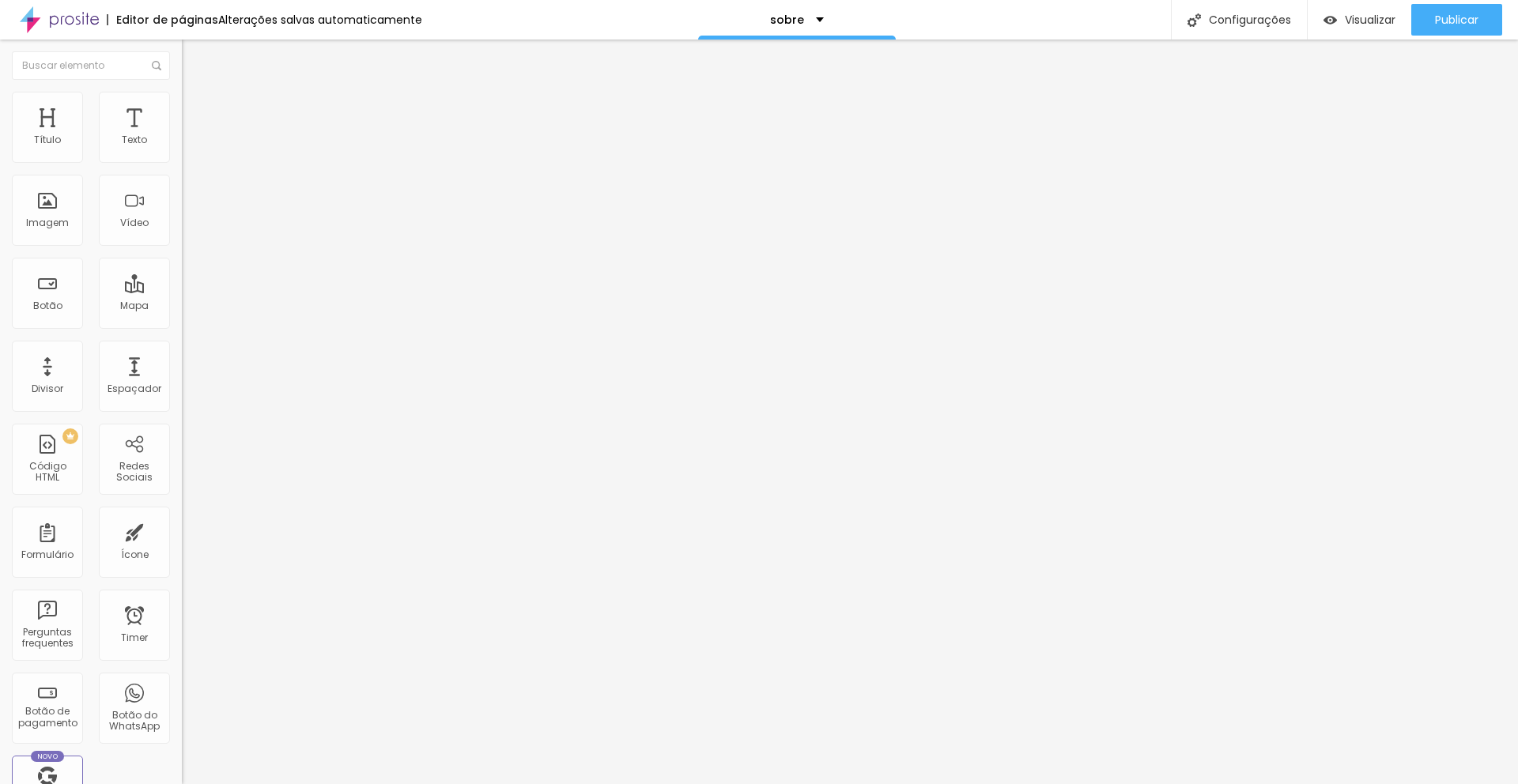
click at [182, 100] on img at bounding box center [189, 99] width 14 height 14
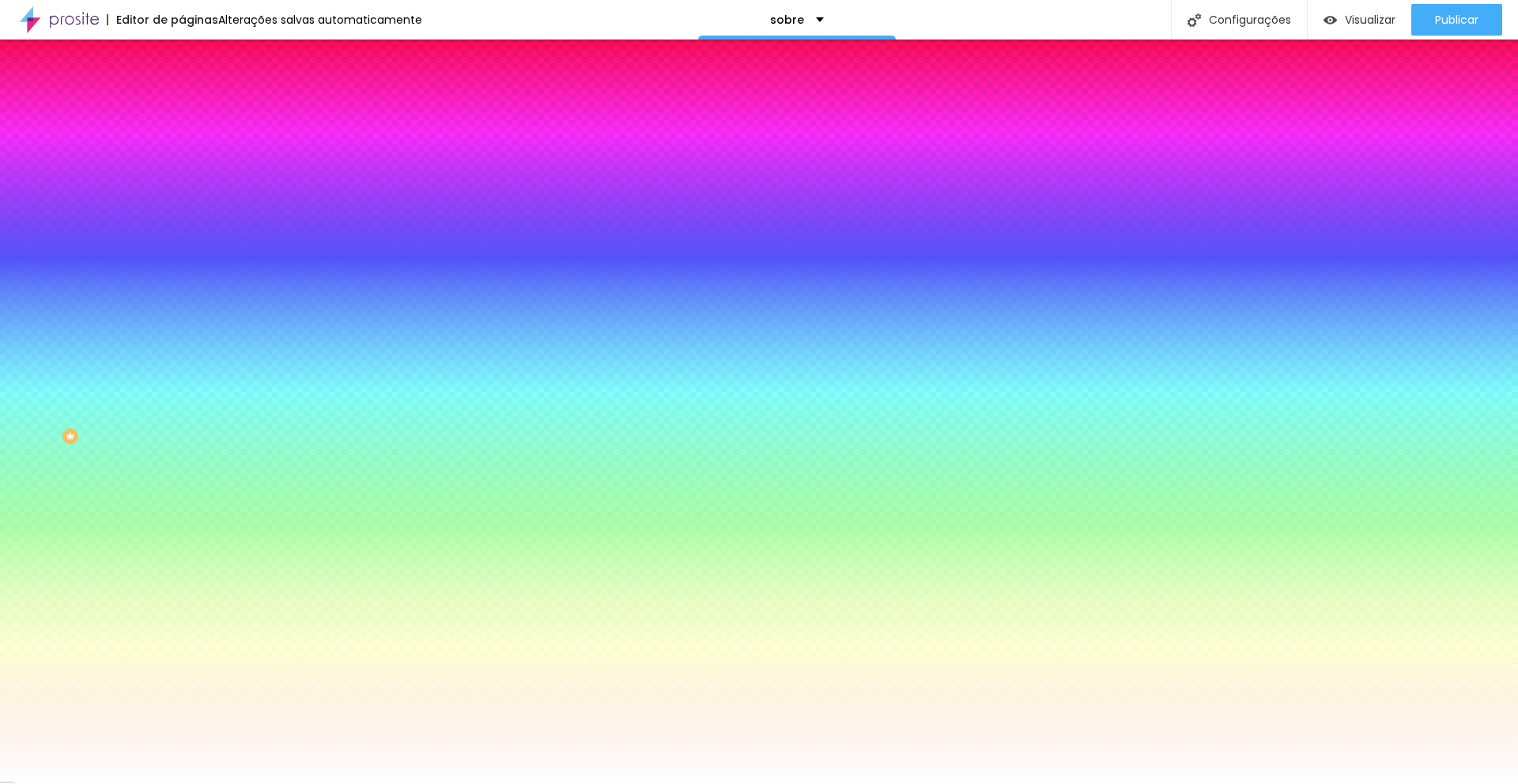
drag, startPoint x: 161, startPoint y: 163, endPoint x: 84, endPoint y: 149, distance: 78.3
click at [182, 149] on div "Voltar ao padrão #FFFFFF" at bounding box center [273, 149] width 182 height 34
paste input "EFEEE"
click at [182, 176] on div "Tipografia" at bounding box center [273, 171] width 182 height 9
drag, startPoint x: 159, startPoint y: 160, endPoint x: 96, endPoint y: 152, distance: 63.5
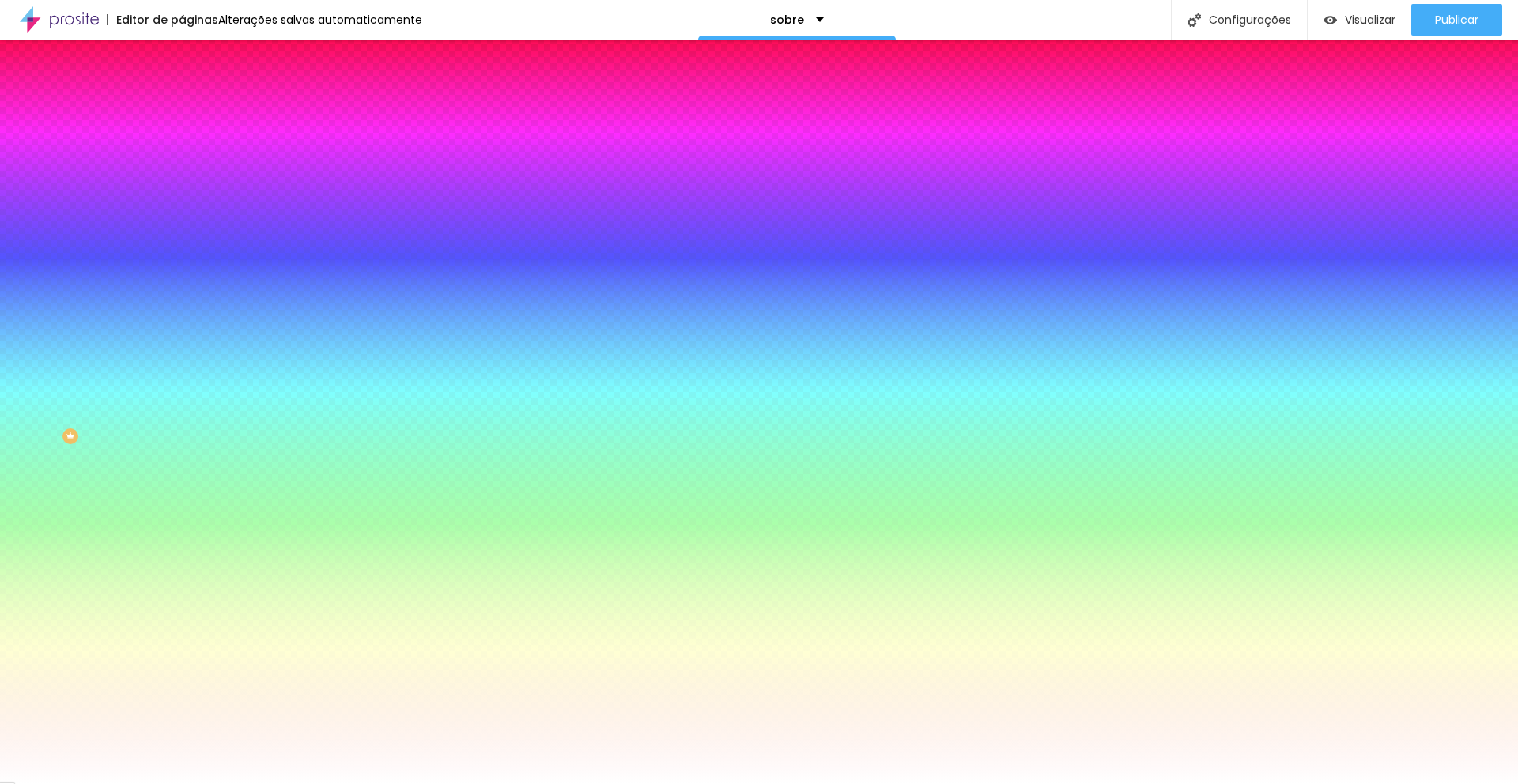
click at [182, 152] on div "#EFEEE" at bounding box center [273, 159] width 182 height 16
click at [182, 151] on button "Voltar ao padrão" at bounding box center [236, 142] width 108 height 18
click at [182, 151] on div at bounding box center [273, 151] width 182 height 0
drag, startPoint x: 155, startPoint y: 205, endPoint x: 152, endPoint y: 308, distance: 103.0
click at [182, 372] on div "Cor de fundo Voltar ao padrão #FFFFFF Tipografia Voltar ao padrão Borda Voltar …" at bounding box center [273, 382] width 182 height 517
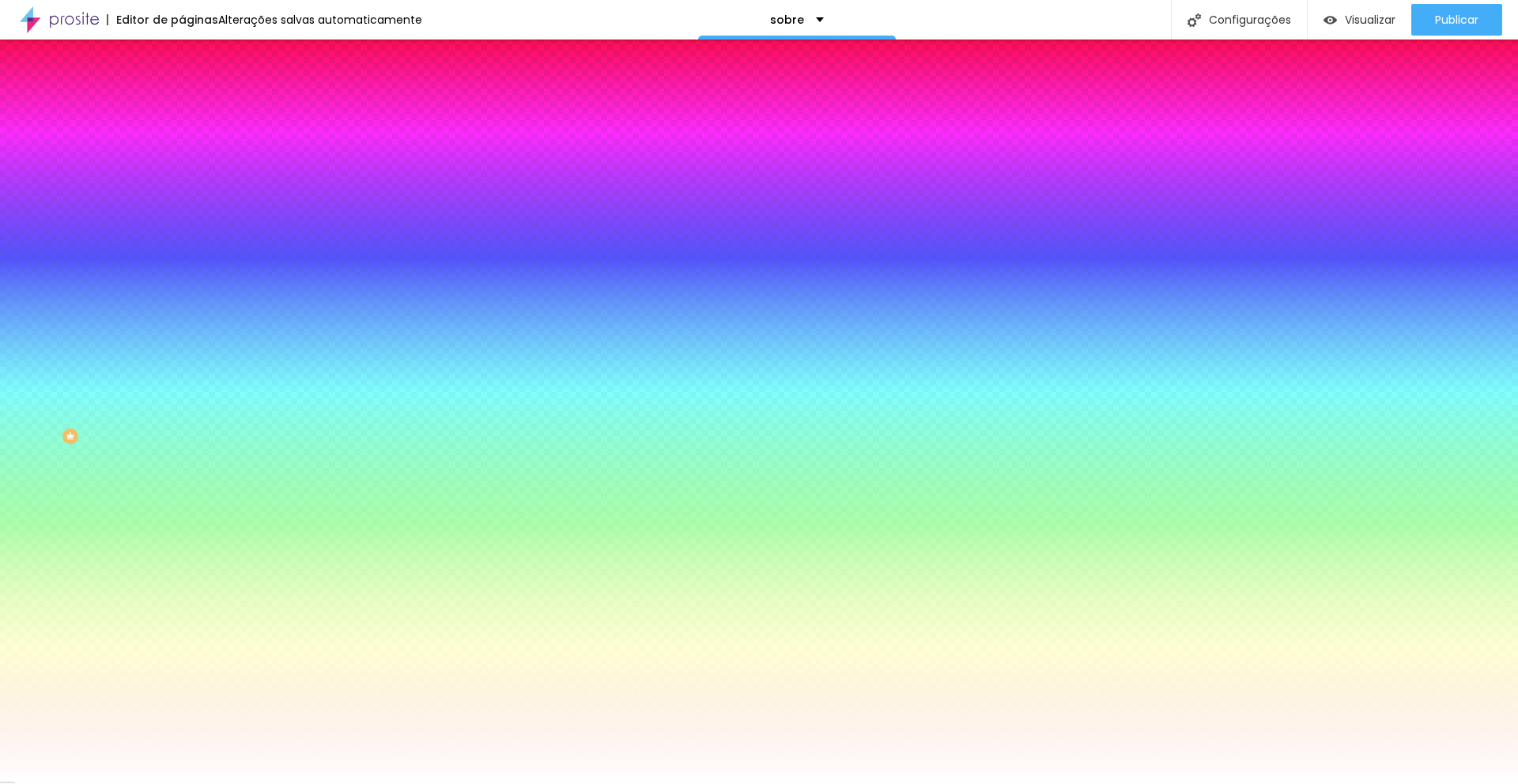
drag, startPoint x: 164, startPoint y: 156, endPoint x: 89, endPoint y: 151, distance: 75.2
click at [182, 151] on div "Voltar ao padrão #FFFFFF" at bounding box center [273, 149] width 182 height 34
paste input "EFEEEB"
type input "#EFEEEB"
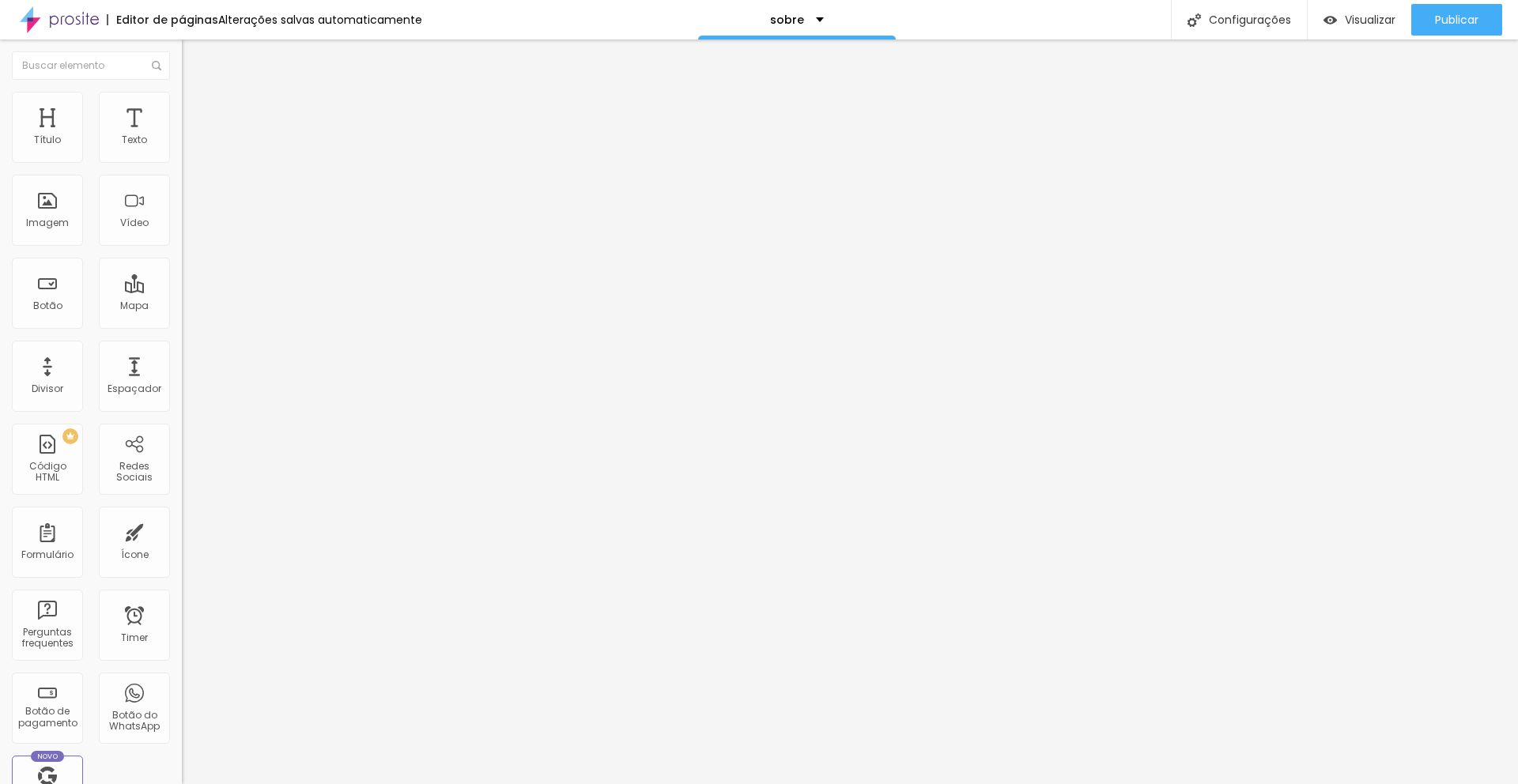
click at [182, 99] on li "Avançado" at bounding box center [273, 99] width 182 height 16
click at [182, 104] on li "Estilo" at bounding box center [273, 99] width 182 height 16
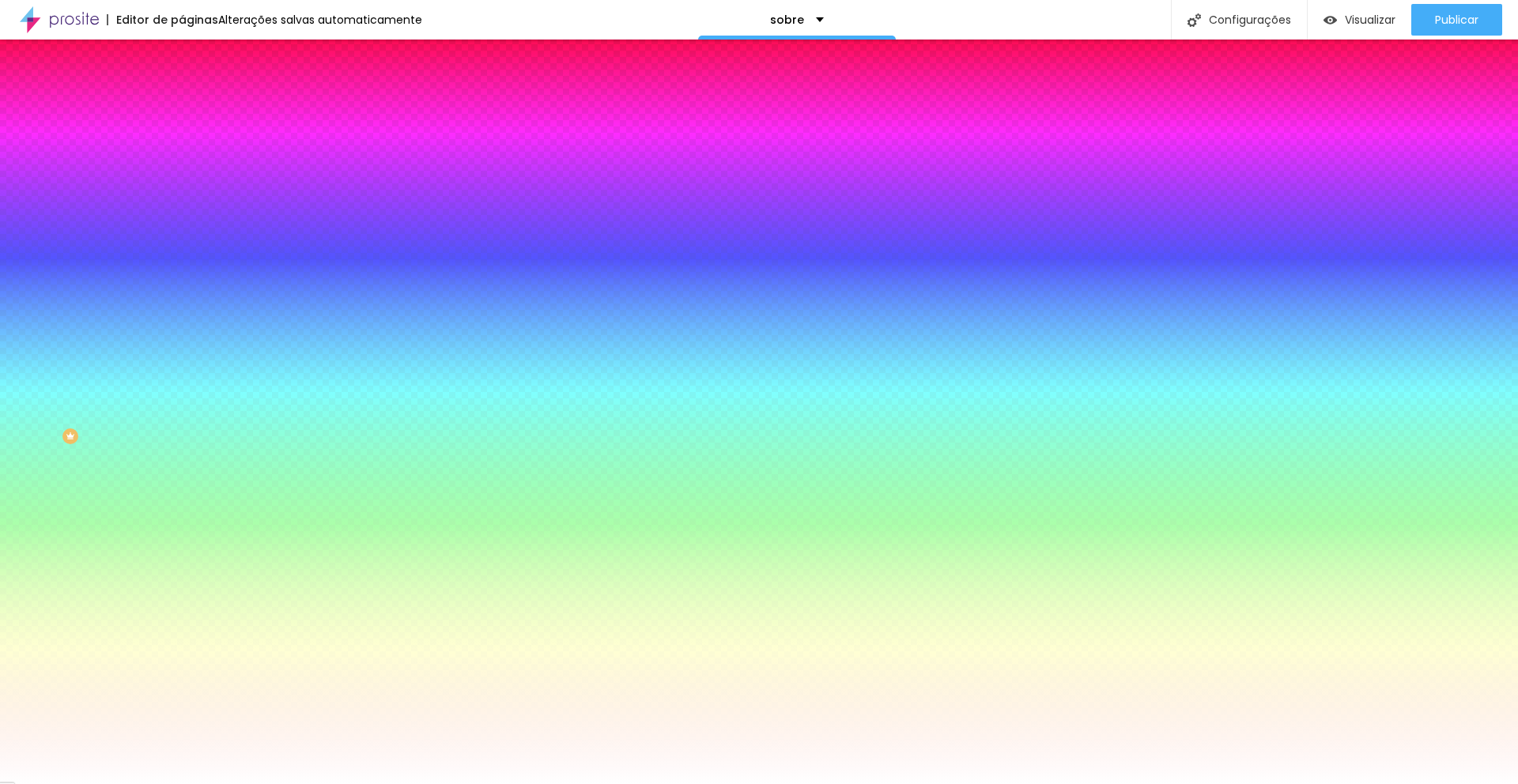
drag, startPoint x: 163, startPoint y: 158, endPoint x: 119, endPoint y: 152, distance: 44.4
click at [182, 152] on div "#EFEEEB" at bounding box center [273, 159] width 182 height 16
paste input "544B43"
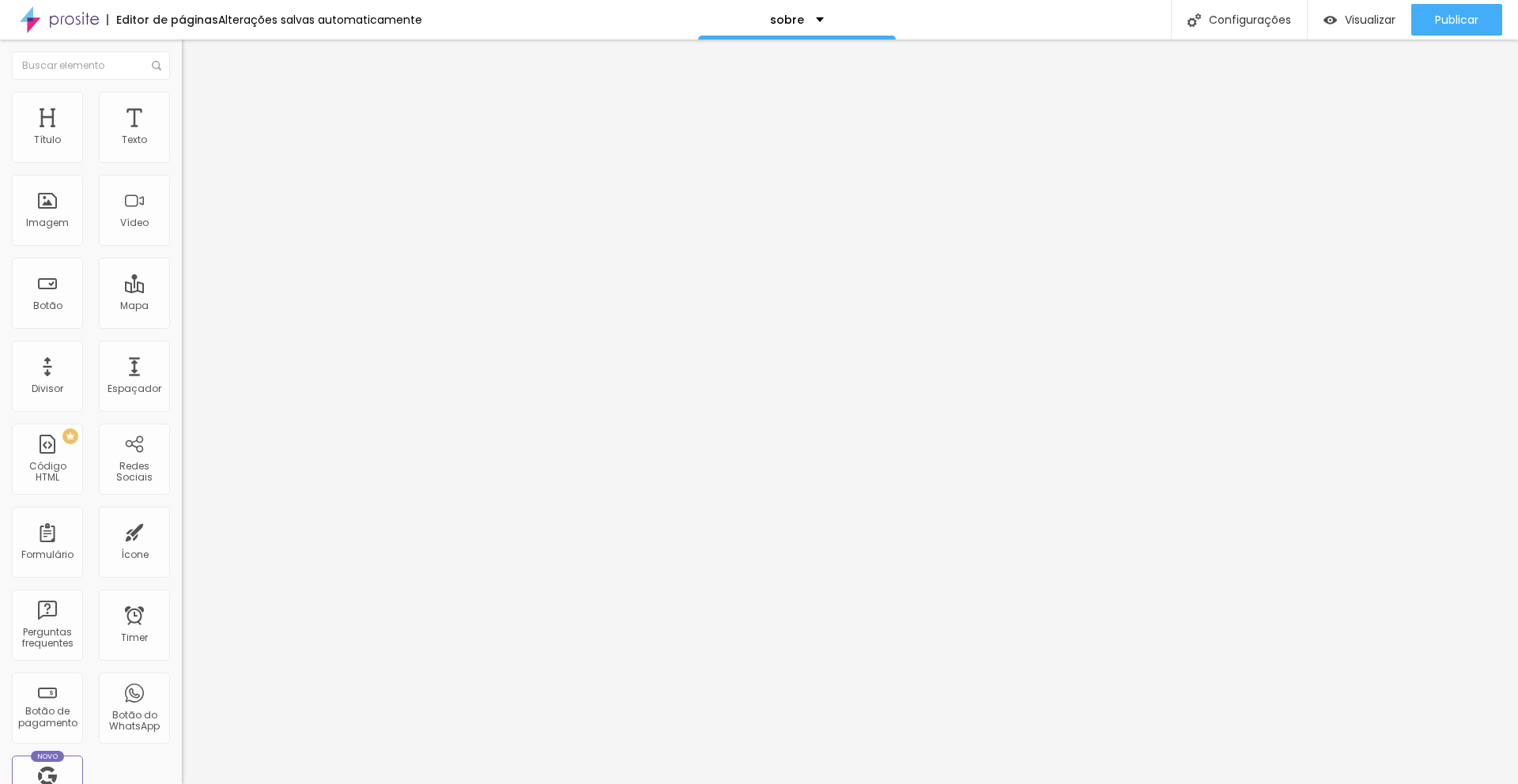
click at [182, 96] on img at bounding box center [189, 99] width 14 height 14
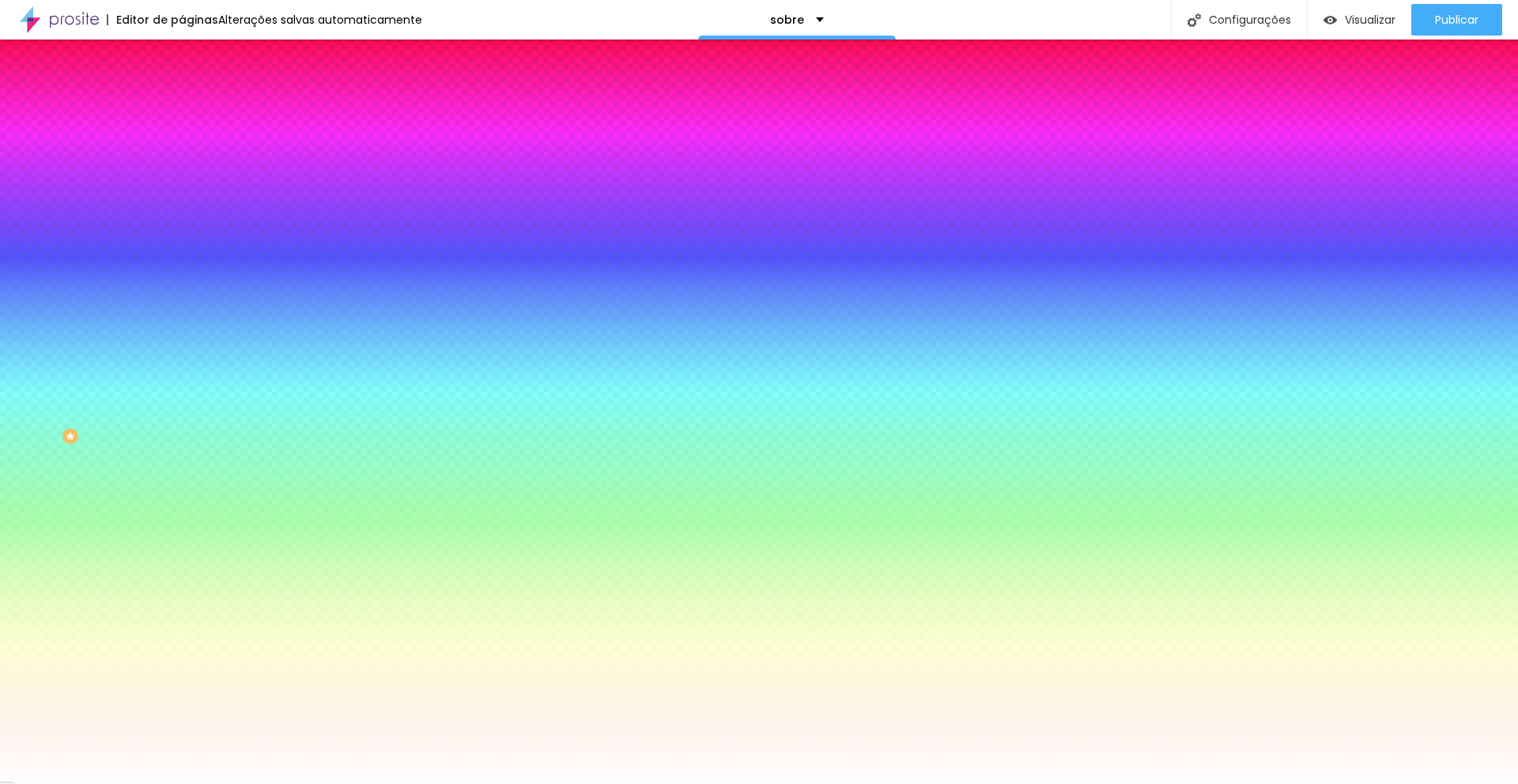
drag, startPoint x: 145, startPoint y: 221, endPoint x: 151, endPoint y: 239, distance: 19.0
click at [268, 142] on img at bounding box center [272, 137] width 9 height 9
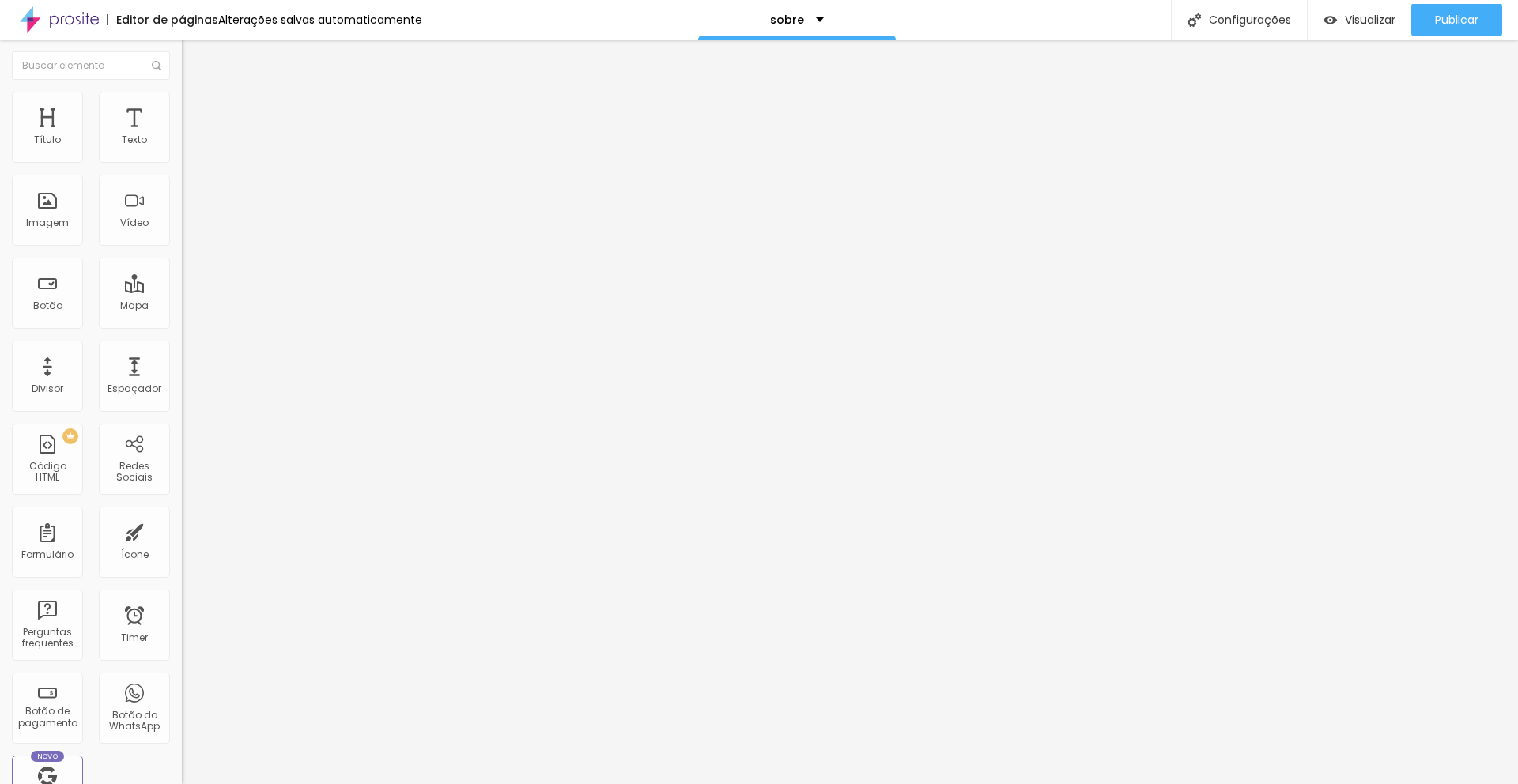
click at [182, 98] on img at bounding box center [189, 99] width 14 height 14
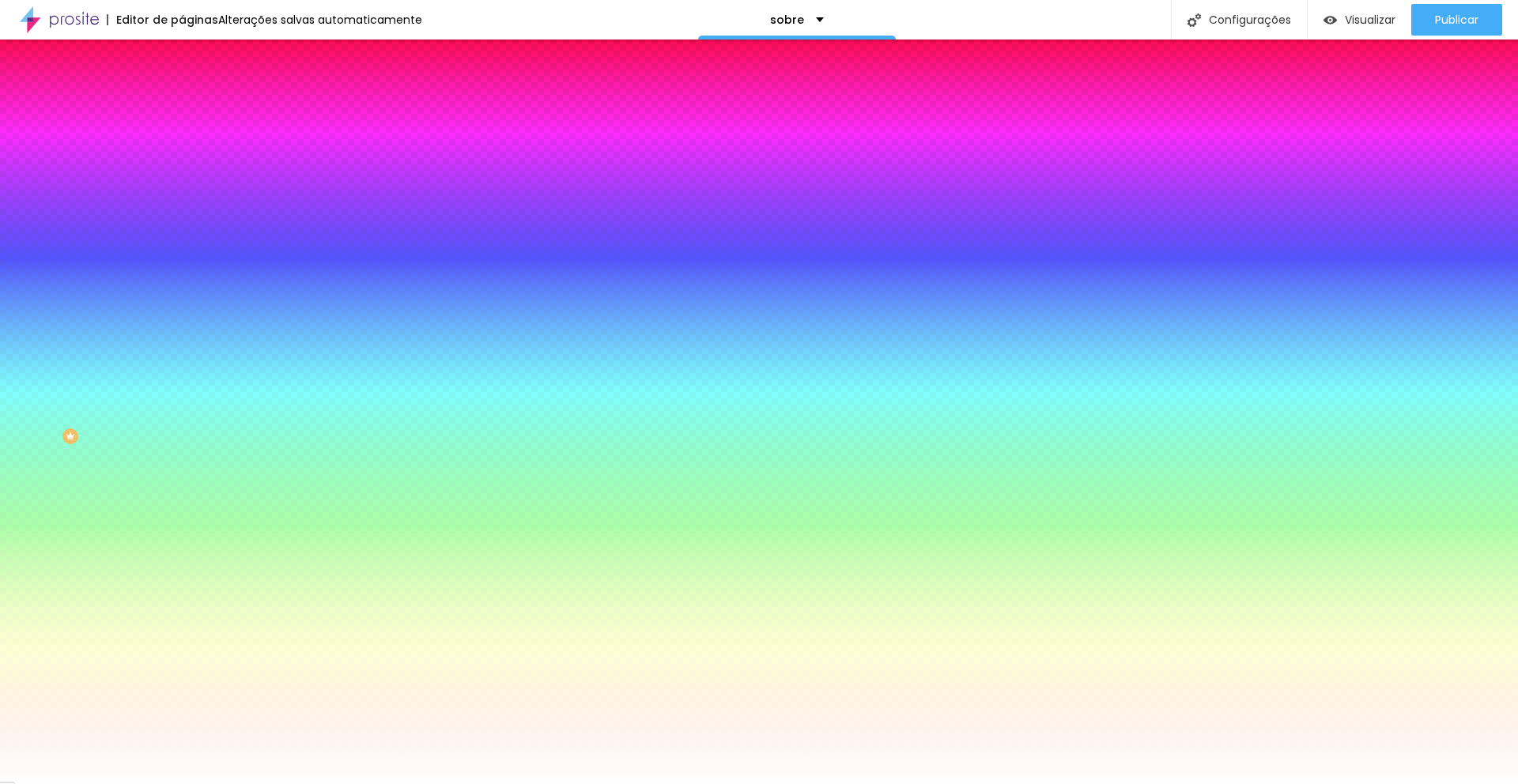
click at [182, 158] on input "#544B43" at bounding box center [277, 159] width 190 height 16
paste input "D8D3CD"
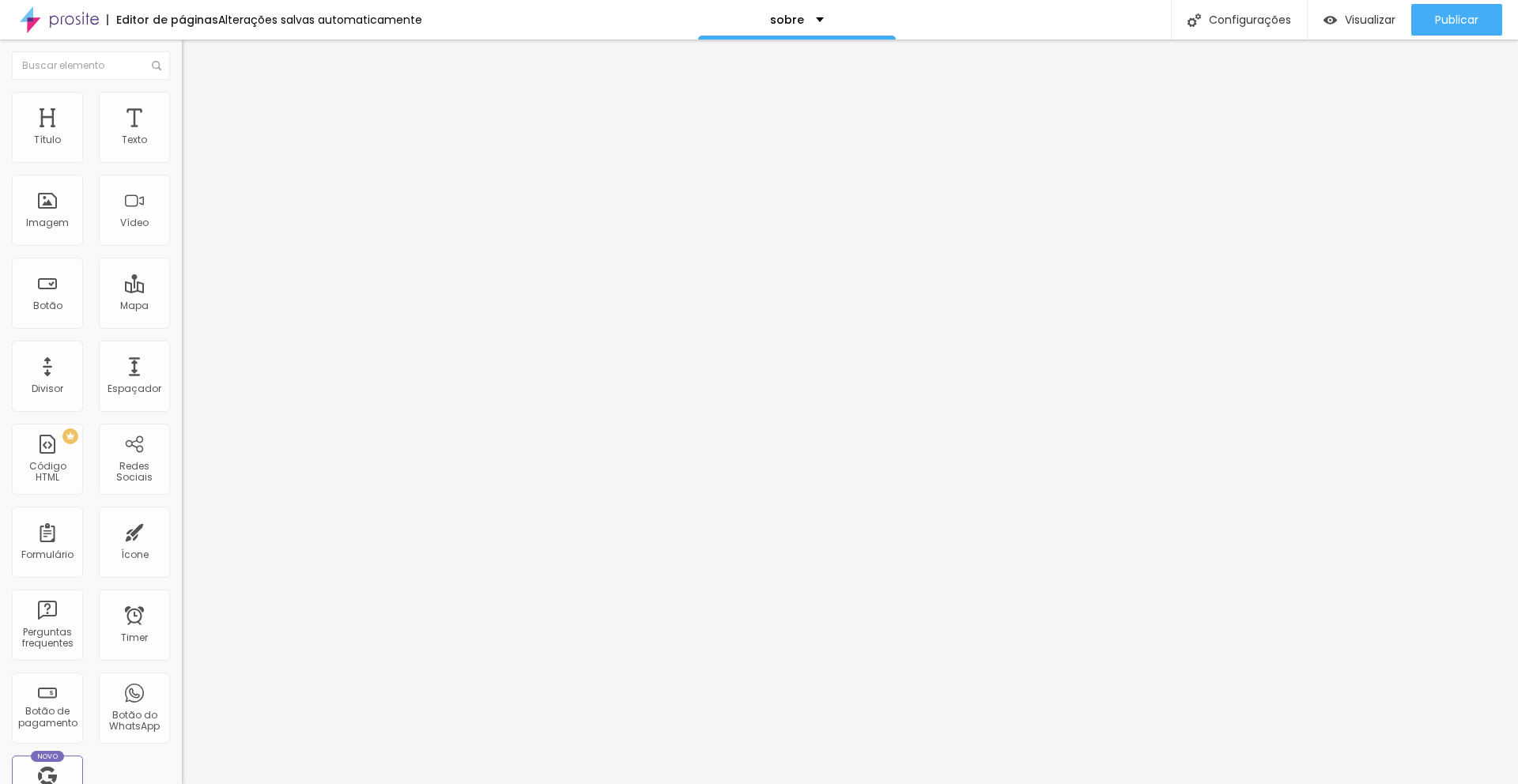
click at [182, 103] on li "Estilo" at bounding box center [273, 99] width 182 height 16
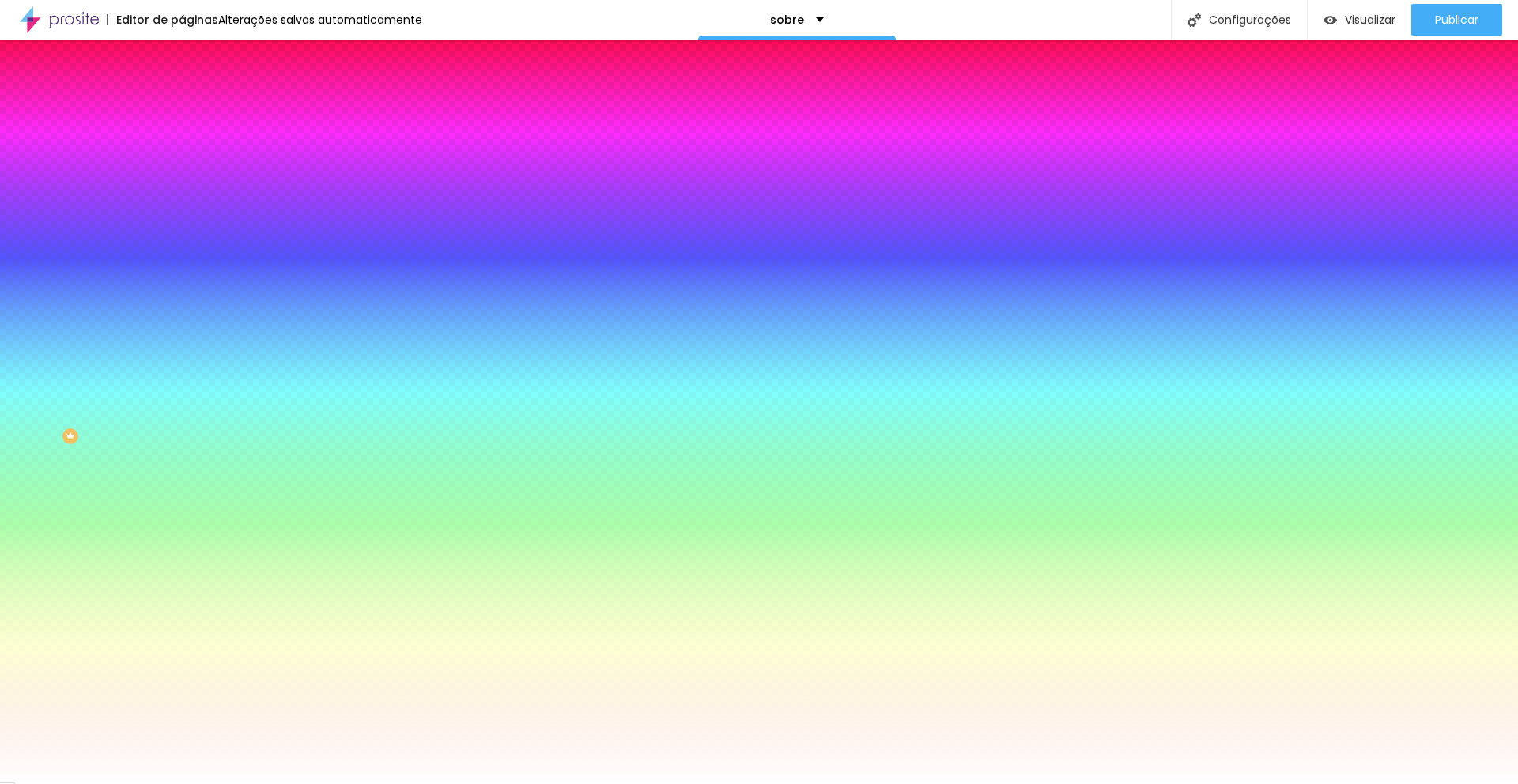
click at [196, 111] on span "Avançado" at bounding box center [222, 118] width 52 height 13
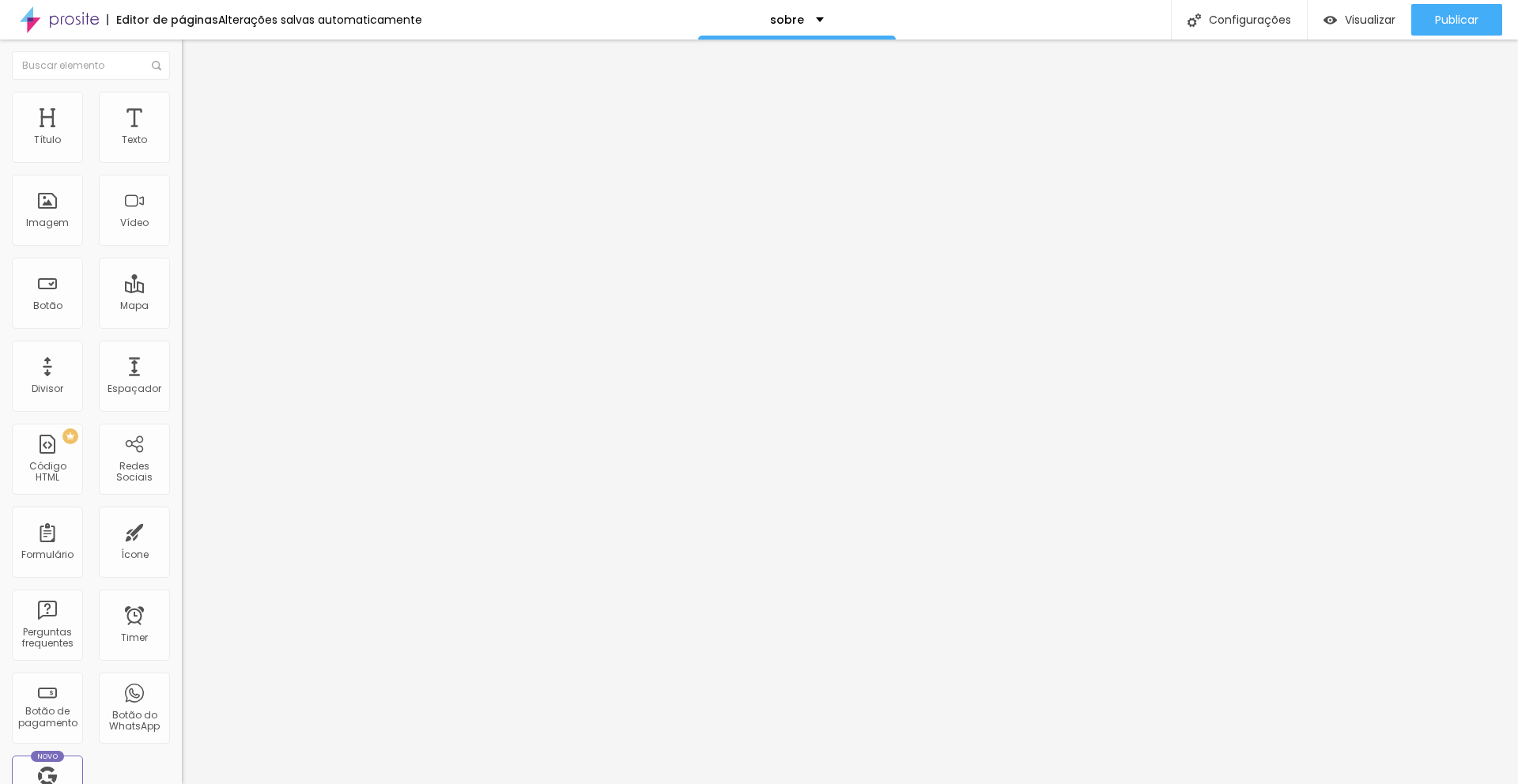
click at [182, 97] on img at bounding box center [189, 99] width 14 height 14
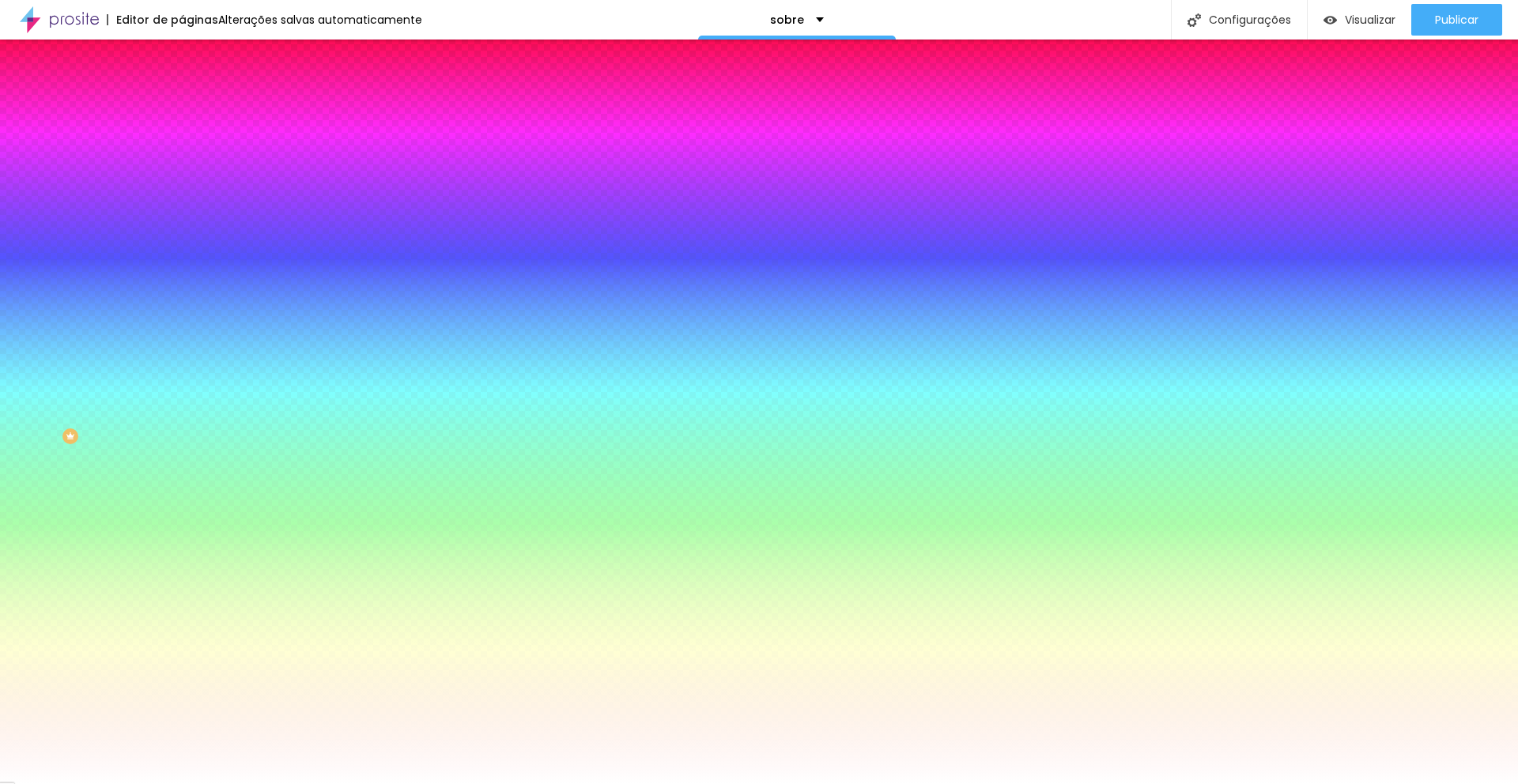
drag, startPoint x: 152, startPoint y: 291, endPoint x: 180, endPoint y: 293, distance: 28.1
click at [182, 293] on div "Imagem de fundo Adicionar imagem Efeito da Imagem Nenhum Nenhum Parallax Cor de…" at bounding box center [273, 225] width 182 height 205
paste input "D8D3CD"
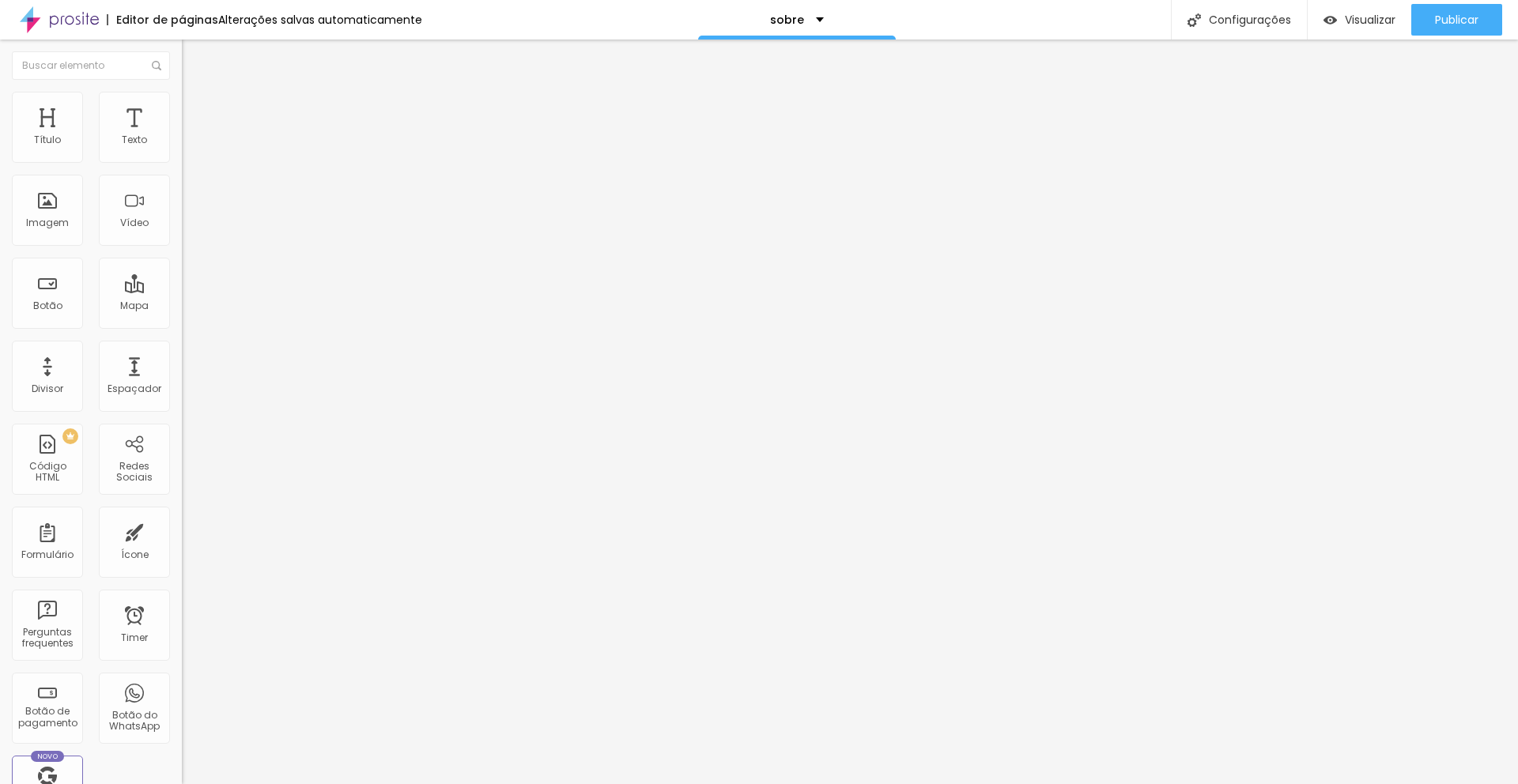
click at [182, 98] on img at bounding box center [189, 99] width 14 height 14
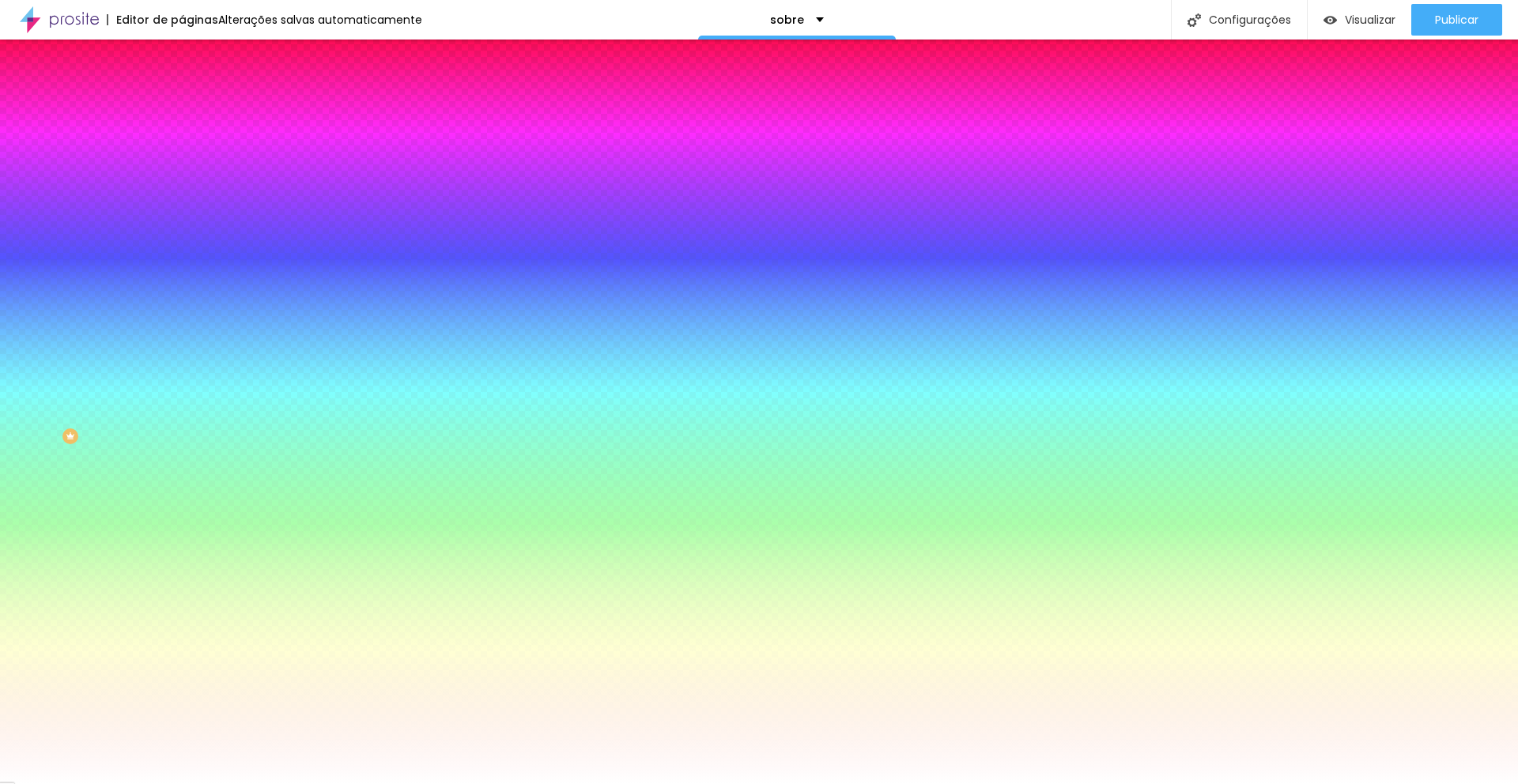
click at [182, 606] on button "Voltar ao padrão" at bounding box center [236, 615] width 108 height 18
click at [182, 624] on button "button" at bounding box center [193, 632] width 22 height 17
drag, startPoint x: 338, startPoint y: 541, endPoint x: 349, endPoint y: 608, distance: 67.9
click at [348, 599] on div at bounding box center [759, 392] width 1518 height 784
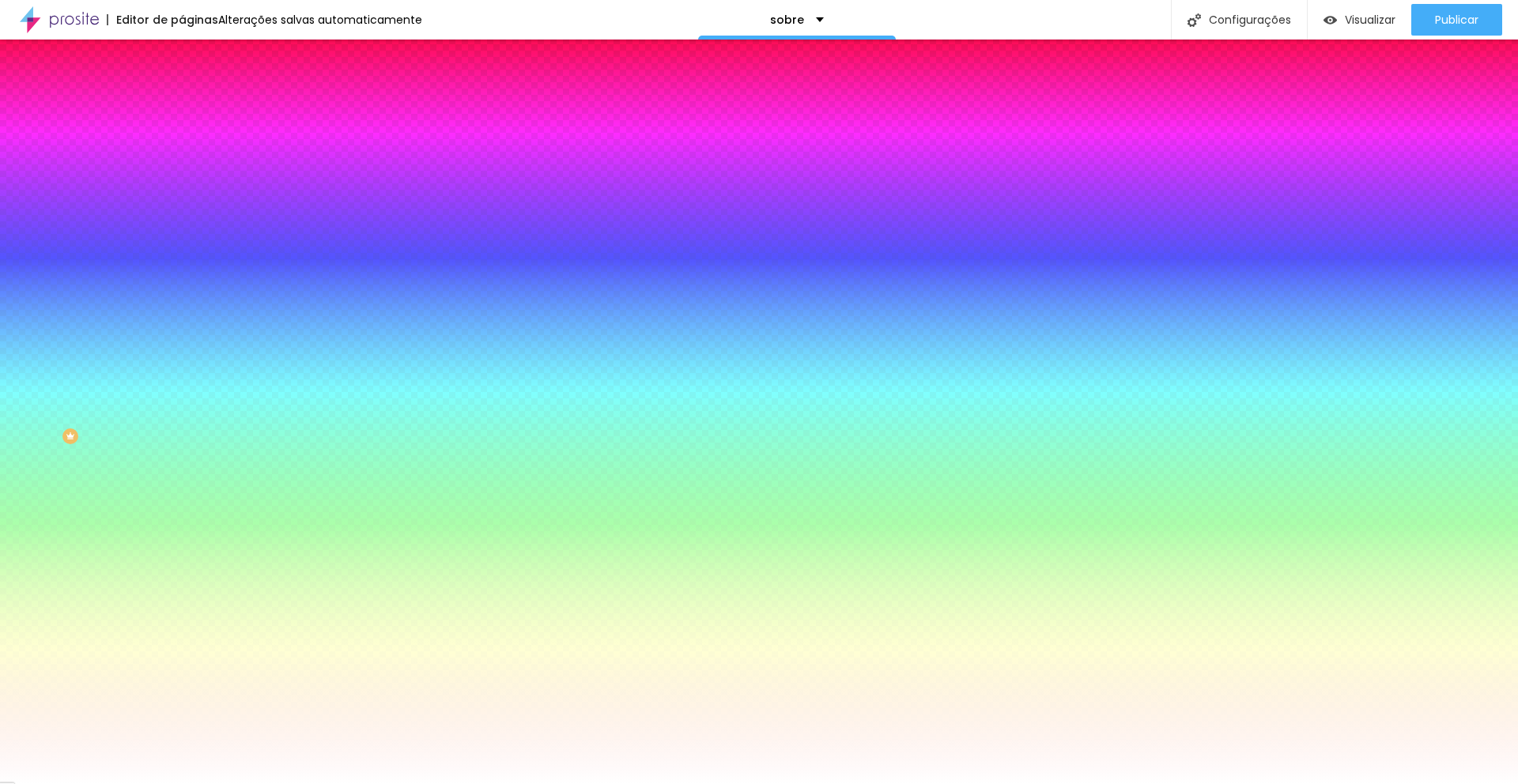
drag, startPoint x: 353, startPoint y: 630, endPoint x: 340, endPoint y: 478, distance: 152.6
drag, startPoint x: 341, startPoint y: 549, endPoint x: 344, endPoint y: 501, distance: 48.1
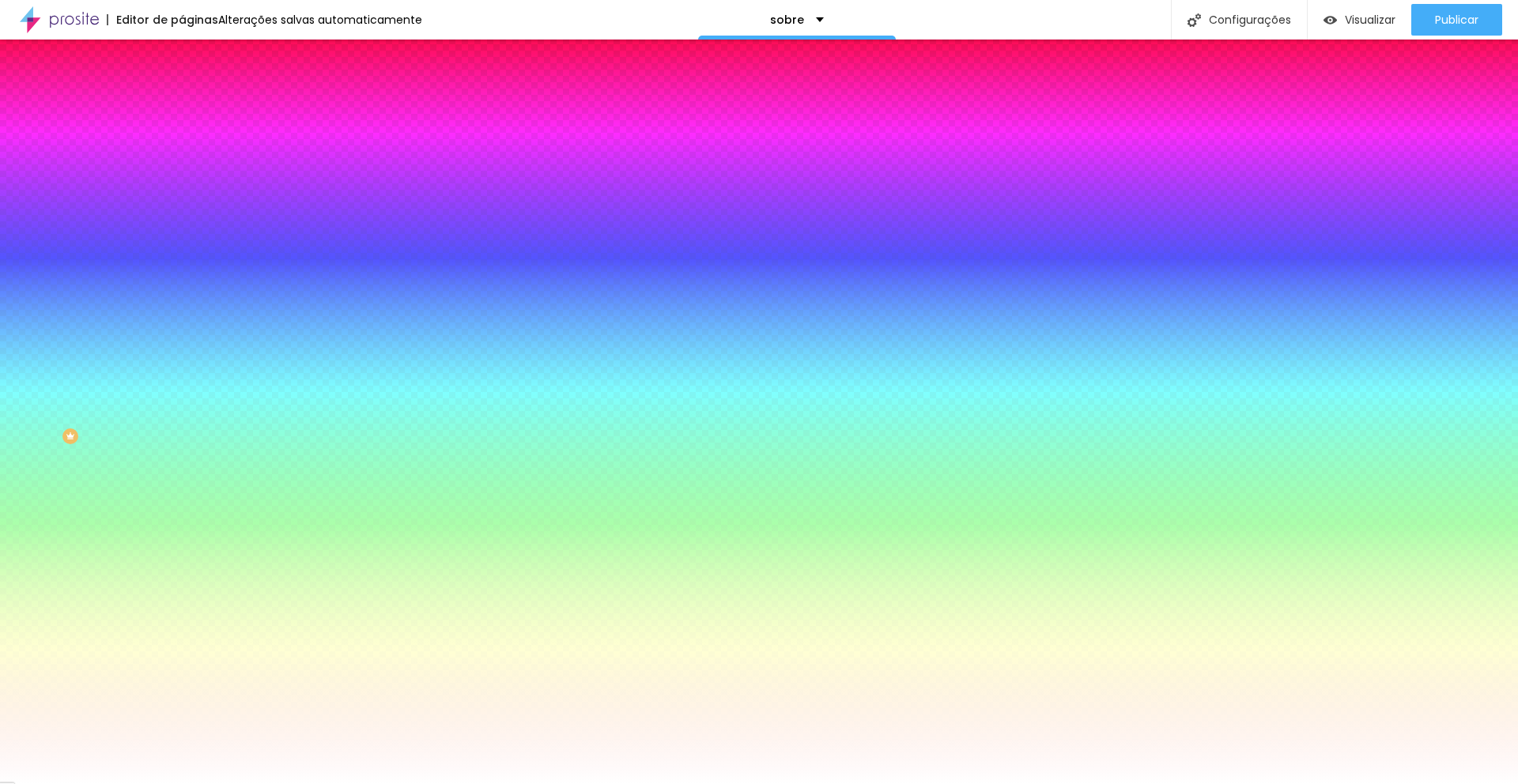
click at [84, 783] on div at bounding box center [759, 784] width 1518 height 0
click at [190, 242] on icon "button" at bounding box center [193, 245] width 7 height 7
drag, startPoint x: 254, startPoint y: 401, endPoint x: 128, endPoint y: 348, distance: 136.7
click at [128, 348] on body "Editor de páginas Alterações salvas automaticamente sobre Configurações Configu…" at bounding box center [759, 392] width 1518 height 784
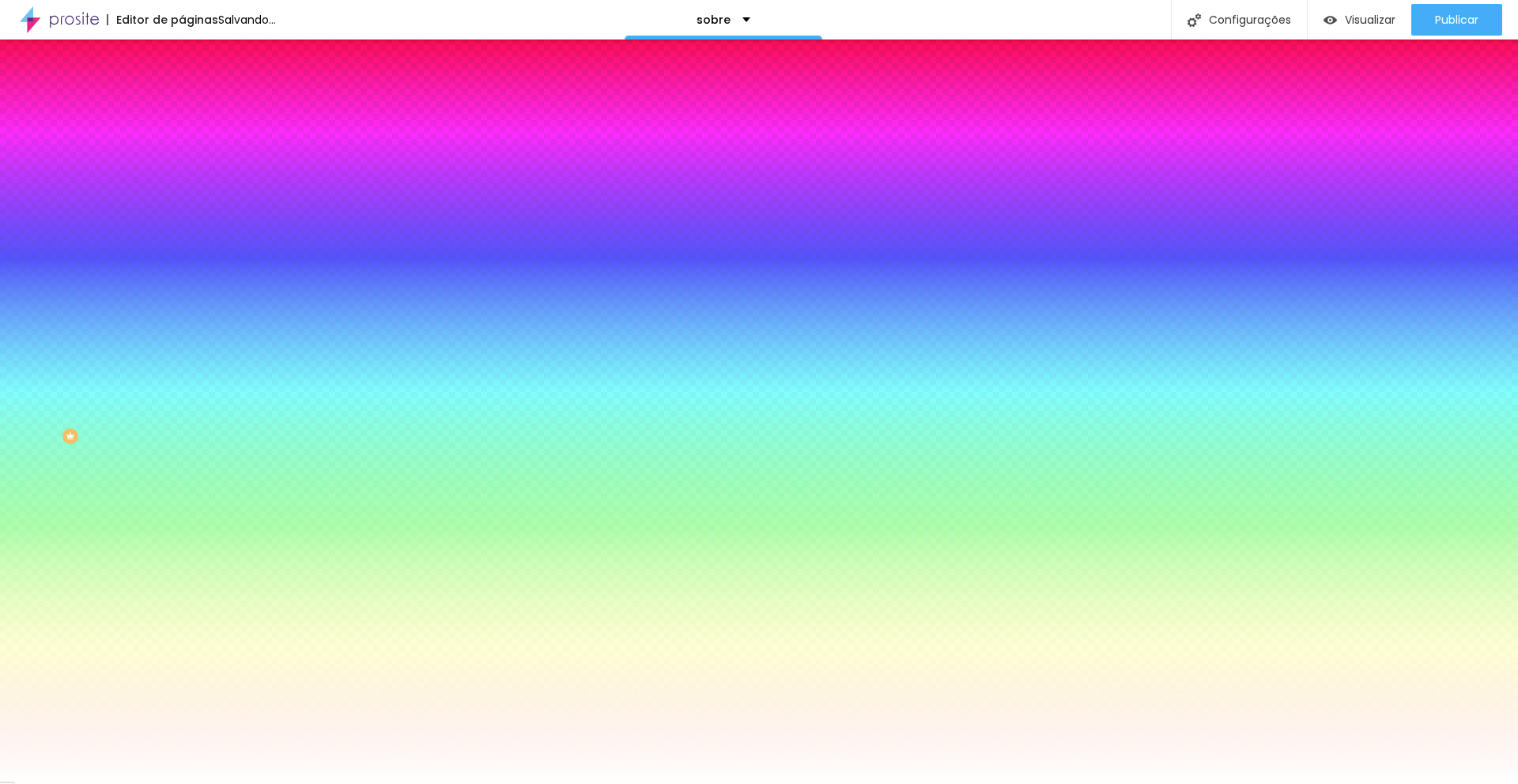
drag, startPoint x: 340, startPoint y: 407, endPoint x: 305, endPoint y: 365, distance: 54.7
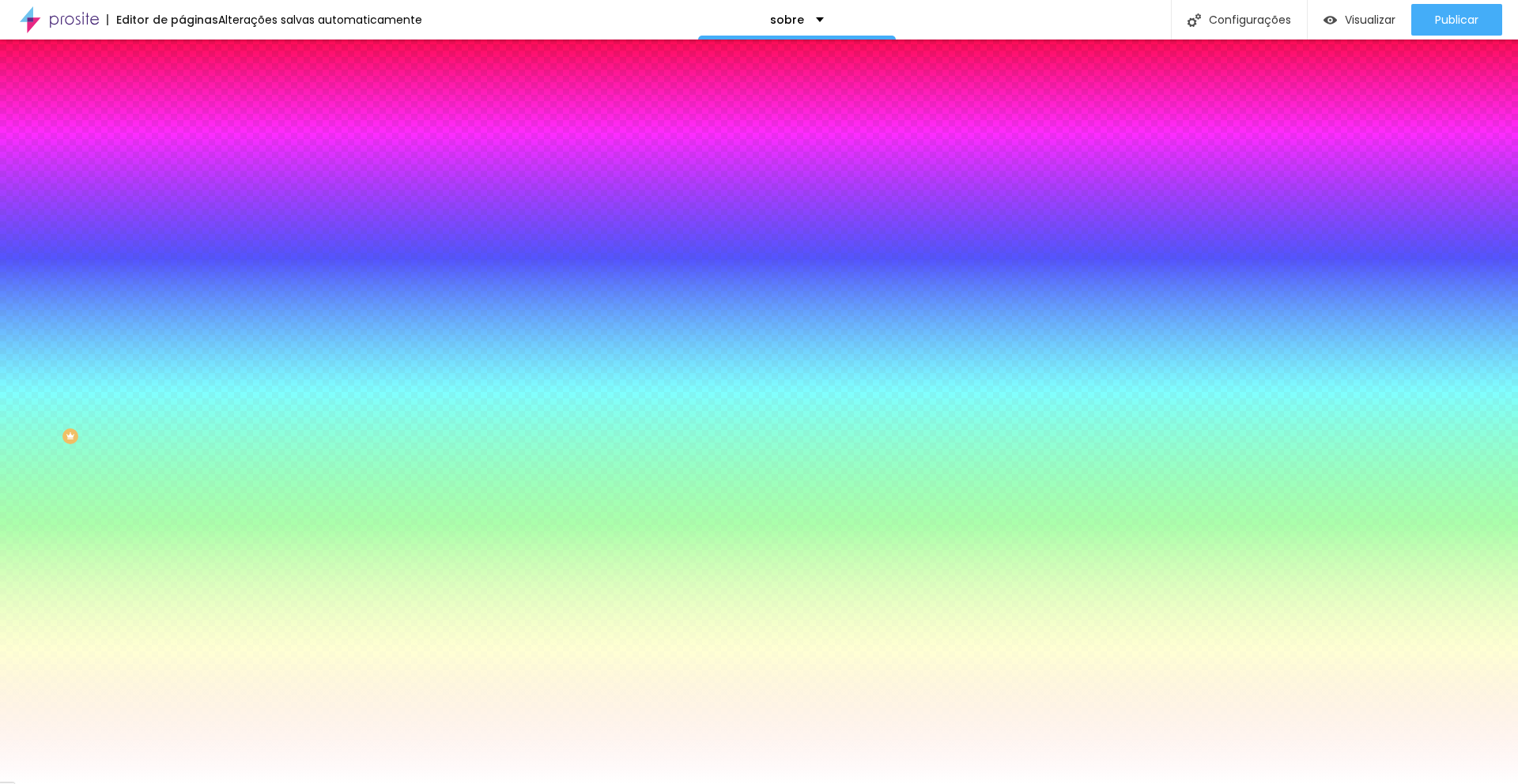
click at [103, 783] on div at bounding box center [759, 784] width 1518 height 0
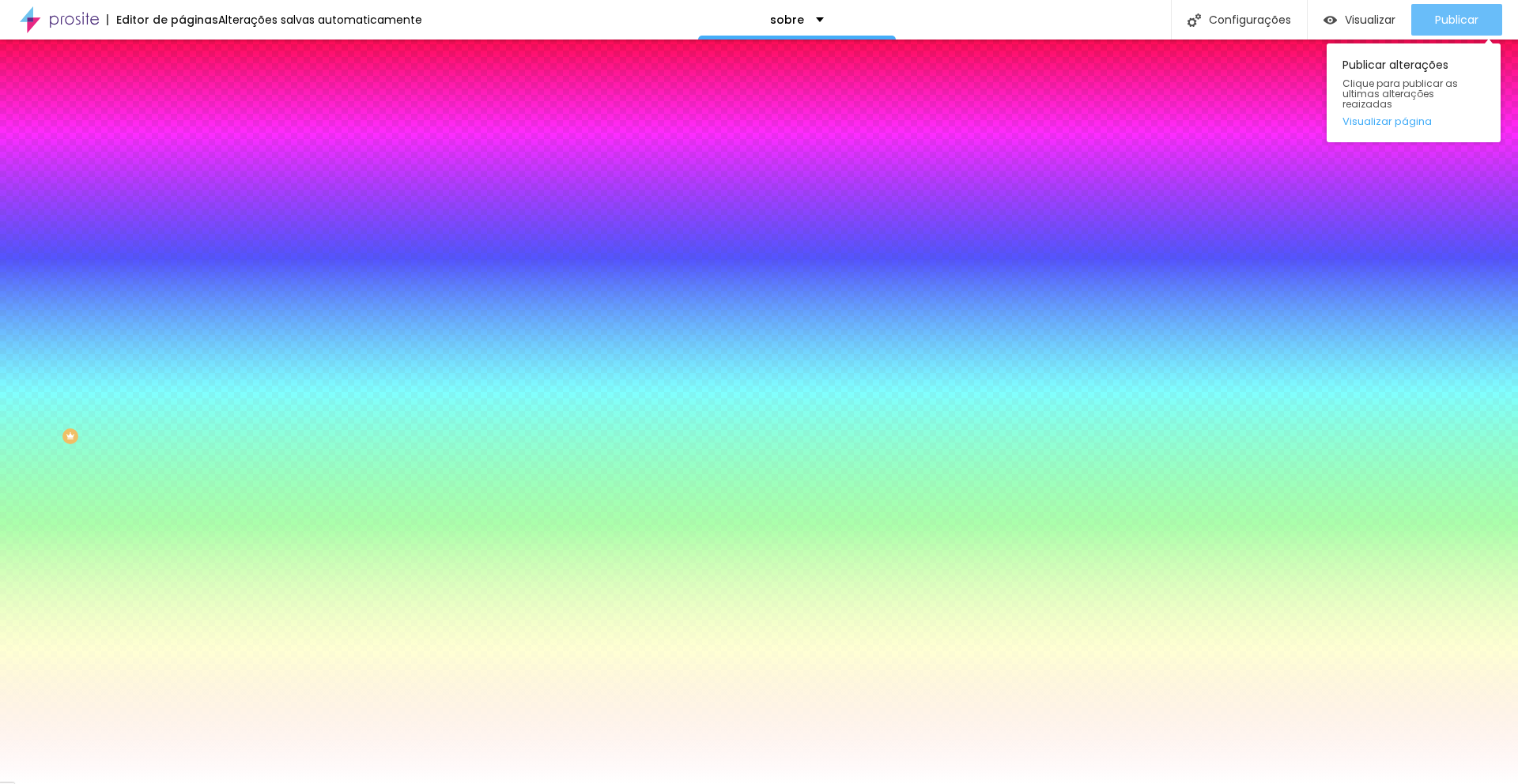
drag, startPoint x: 1449, startPoint y: 20, endPoint x: 1440, endPoint y: 27, distance: 11.4
click at [1449, 20] on span "Publicar" at bounding box center [1457, 19] width 43 height 13
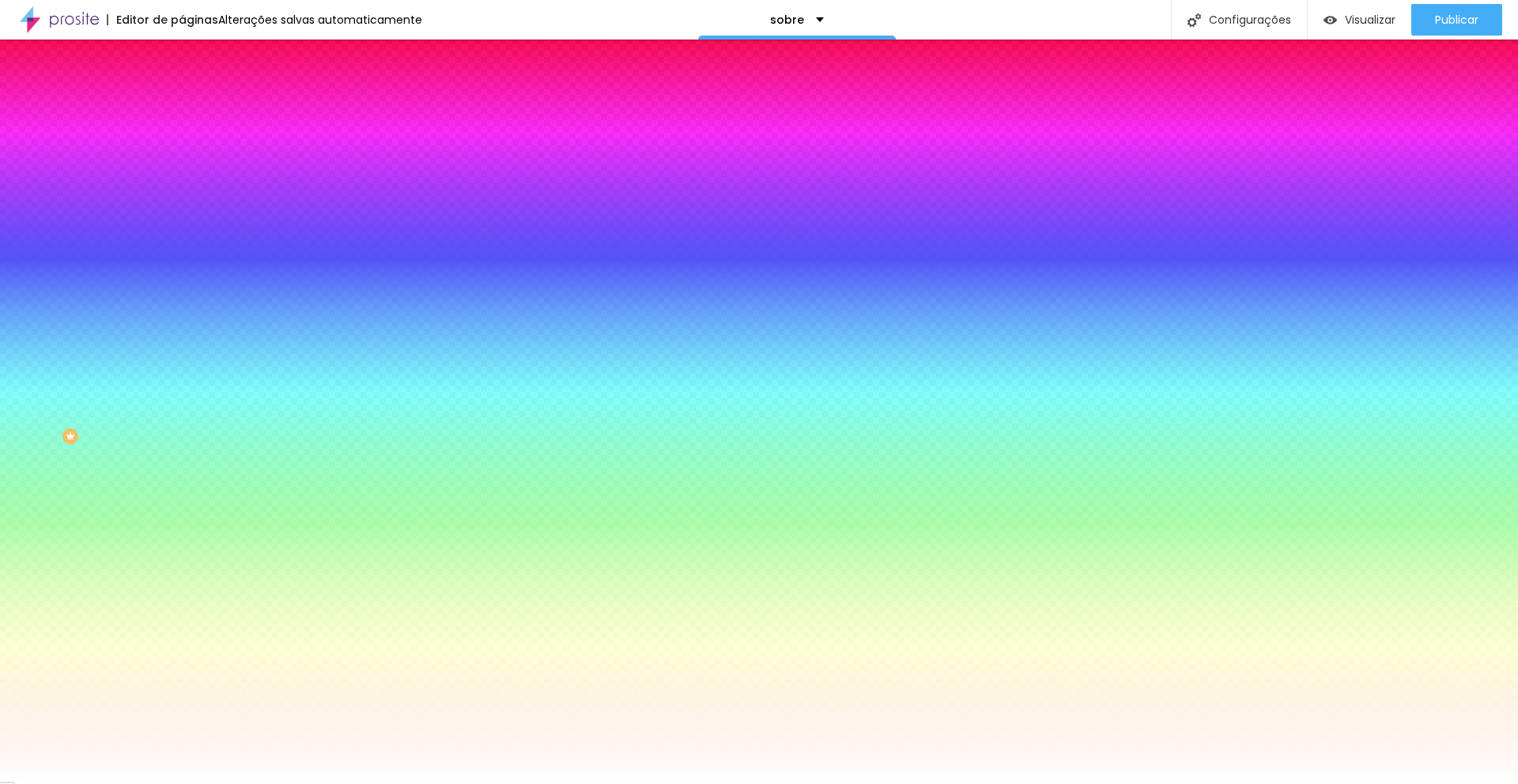
click at [182, 108] on li "Avançado" at bounding box center [273, 115] width 182 height 16
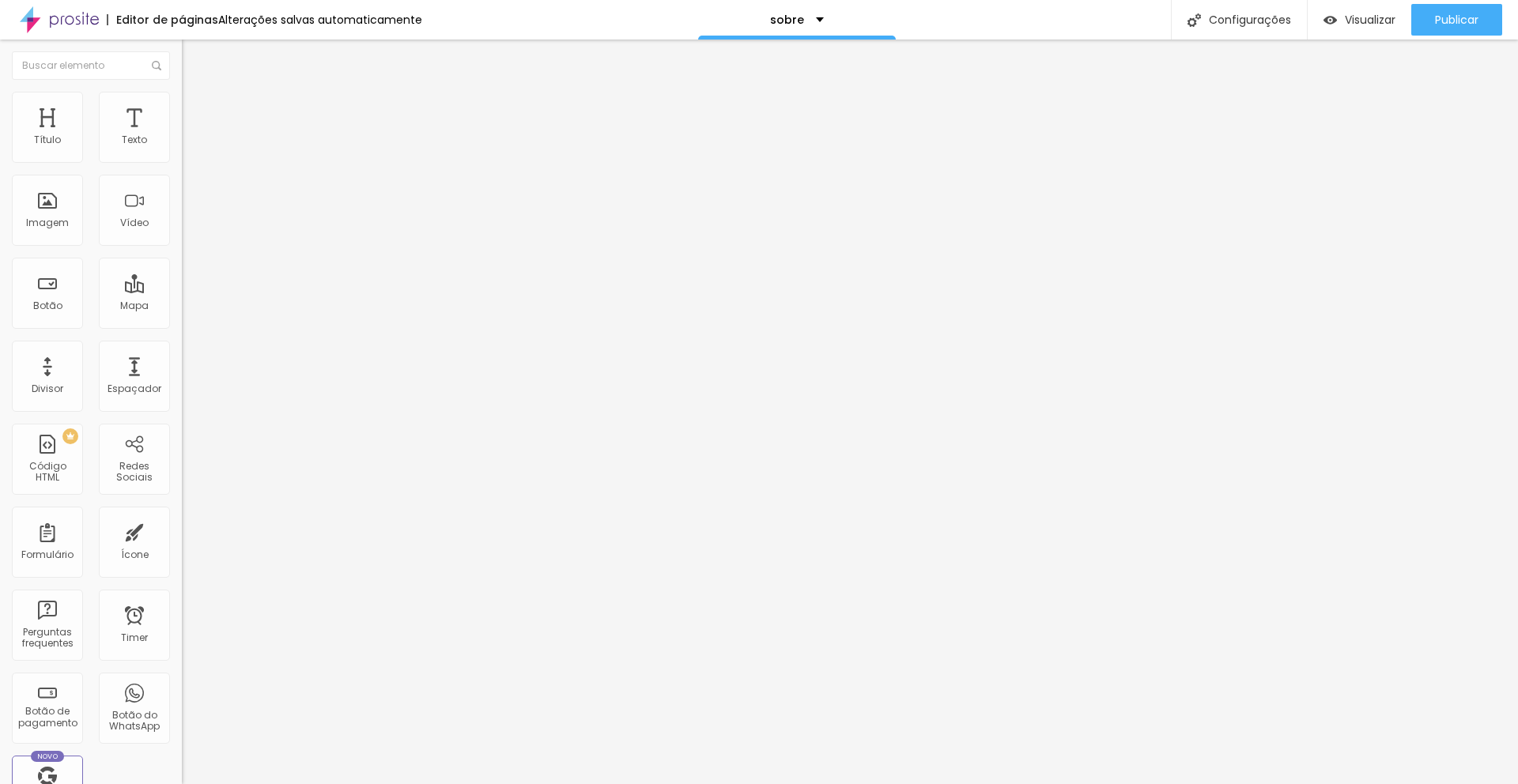
click at [182, 92] on li "Conteúdo" at bounding box center [273, 83] width 182 height 16
click at [182, 99] on img at bounding box center [189, 99] width 14 height 14
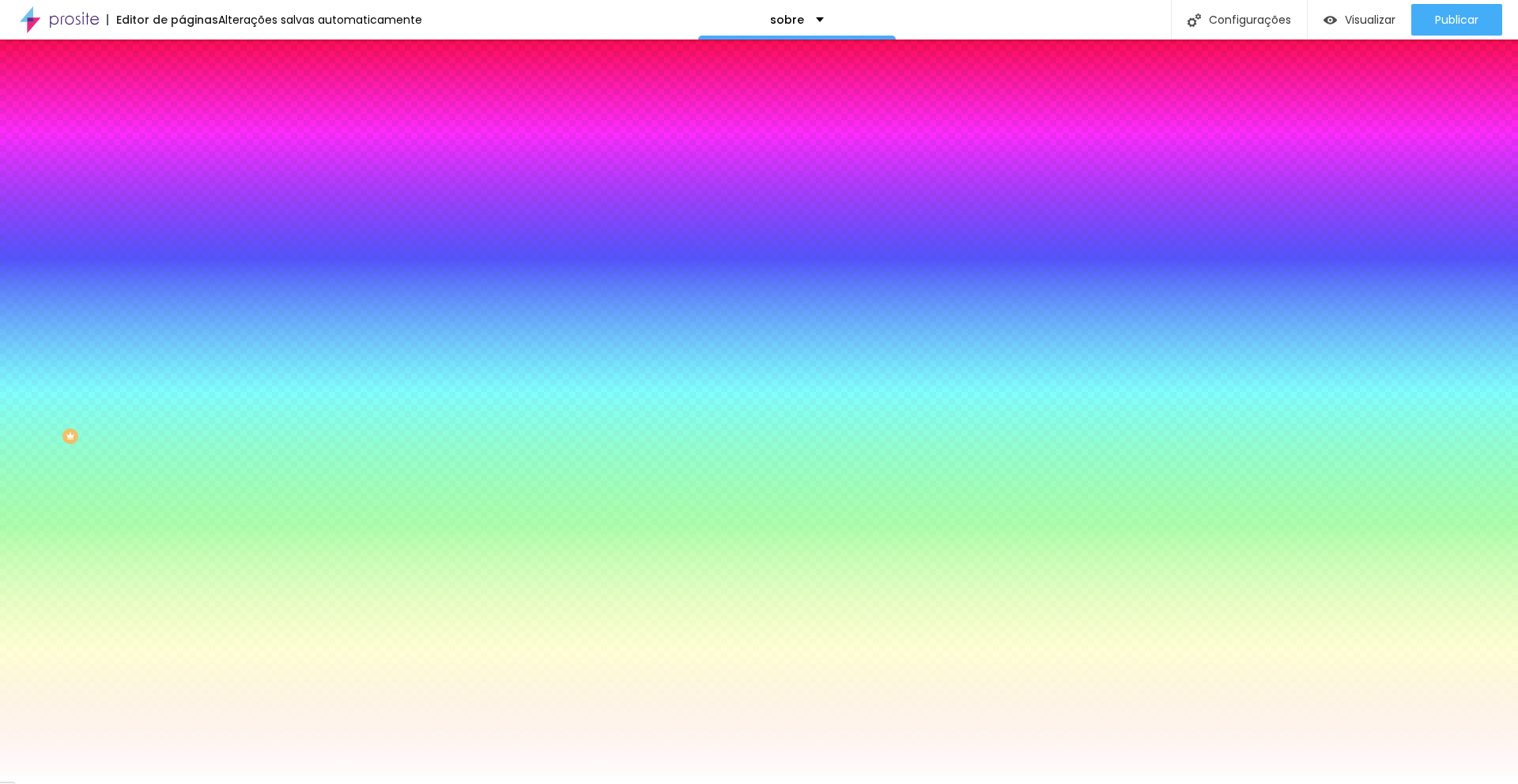
click at [190, 242] on icon "button" at bounding box center [193, 245] width 7 height 7
click at [84, 783] on div at bounding box center [759, 784] width 1518 height 0
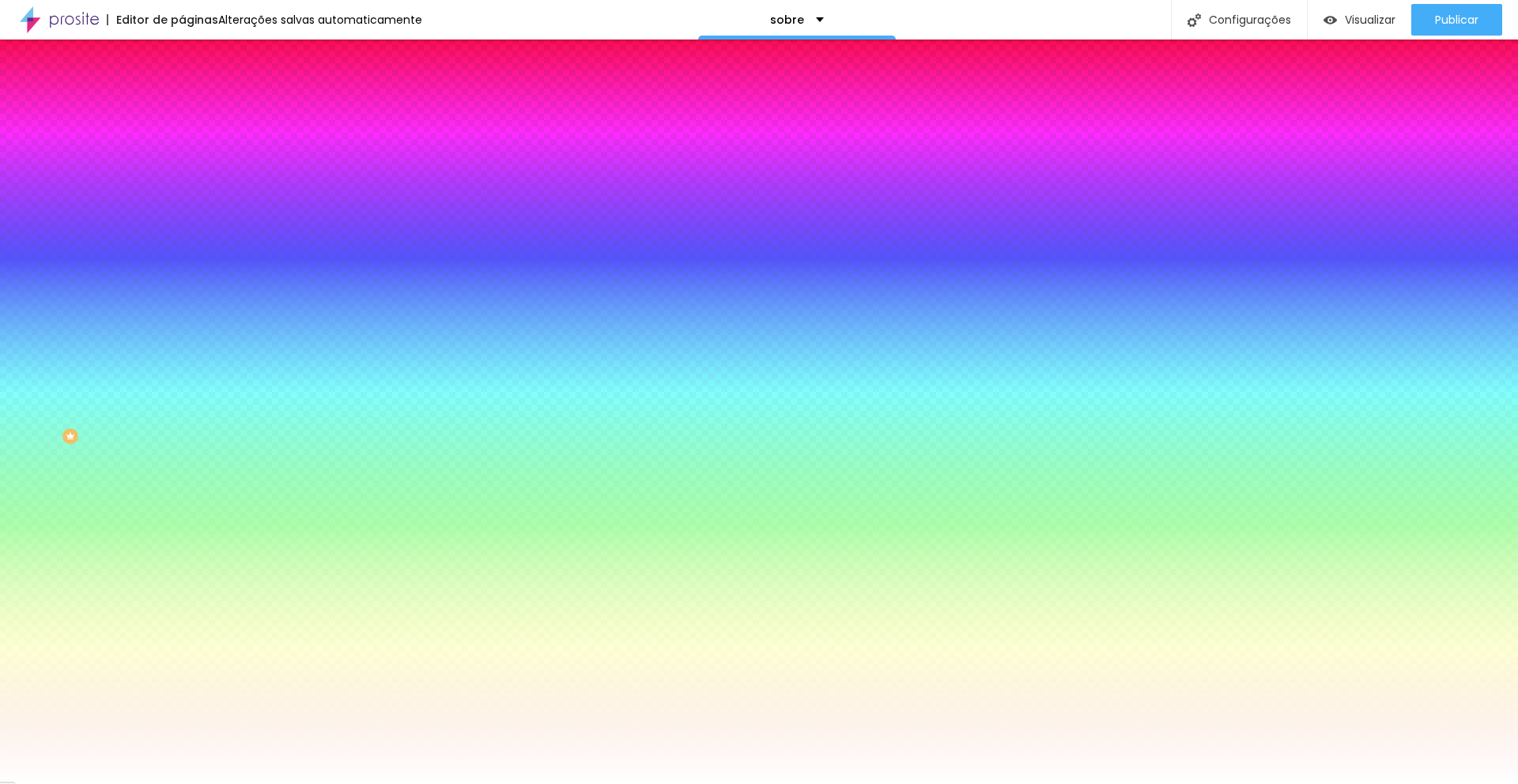
click at [188, 626] on icon "button" at bounding box center [192, 630] width 9 height 9
click at [64, 783] on div at bounding box center [759, 784] width 1518 height 0
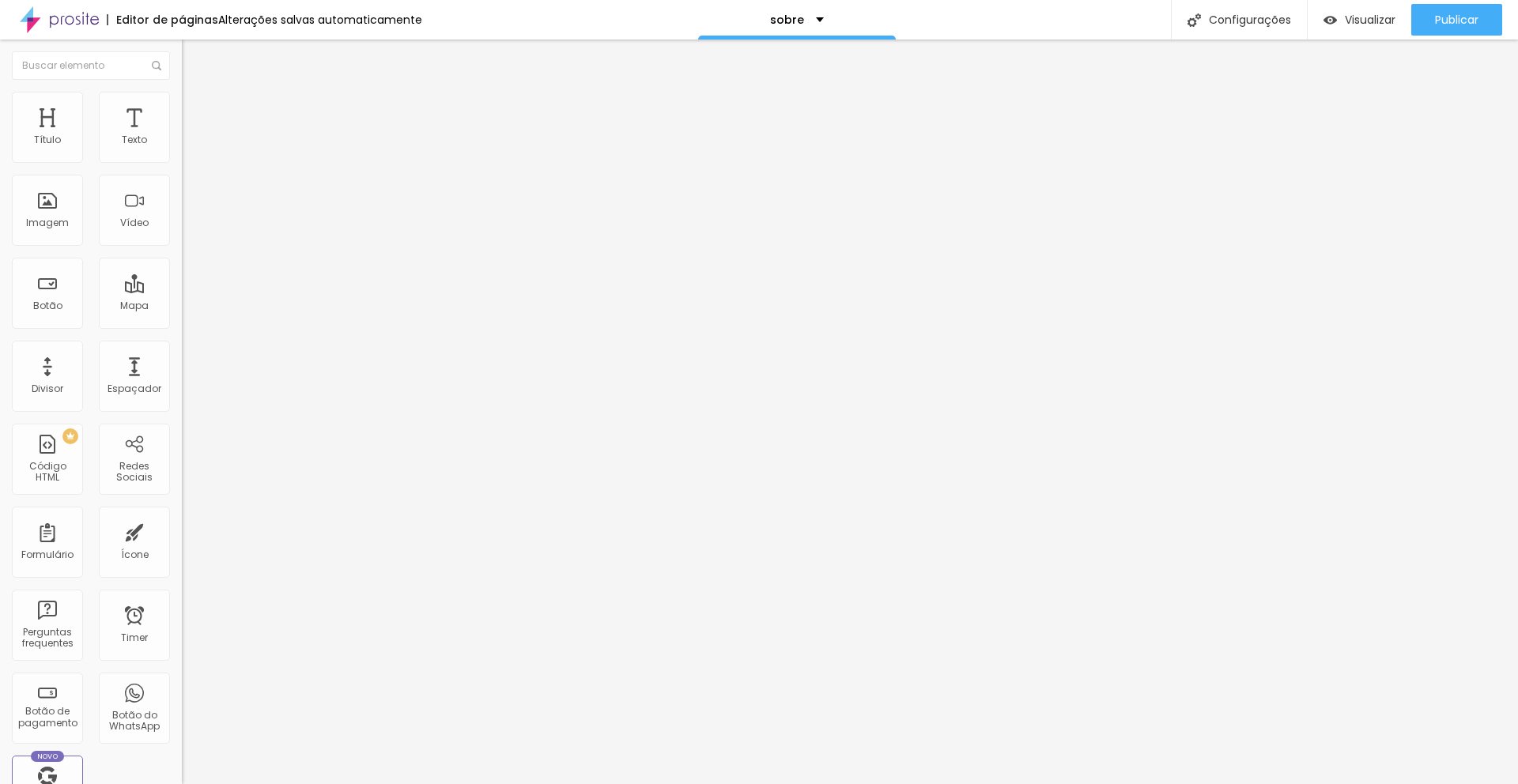
click at [182, 100] on img at bounding box center [189, 99] width 14 height 14
drag, startPoint x: 136, startPoint y: 168, endPoint x: 125, endPoint y: 167, distance: 11.0
click at [182, 162] on input "range" at bounding box center [233, 155] width 102 height 13
click at [1438, 18] on span "Publicar" at bounding box center [1457, 19] width 43 height 13
drag, startPoint x: 38, startPoint y: 321, endPoint x: -66, endPoint y: 311, distance: 104.5
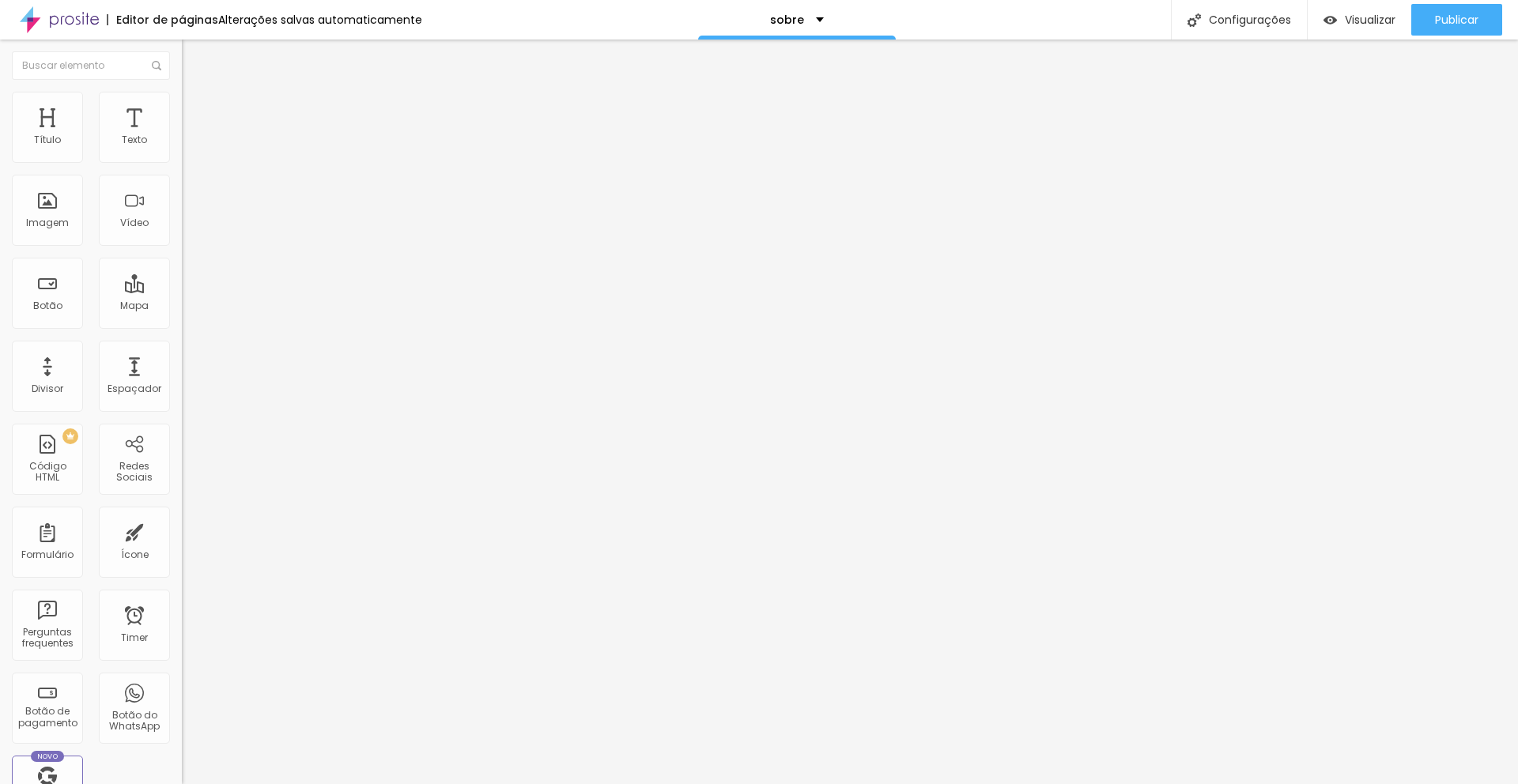
click at [0, 311] on html "Editor de páginas Alterações salvas automaticamente sobre Configurações Configu…" at bounding box center [759, 392] width 1518 height 784
paste input "https://wa.me/message/DGX45JEFLJKEP1"
click at [182, 346] on div at bounding box center [273, 346] width 182 height 0
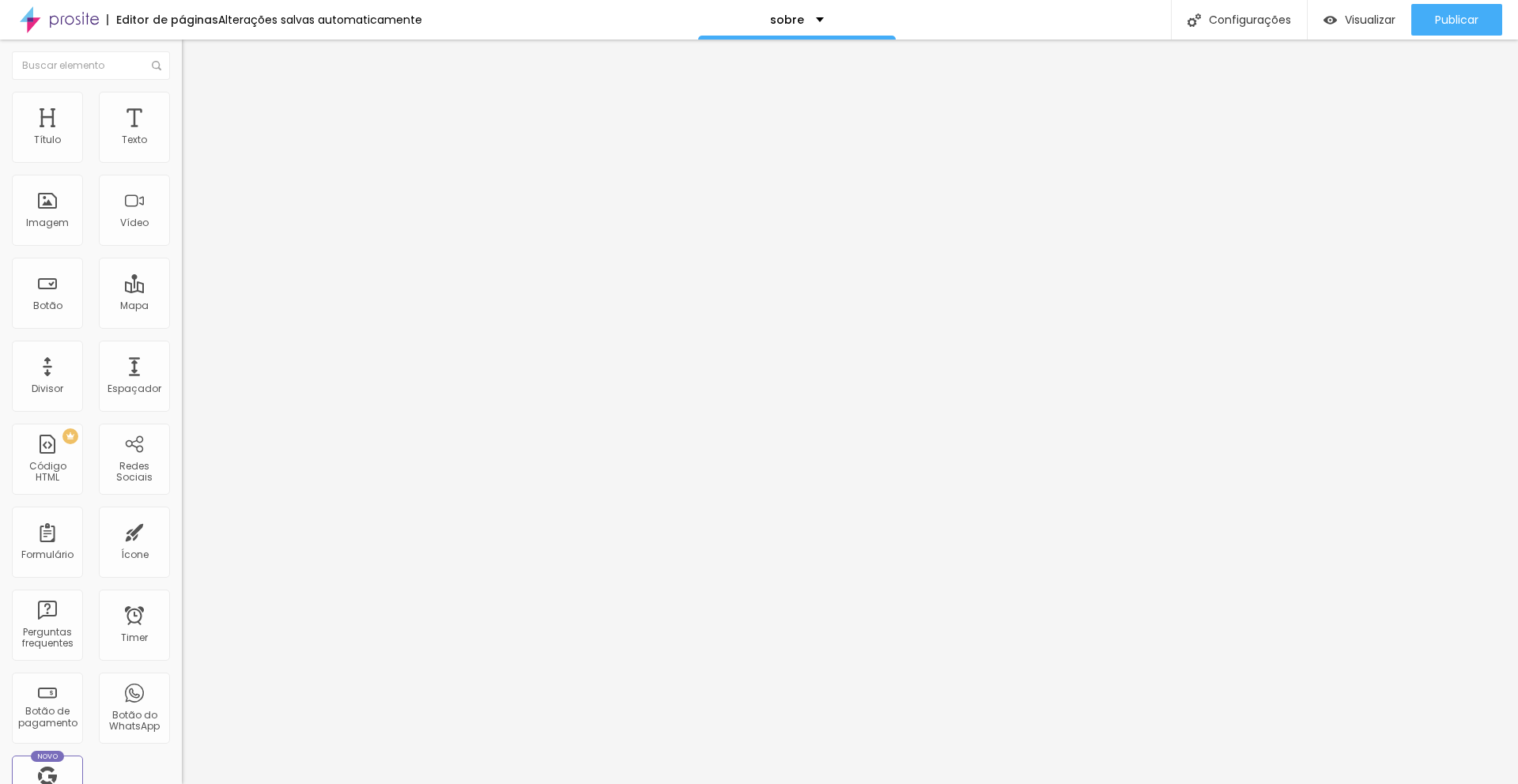
click at [196, 105] on span "Estilo" at bounding box center [208, 103] width 24 height 13
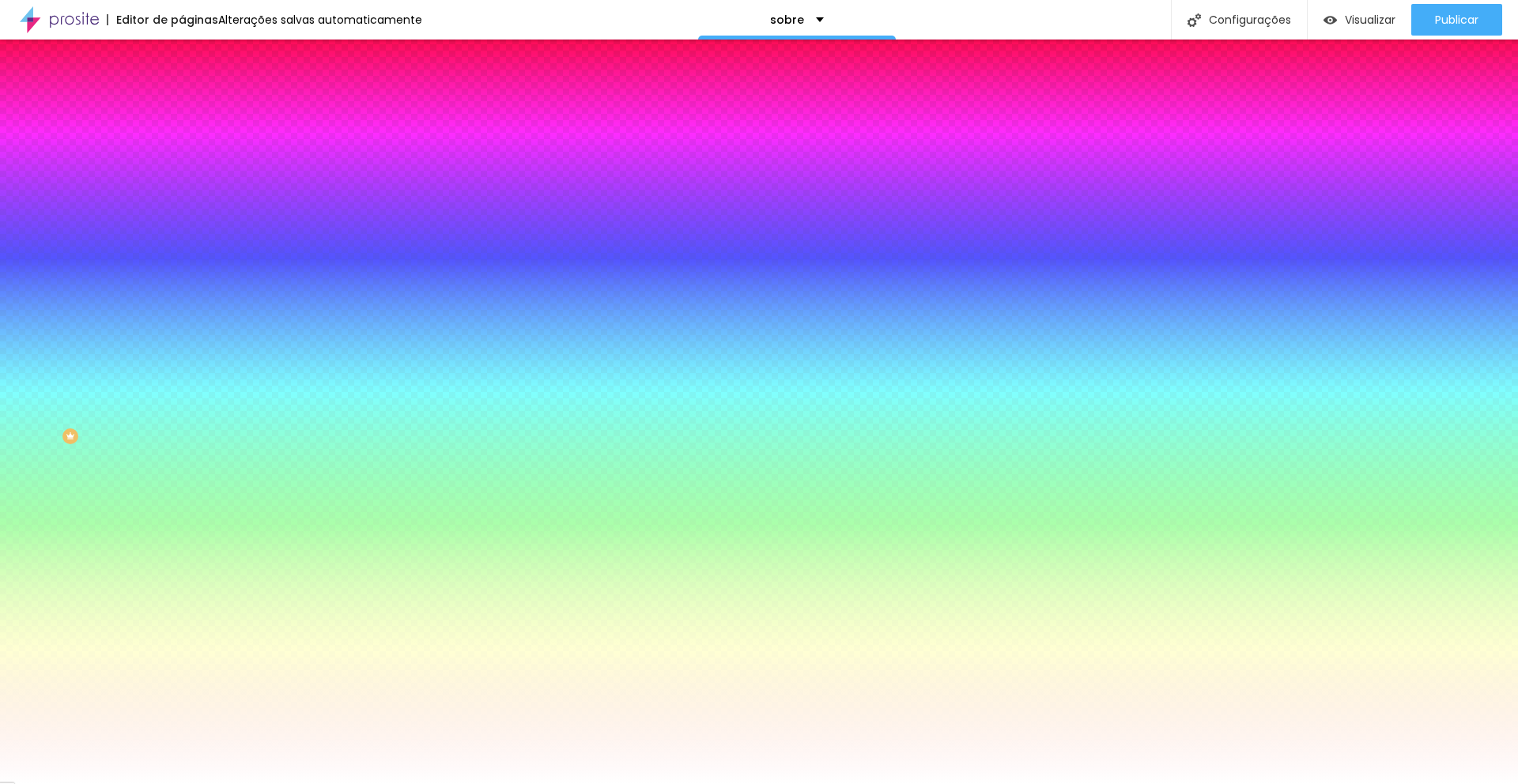
click at [190, 242] on icon "button" at bounding box center [193, 245] width 7 height 7
drag, startPoint x: 347, startPoint y: 362, endPoint x: 238, endPoint y: 346, distance: 110.2
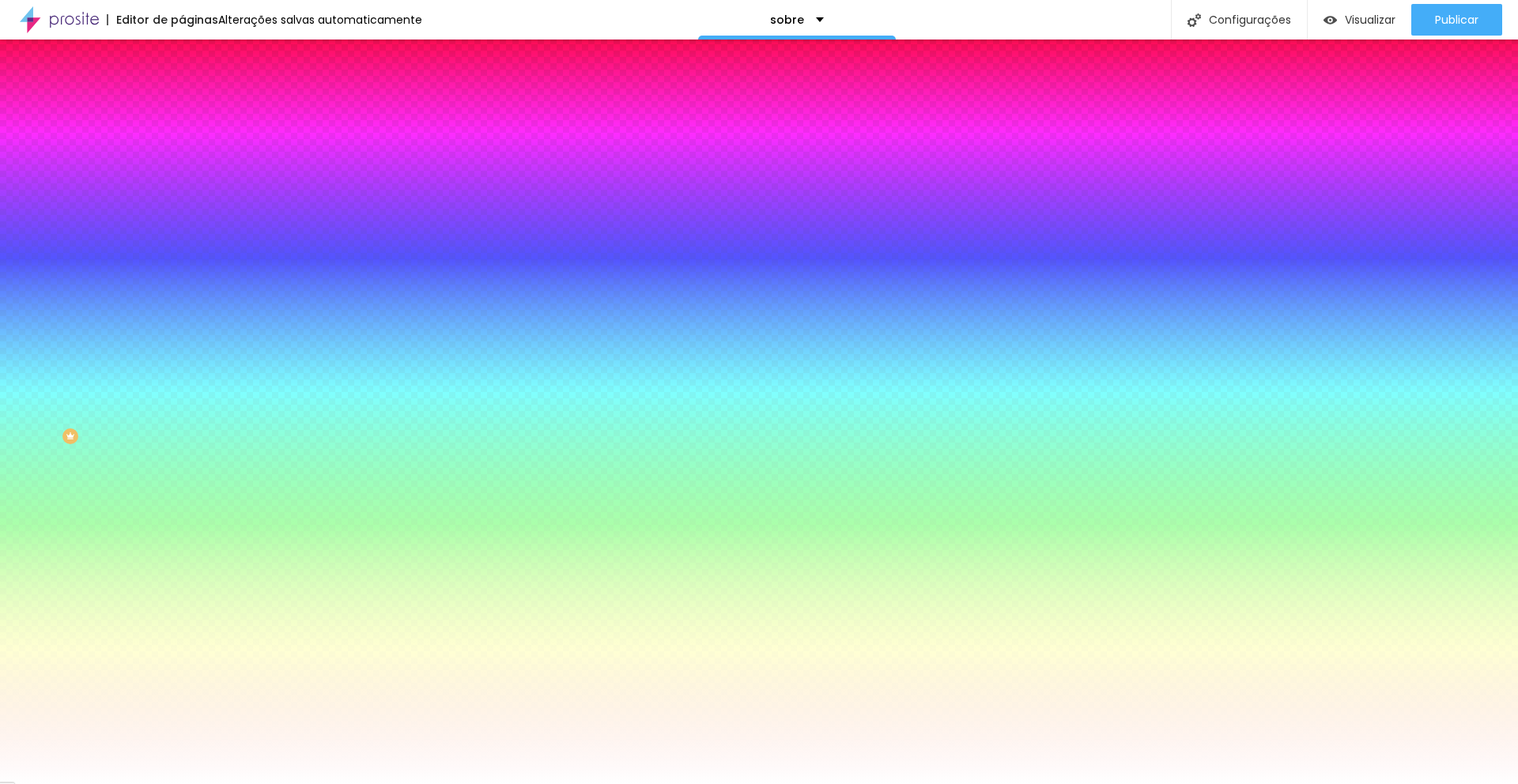
click at [270, 414] on div at bounding box center [759, 392] width 1518 height 784
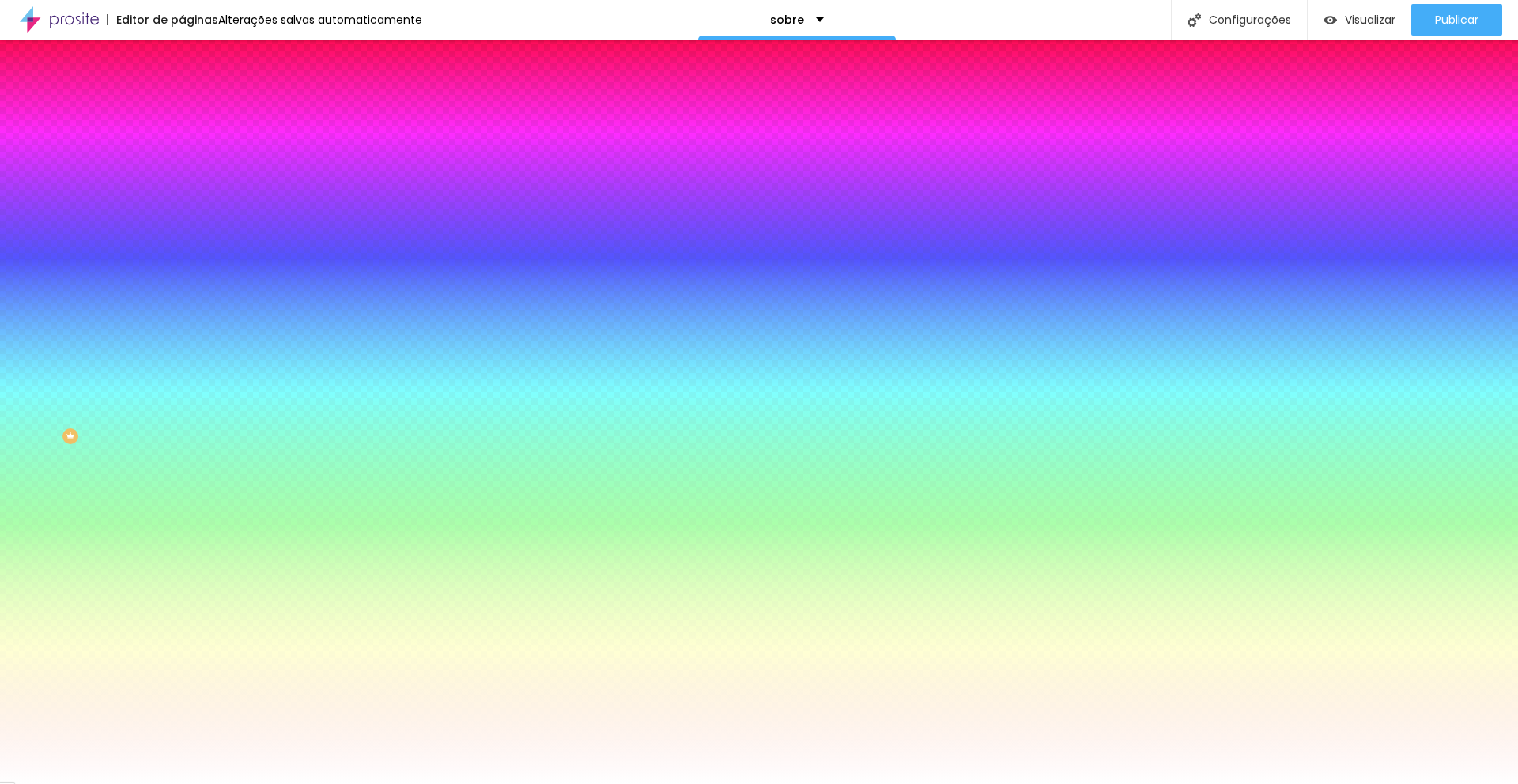
drag, startPoint x: 279, startPoint y: 402, endPoint x: 108, endPoint y: 348, distance: 179.3
click at [113, 352] on body "Editor de páginas Alterações salvas automaticamente sobre Configurações Configu…" at bounding box center [759, 392] width 1518 height 784
drag, startPoint x: 287, startPoint y: 404, endPoint x: 305, endPoint y: 407, distance: 18.2
click at [302, 407] on div at bounding box center [759, 392] width 1518 height 784
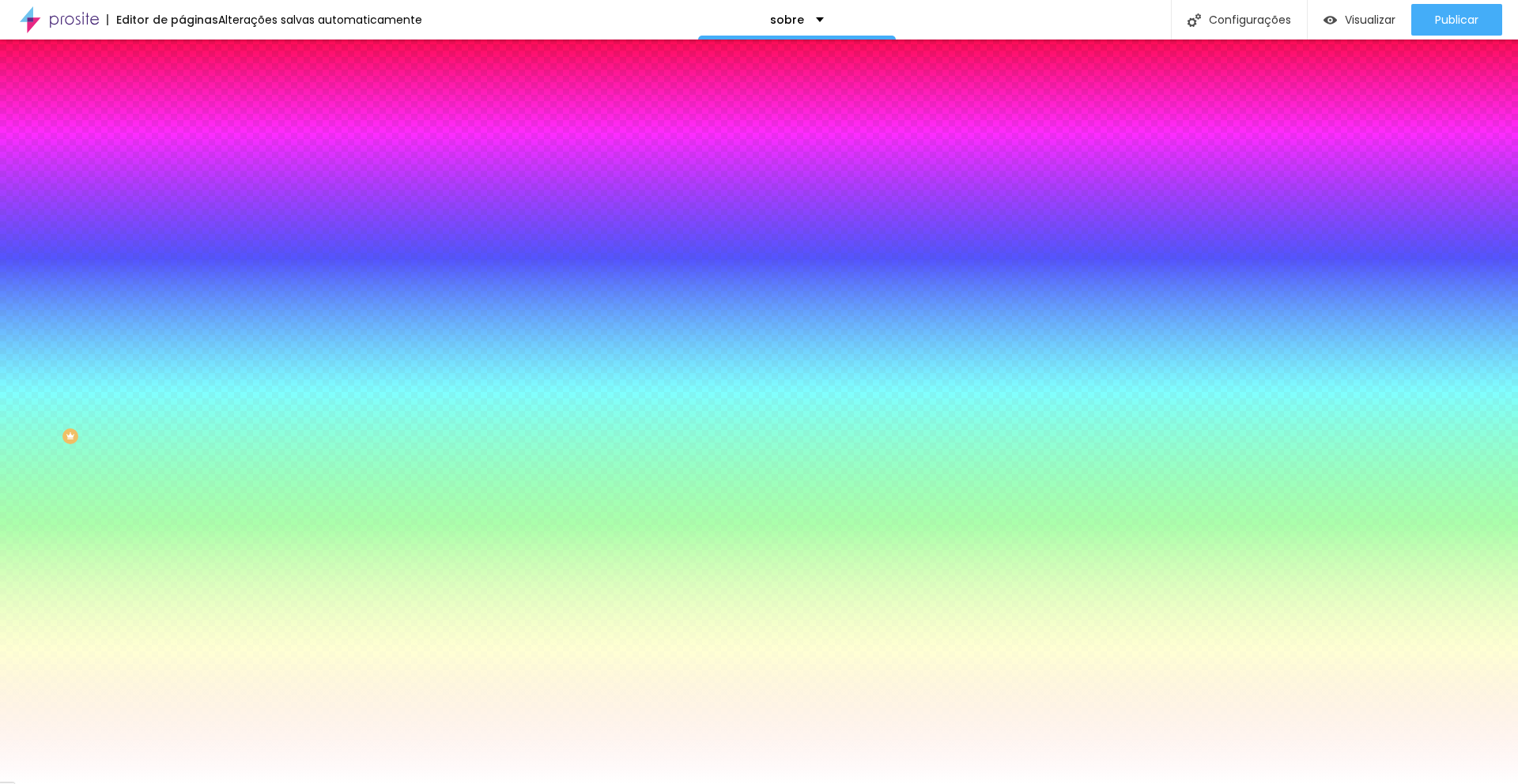
click at [343, 439] on div at bounding box center [759, 392] width 1518 height 784
drag, startPoint x: 343, startPoint y: 439, endPoint x: 335, endPoint y: 311, distance: 128.2
click at [91, 783] on div at bounding box center [759, 784] width 1518 height 0
click at [188, 626] on icon "button" at bounding box center [192, 630] width 9 height 9
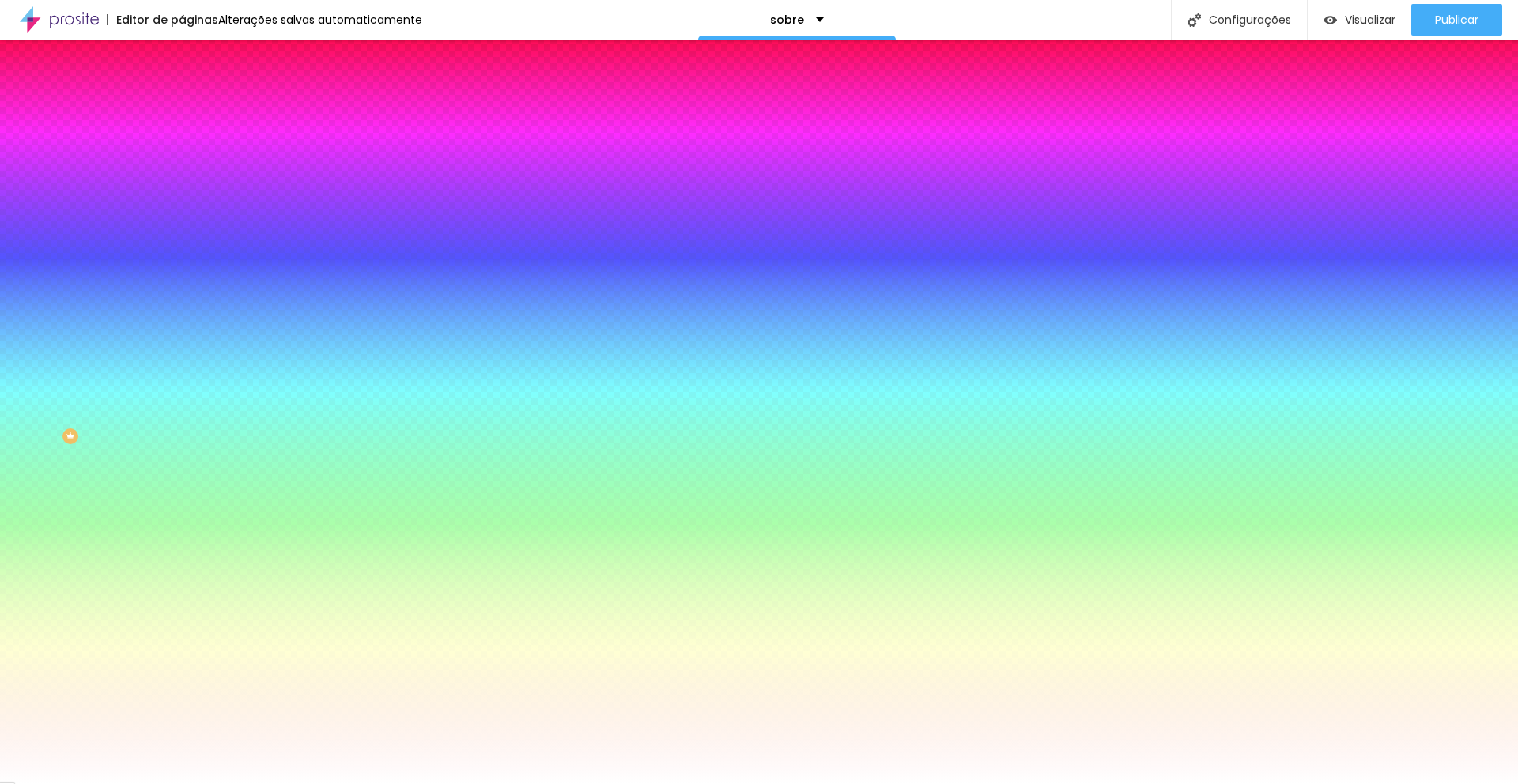
click at [278, 561] on div at bounding box center [759, 392] width 1518 height 784
click at [294, 560] on div at bounding box center [759, 392] width 1518 height 784
click at [289, 561] on div at bounding box center [759, 392] width 1518 height 784
click at [272, 559] on div at bounding box center [759, 392] width 1518 height 784
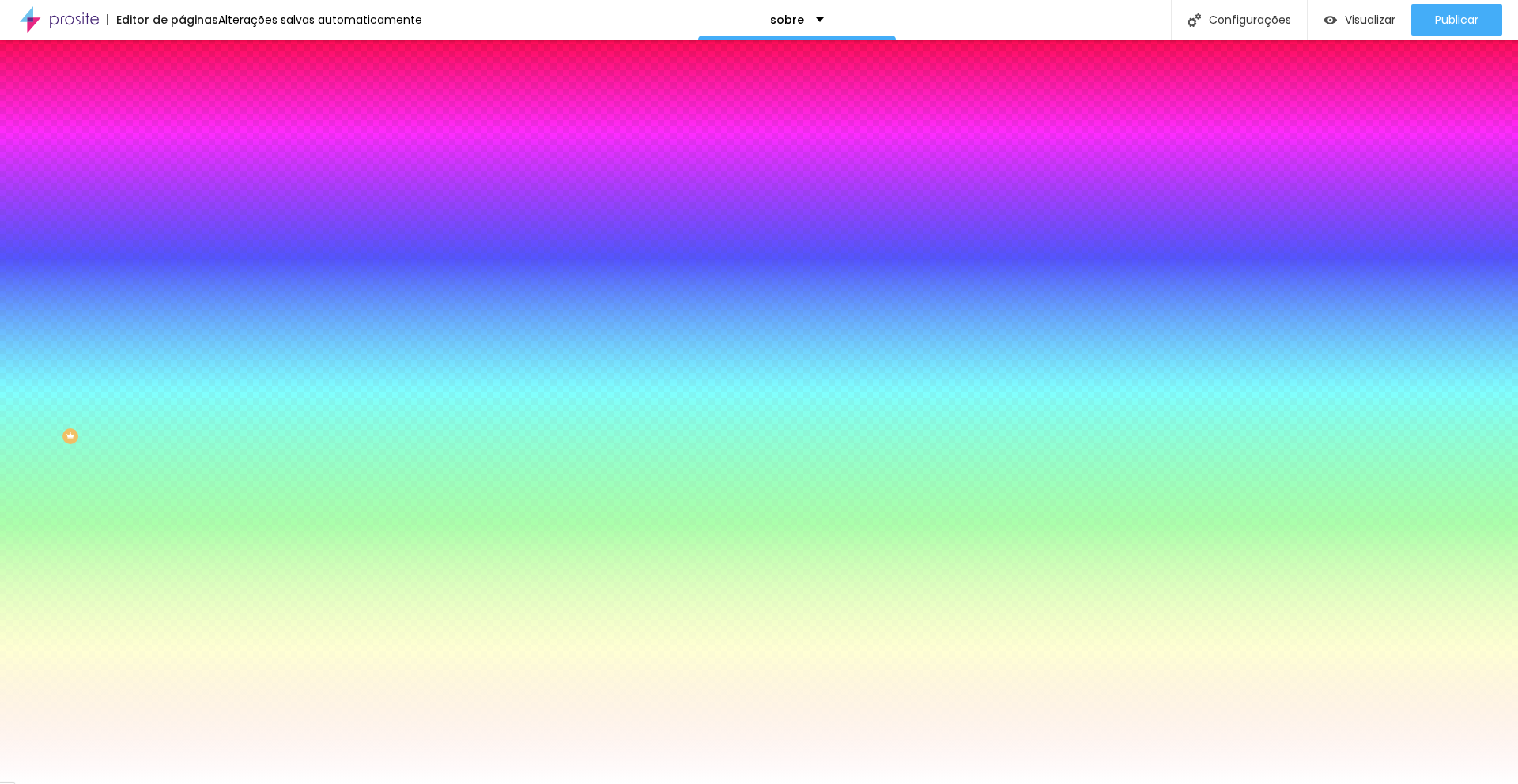
drag, startPoint x: 261, startPoint y: 553, endPoint x: 274, endPoint y: 554, distance: 13.0
click at [274, 557] on div at bounding box center [759, 392] width 1518 height 784
drag, startPoint x: 338, startPoint y: 564, endPoint x: 341, endPoint y: 577, distance: 13.3
click at [340, 578] on div at bounding box center [759, 392] width 1518 height 784
drag, startPoint x: 343, startPoint y: 542, endPoint x: 344, endPoint y: 478, distance: 64.0
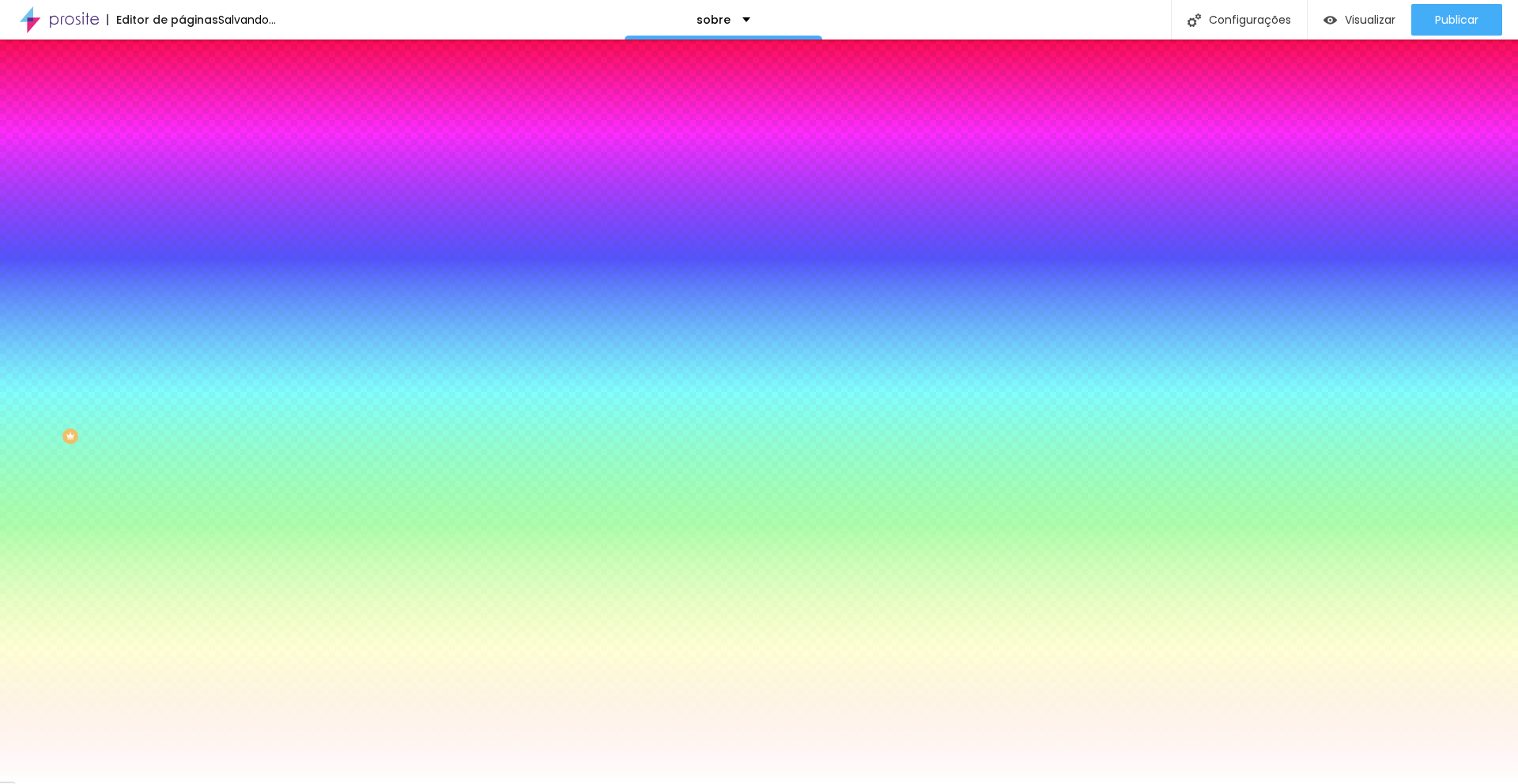
click at [277, 783] on div at bounding box center [759, 784] width 1518 height 0
click at [182, 108] on img at bounding box center [189, 114] width 14 height 14
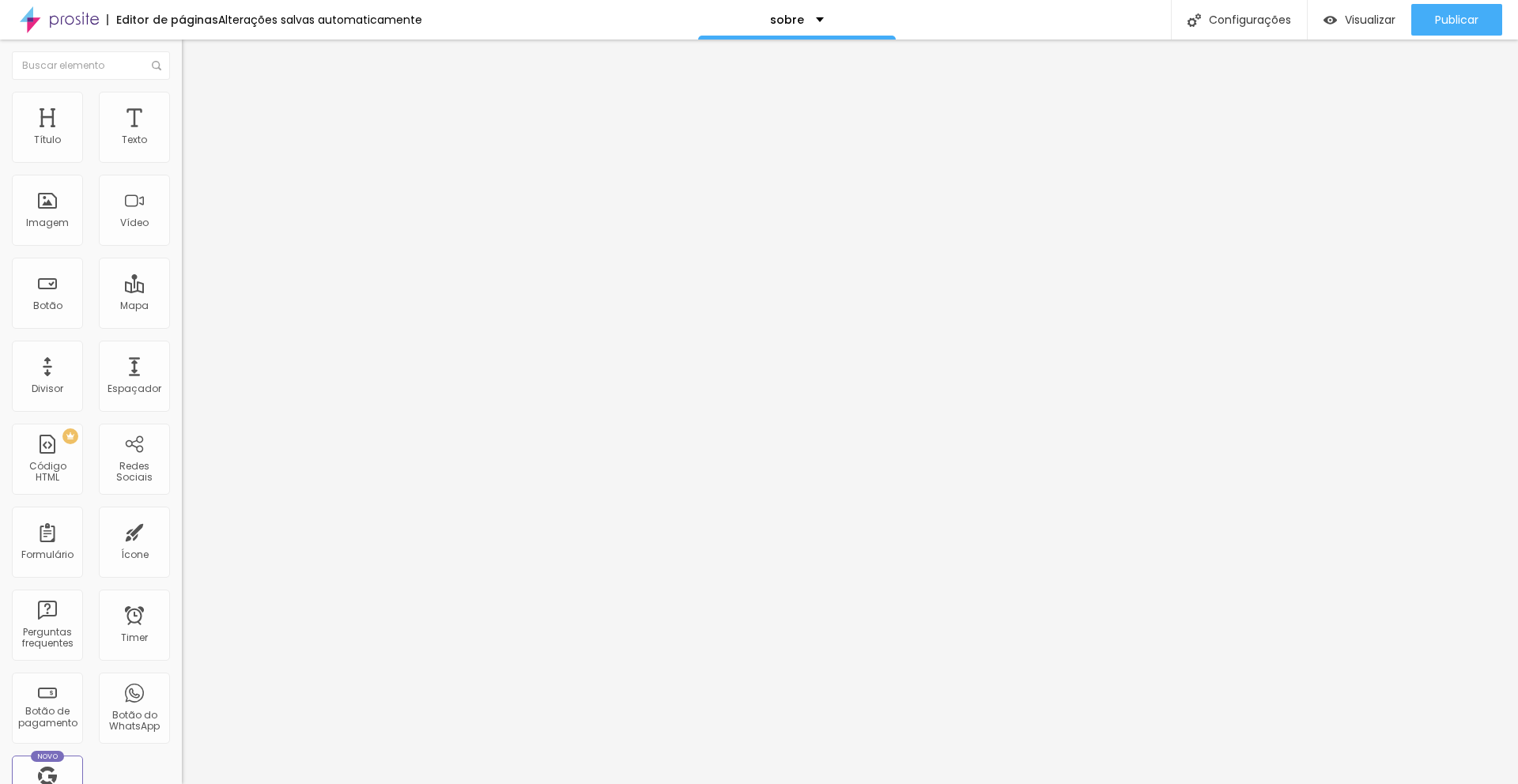
click at [182, 92] on li "Conteúdo" at bounding box center [273, 83] width 182 height 16
click at [196, 107] on span "Estilo" at bounding box center [208, 103] width 24 height 13
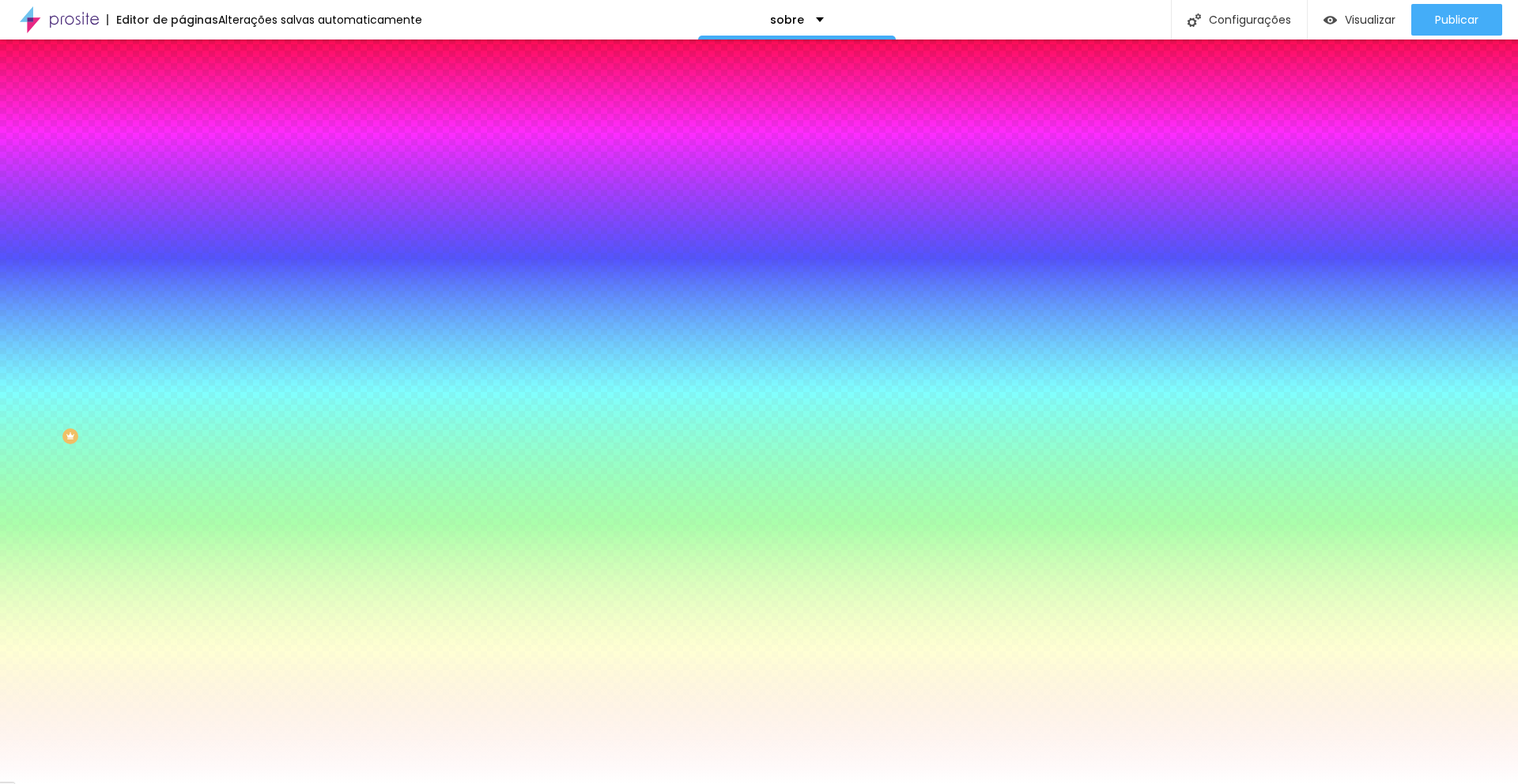
click at [182, 151] on div at bounding box center [273, 151] width 182 height 0
drag, startPoint x: 83, startPoint y: 262, endPoint x: -11, endPoint y: 338, distance: 120.9
click at [0, 338] on html "Editor de páginas Alterações salvas automaticamente sobre Configurações Configu…" at bounding box center [759, 392] width 1518 height 784
click at [182, 151] on div at bounding box center [273, 151] width 182 height 0
click at [182, 307] on div "Ao passar o mouse" at bounding box center [273, 311] width 182 height 9
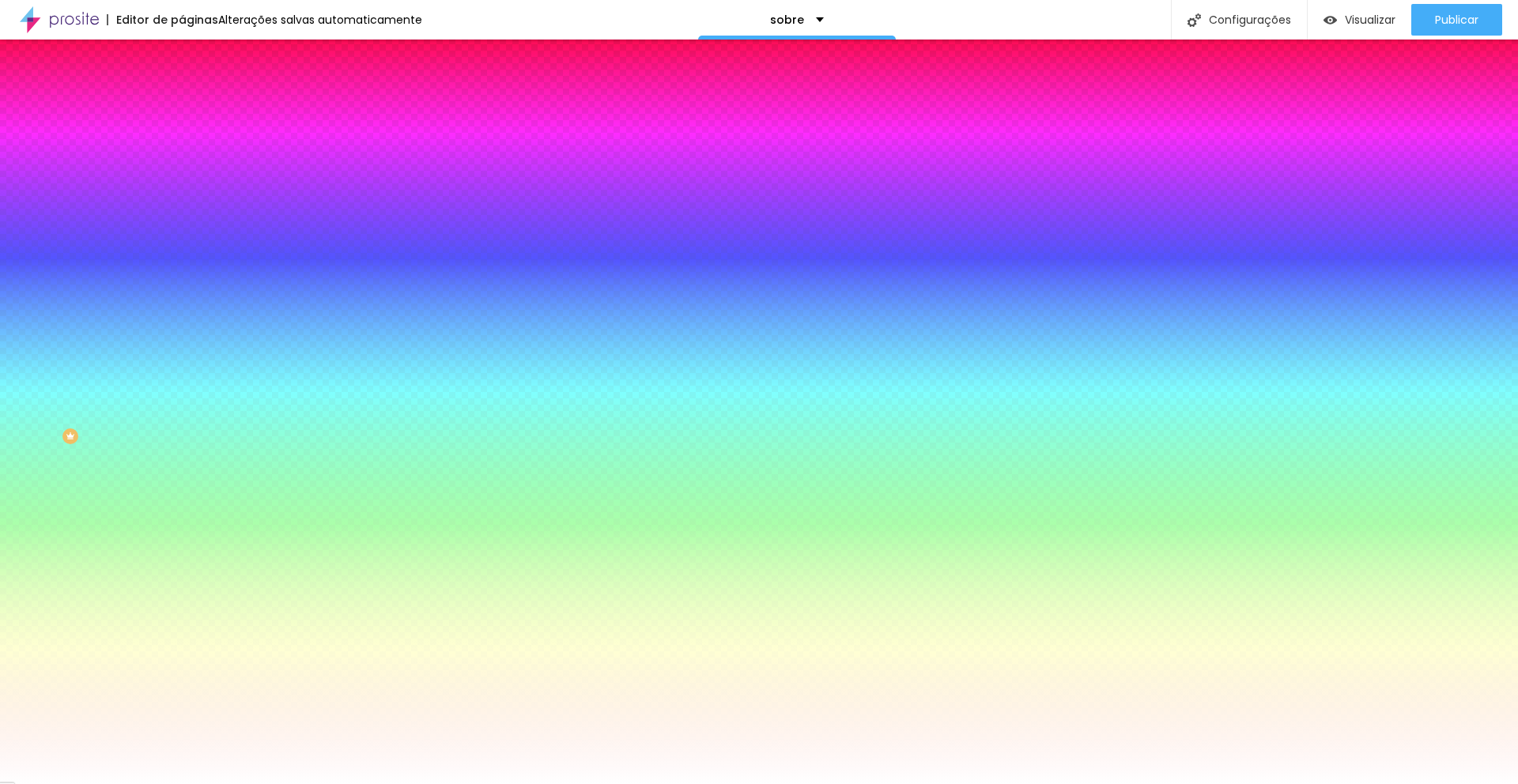
click at [182, 151] on div at bounding box center [273, 151] width 182 height 0
drag, startPoint x: 54, startPoint y: 276, endPoint x: 4, endPoint y: 290, distance: 51.9
click at [182, 290] on div "Cor de fundo Voltar ao padrão #0F0F0F Tipografia Voltar ao padrão Borda Voltar …" at bounding box center [273, 382] width 182 height 517
click at [182, 151] on div at bounding box center [273, 151] width 182 height 0
click at [87, 235] on div at bounding box center [759, 392] width 1518 height 784
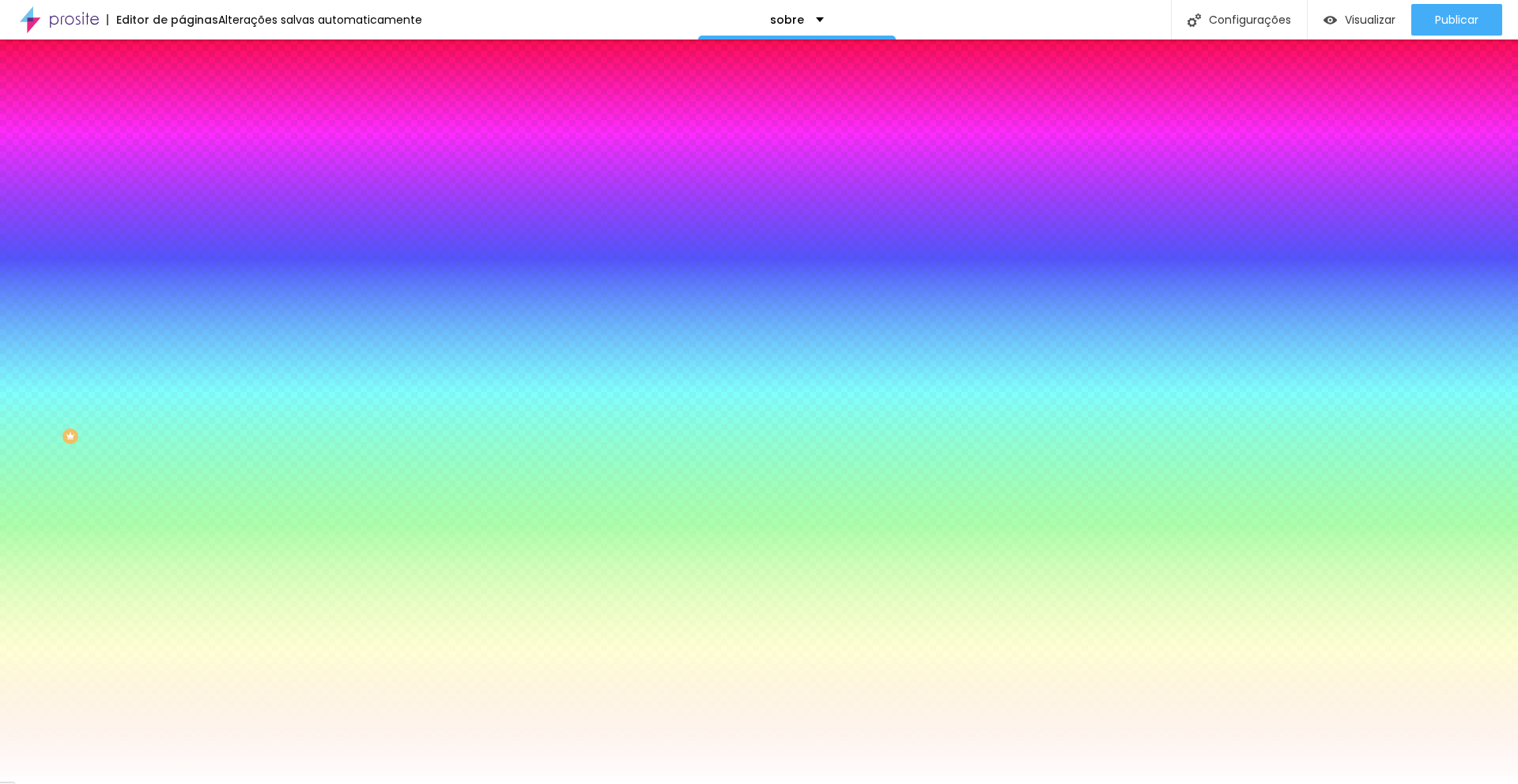
drag, startPoint x: 26, startPoint y: 263, endPoint x: -61, endPoint y: 291, distance: 91.4
click at [0, 291] on html "Editor de páginas Alterações salvas automaticamente sobre Configurações Configu…" at bounding box center [759, 392] width 1518 height 784
click at [182, 151] on div at bounding box center [273, 151] width 182 height 0
click at [182, 167] on div at bounding box center [273, 167] width 182 height 0
click at [182, 455] on div "Editar Botão Conteúdo Estilo Avançado Cor de fundo Voltar ao padrão #161616 Tip…" at bounding box center [273, 412] width 182 height 745
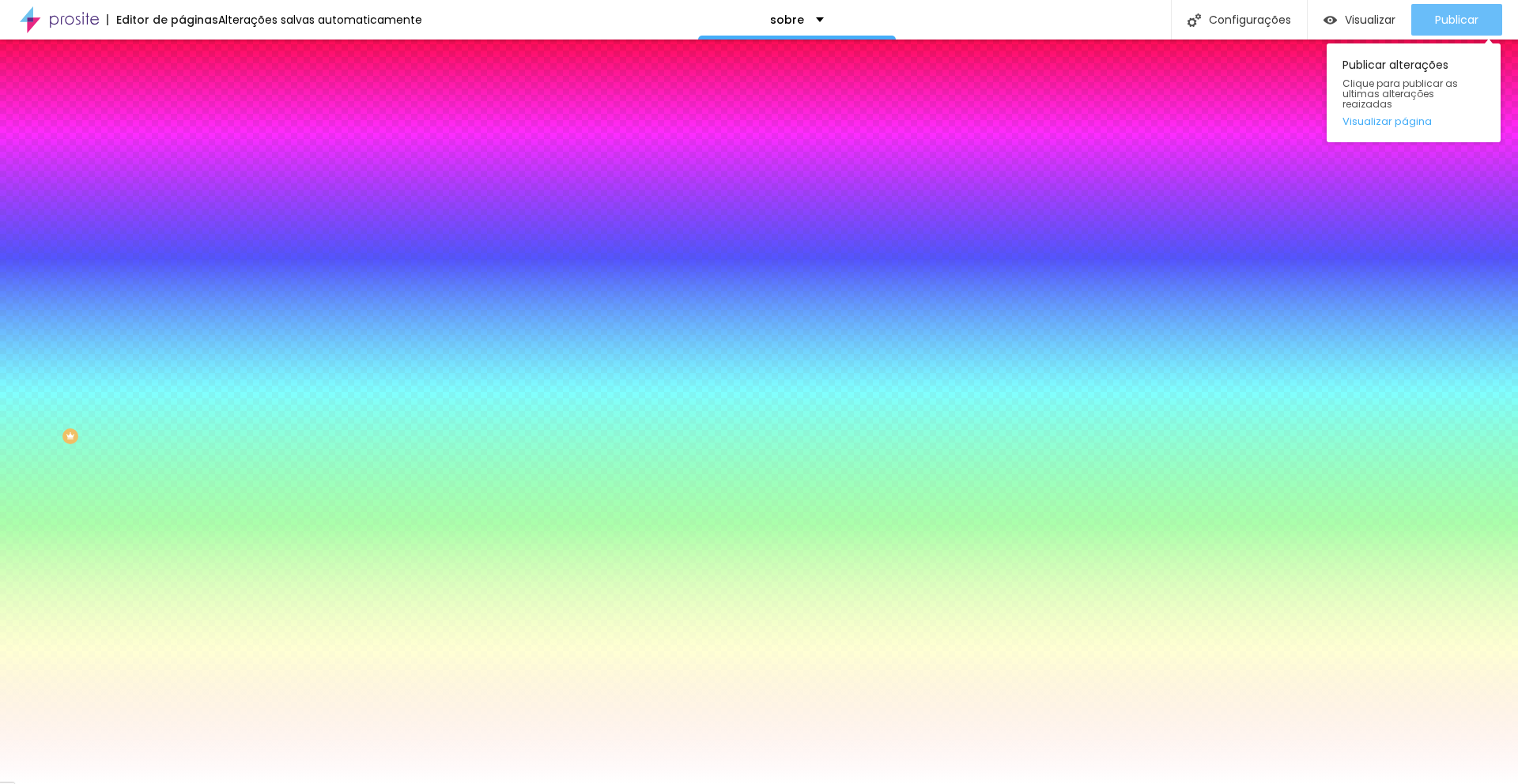
click at [1431, 18] on button "Publicar" at bounding box center [1456, 20] width 91 height 32
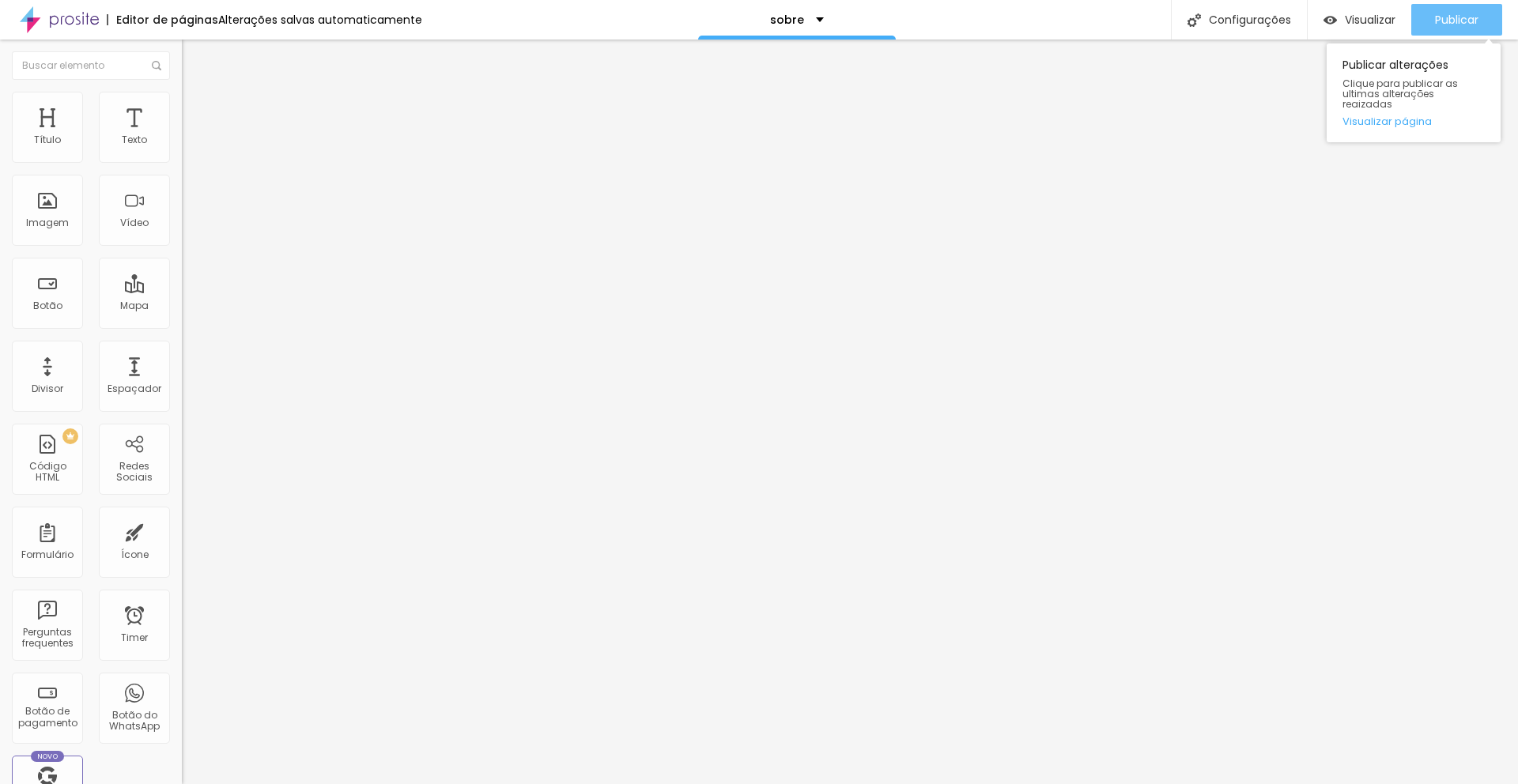
click at [1454, 23] on span "Publicar" at bounding box center [1457, 19] width 43 height 13
click at [194, 53] on img "button" at bounding box center [200, 58] width 13 height 13
click at [1461, 18] on span "Publicar" at bounding box center [1457, 19] width 43 height 13
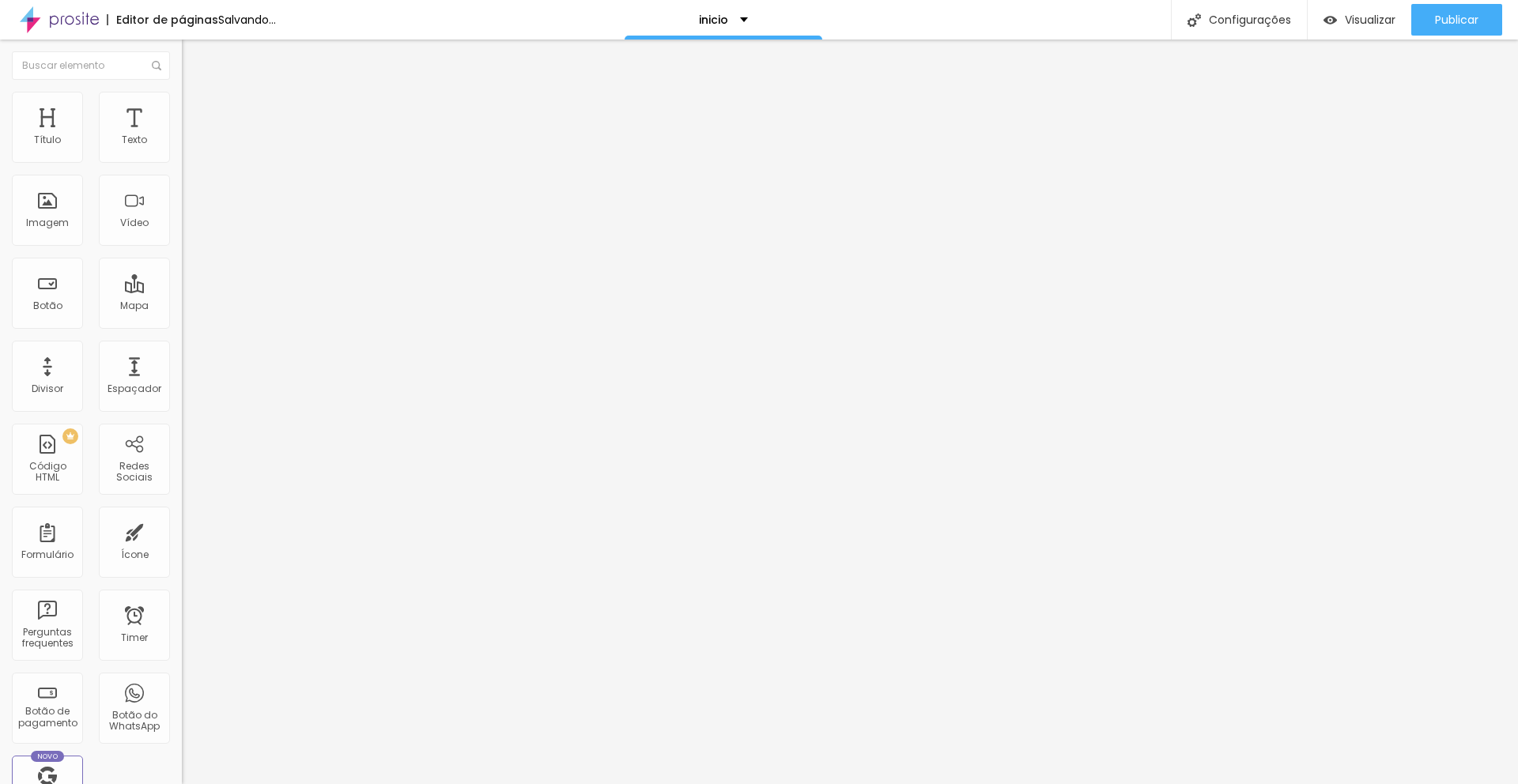
click at [182, 101] on li "Estilo" at bounding box center [273, 99] width 182 height 16
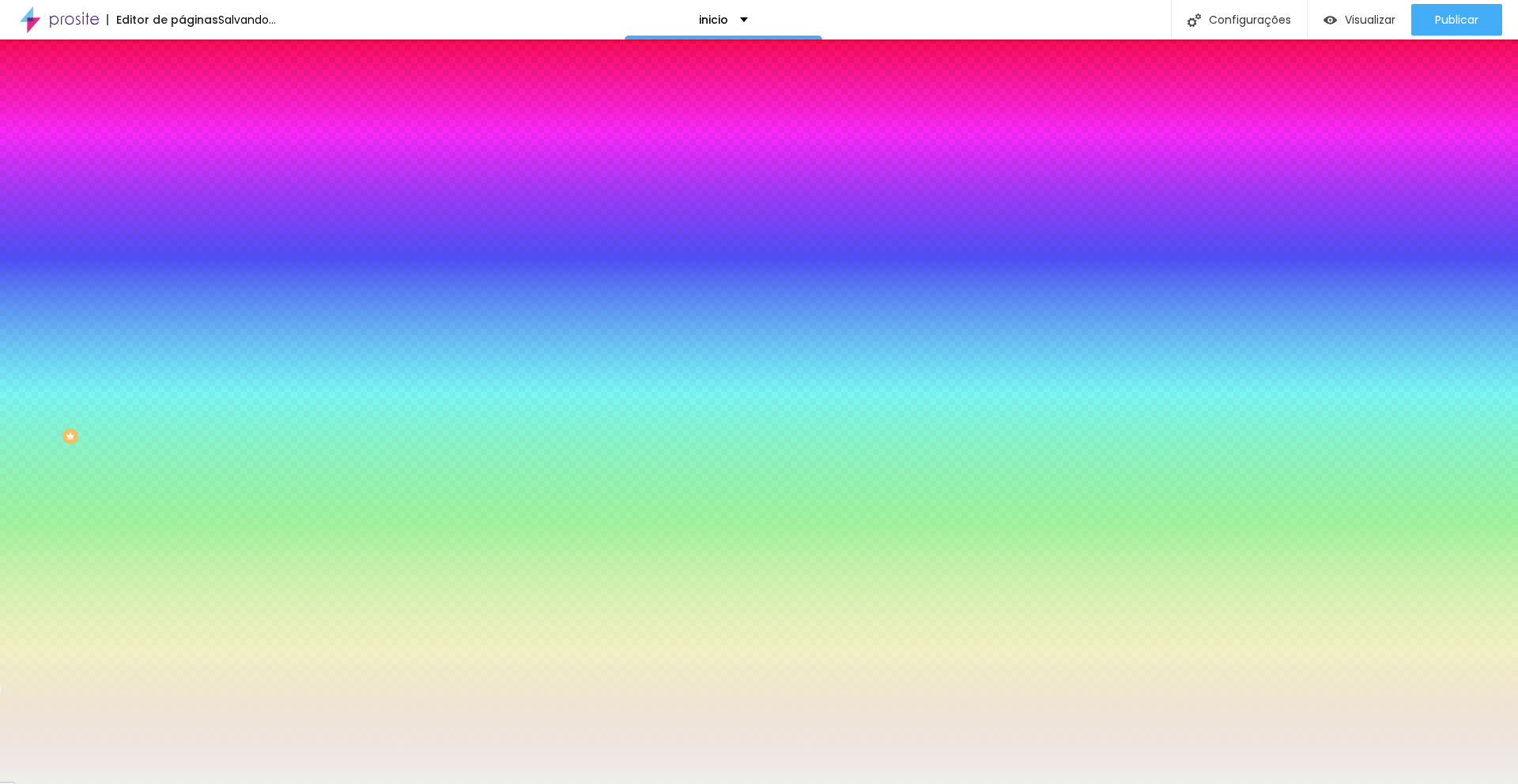
drag, startPoint x: 162, startPoint y: 288, endPoint x: 121, endPoint y: 281, distance: 41.6
click at [182, 230] on input "#EFEEEB" at bounding box center [277, 222] width 190 height 16
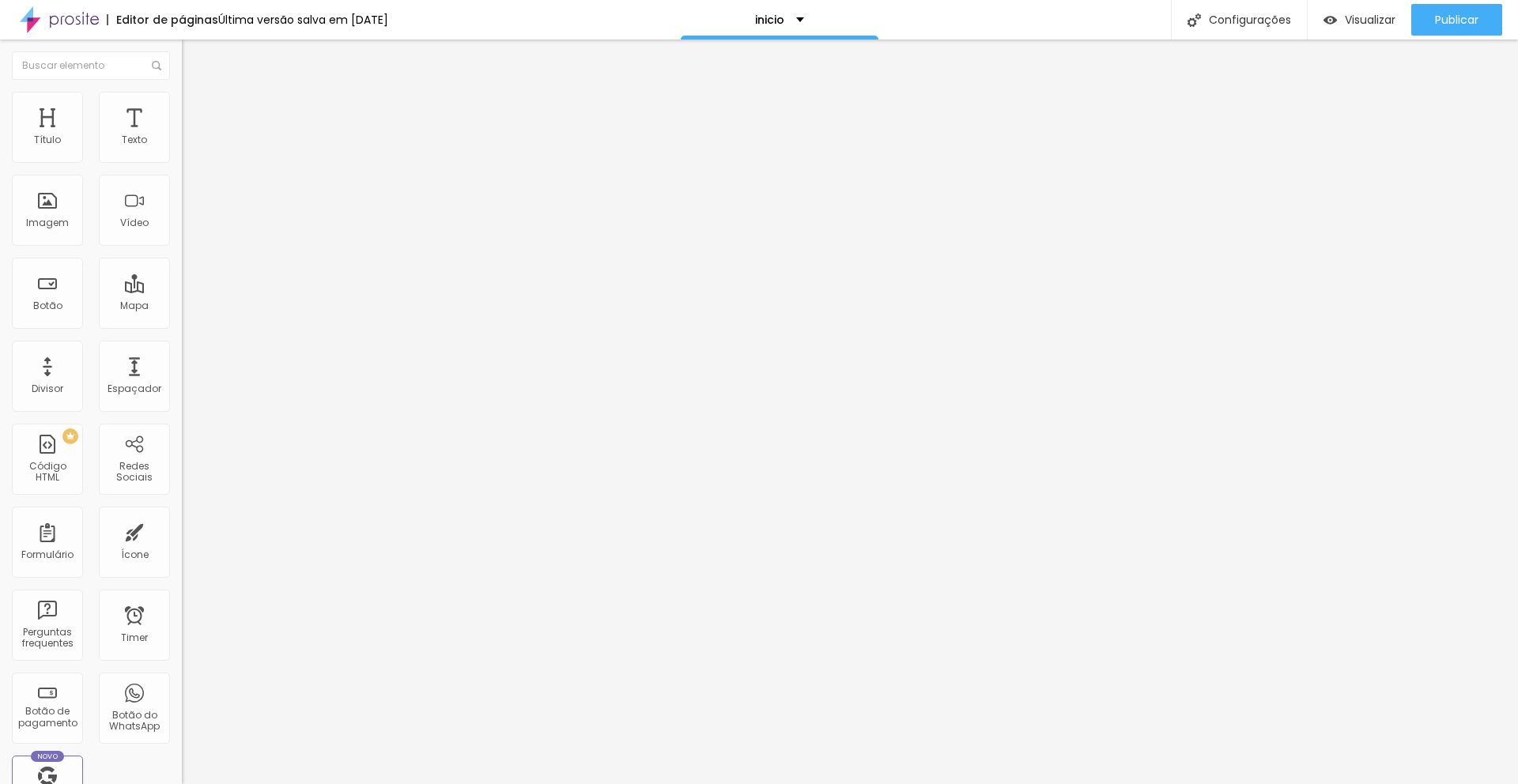
click at [182, 101] on ul "Conteúdo Estilo Avançado" at bounding box center [273, 99] width 182 height 48
click at [182, 101] on img at bounding box center [189, 99] width 14 height 14
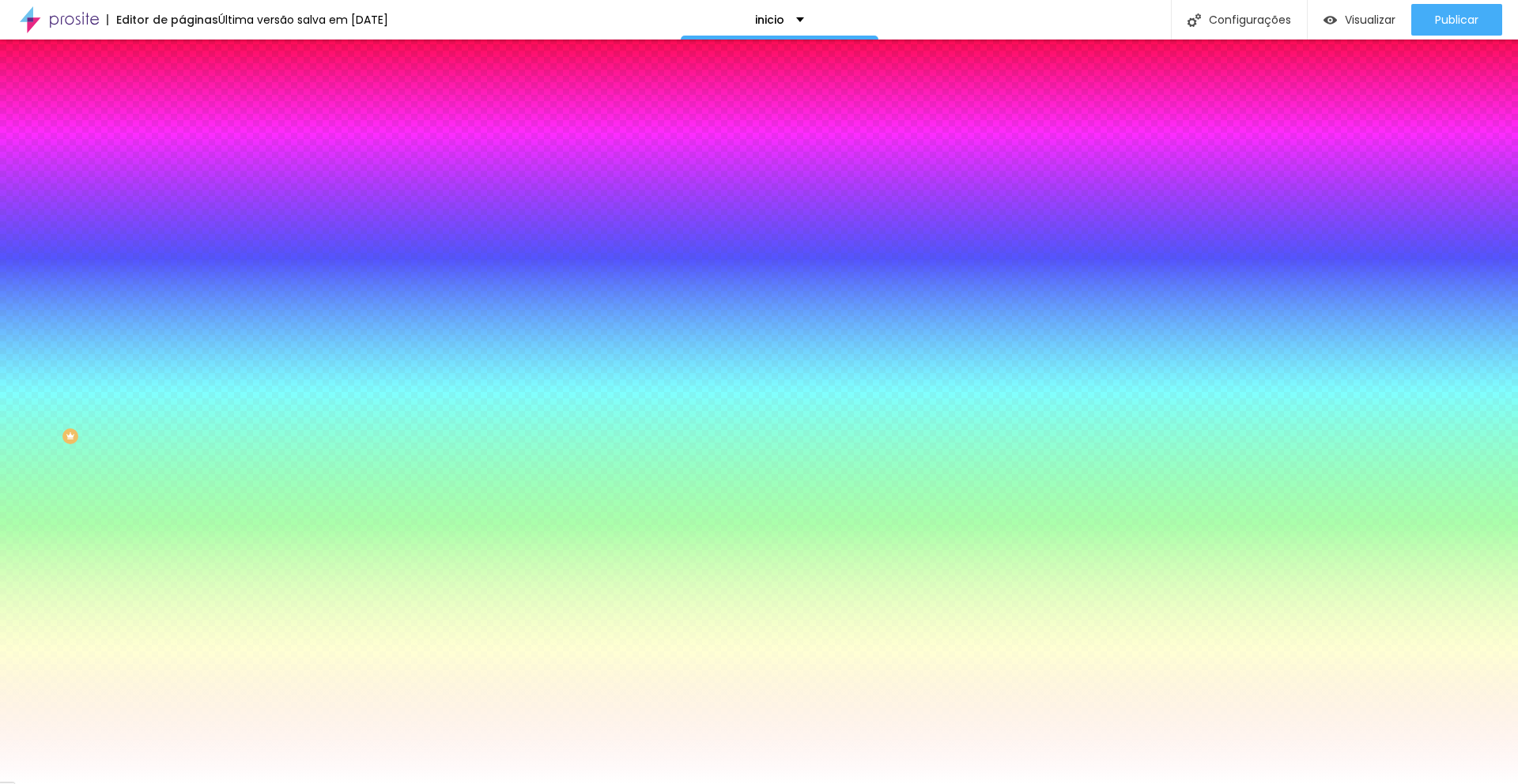
click at [59, 18] on img at bounding box center [59, 19] width 79 height 39
